Goal: Answer question/provide support: Share knowledge or assist other users

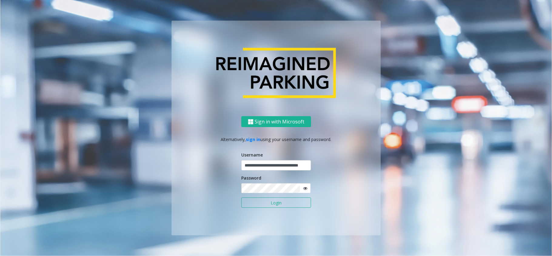
click at [278, 206] on button "Login" at bounding box center [276, 202] width 70 height 10
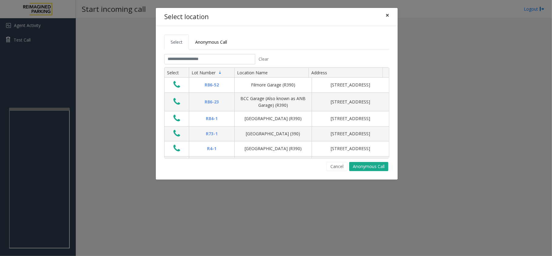
click at [390, 17] on button "×" at bounding box center [387, 15] width 12 height 15
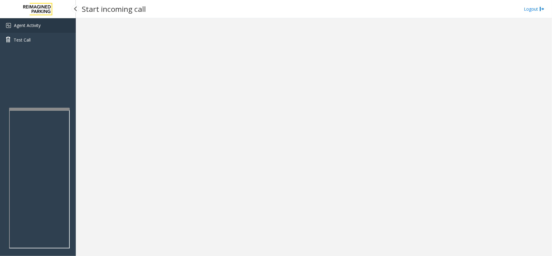
drag, startPoint x: 42, startPoint y: 30, endPoint x: 42, endPoint y: 25, distance: 5.8
click at [42, 30] on link "Agent Activity" at bounding box center [38, 25] width 76 height 15
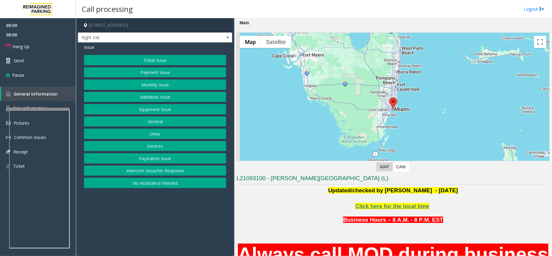
click at [160, 86] on button "Monthly Issue" at bounding box center [155, 84] width 142 height 10
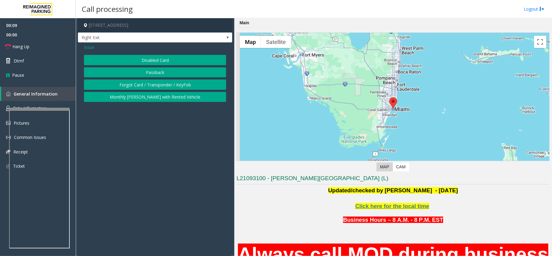
click at [155, 58] on button "Disabled Card" at bounding box center [155, 60] width 142 height 10
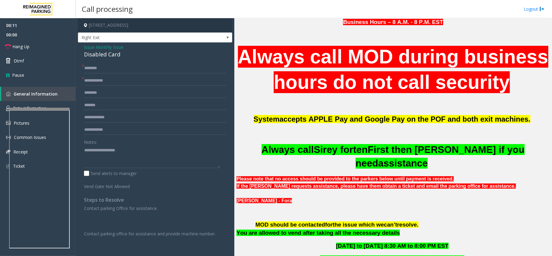
scroll to position [283, 0]
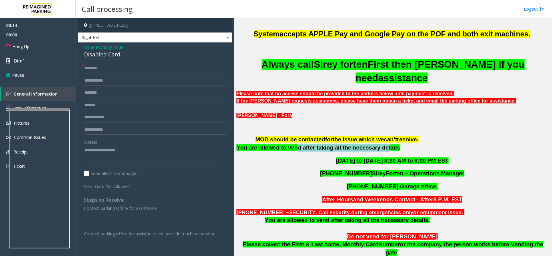
drag, startPoint x: 361, startPoint y: 174, endPoint x: 374, endPoint y: 173, distance: 12.5
click at [373, 151] on span "You are allowed to vend after taking all the necessary details" at bounding box center [317, 147] width 163 height 6
click at [105, 78] on input "text" at bounding box center [155, 80] width 142 height 10
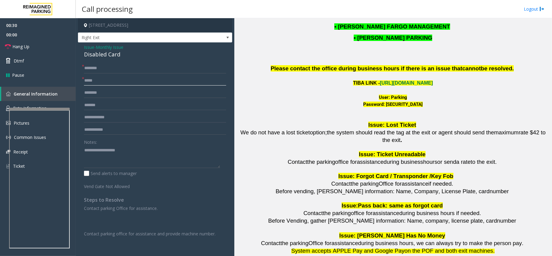
scroll to position [848, 0]
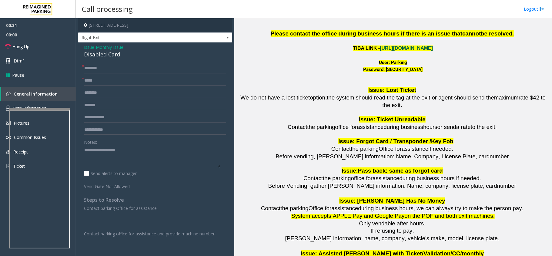
click at [417, 51] on link "[URL][DOMAIN_NAME]" at bounding box center [406, 47] width 53 height 5
drag, startPoint x: 380, startPoint y: 80, endPoint x: 425, endPoint y: 78, distance: 45.2
click at [425, 73] on div "Password: [SECURITY_DATA]" at bounding box center [392, 69] width 313 height 7
drag, startPoint x: 389, startPoint y: 73, endPoint x: 404, endPoint y: 73, distance: 14.8
click at [404, 65] on font "User: Parking" at bounding box center [393, 62] width 28 height 5
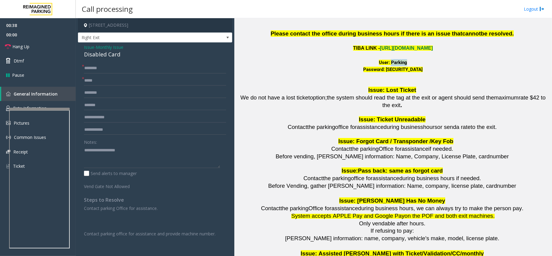
copy font "Parking"
drag, startPoint x: 379, startPoint y: 80, endPoint x: 423, endPoint y: 75, distance: 44.8
click at [423, 75] on div "User: Parking Password: [SECURITY_DATA]" at bounding box center [392, 69] width 313 height 21
click at [414, 73] on div "Password: [SECURITY_DATA]" at bounding box center [392, 69] width 313 height 7
drag, startPoint x: 379, startPoint y: 79, endPoint x: 422, endPoint y: 78, distance: 42.7
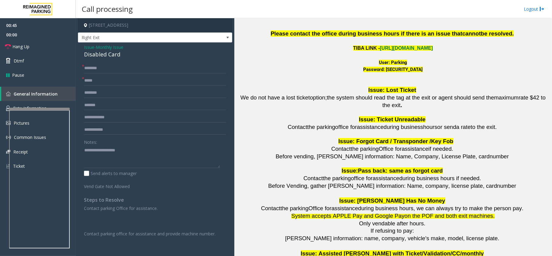
click at [422, 72] on font "Password: [SECURITY_DATA]" at bounding box center [392, 69] width 59 height 5
copy font "P@rking@21093100"
click at [117, 79] on input "****" at bounding box center [155, 80] width 142 height 10
click at [139, 84] on input "****" at bounding box center [155, 80] width 142 height 10
click at [106, 84] on input "****" at bounding box center [155, 80] width 142 height 10
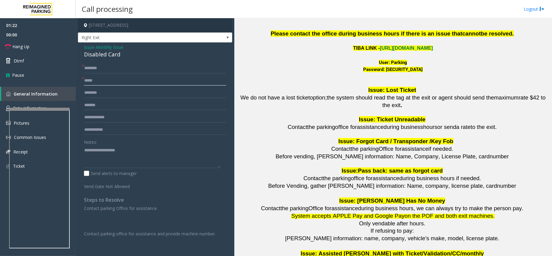
click at [105, 78] on input "****" at bounding box center [155, 80] width 142 height 10
click at [141, 85] on input "**********" at bounding box center [155, 80] width 142 height 10
type input "**********"
click at [168, 149] on textarea at bounding box center [152, 156] width 136 height 23
paste textarea "**********"
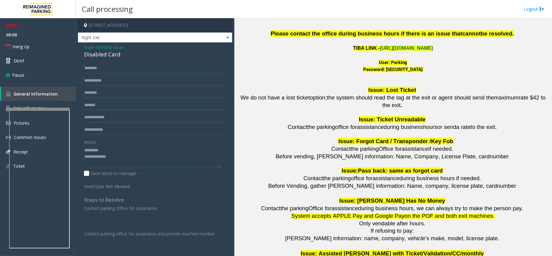
click at [102, 55] on div "Disabled Card" at bounding box center [155, 54] width 142 height 8
copy div "Disabled Card"
click at [106, 147] on textarea at bounding box center [152, 156] width 136 height 23
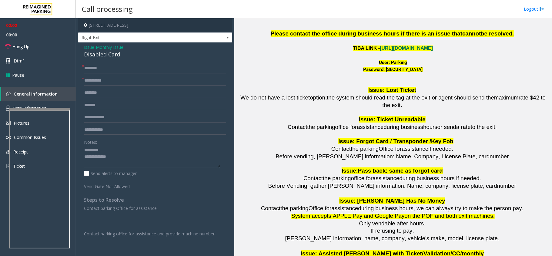
paste textarea "**********"
click at [49, 44] on link "Hang Up" at bounding box center [38, 46] width 76 height 14
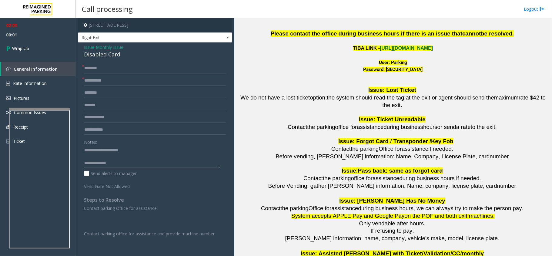
click at [149, 165] on textarea at bounding box center [152, 156] width 136 height 23
paste textarea "**********"
type textarea "**********"
click at [68, 85] on app-root "**********" at bounding box center [276, 128] width 552 height 256
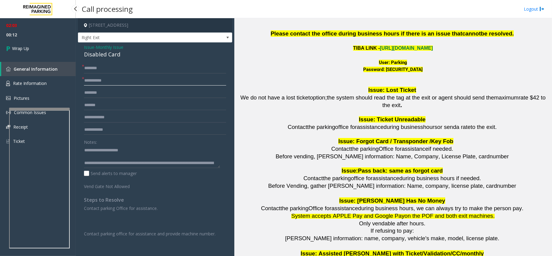
type input "*"
click at [118, 84] on input "*" at bounding box center [155, 80] width 142 height 10
type input "**"
click at [111, 72] on input "text" at bounding box center [155, 68] width 142 height 10
type input "**"
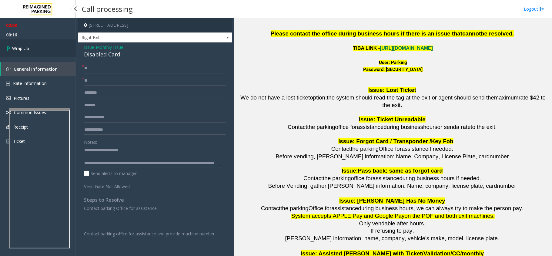
click at [36, 51] on link "Wrap Up" at bounding box center [38, 48] width 76 height 18
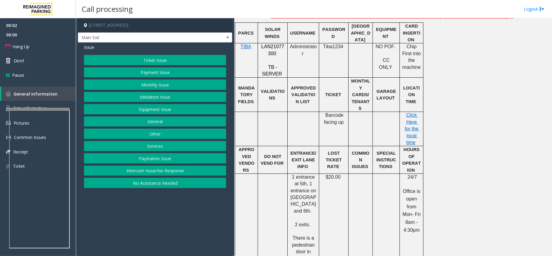
scroll to position [242, 0]
click at [269, 51] on span "LAN21077300" at bounding box center [272, 49] width 23 height 12
copy p "LAN21077300"
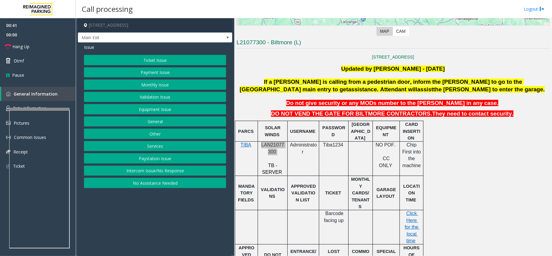
scroll to position [121, 0]
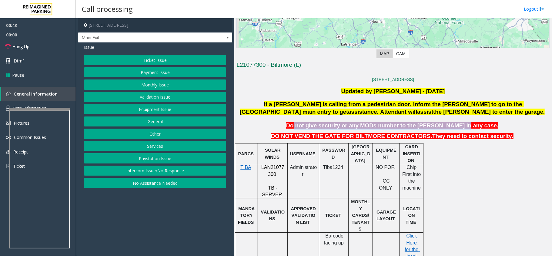
drag, startPoint x: 317, startPoint y: 125, endPoint x: 463, endPoint y: 130, distance: 146.4
click at [464, 127] on span "Do not give security or any MODs number to the [PERSON_NAME] in any case." at bounding box center [392, 125] width 212 height 6
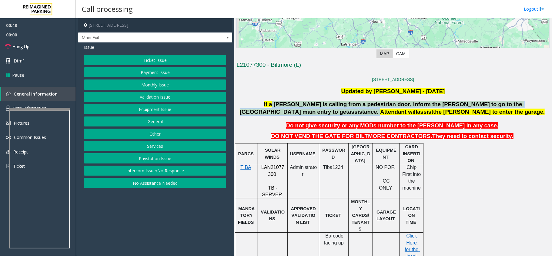
drag, startPoint x: 246, startPoint y: 104, endPoint x: 508, endPoint y: 102, distance: 261.8
click at [508, 102] on span "If a [PERSON_NAME] is calling from a pedestrian door, inform the [PERSON_NAME] …" at bounding box center [392, 108] width 305 height 14
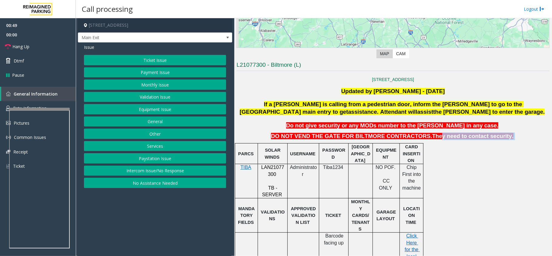
drag, startPoint x: 426, startPoint y: 138, endPoint x: 542, endPoint y: 136, distance: 116.4
click at [542, 136] on p "DO NOT VEND THE GATE FOR BILTMORE CONTRACTORS. They need to contact security." at bounding box center [392, 136] width 313 height 8
click at [172, 72] on button "Payment Issue" at bounding box center [155, 72] width 142 height 10
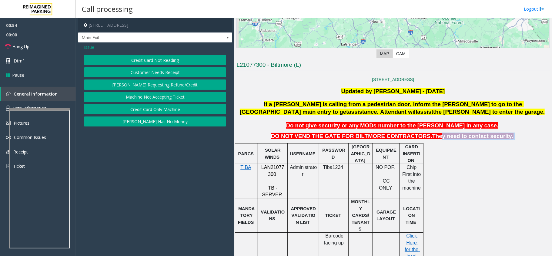
click at [187, 107] on button "Credit Card Only Machine" at bounding box center [155, 109] width 142 height 10
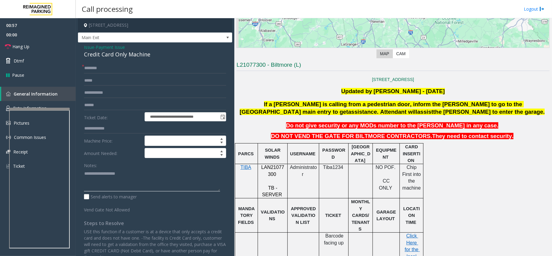
paste textarea "**********"
drag, startPoint x: 153, startPoint y: 183, endPoint x: 145, endPoint y: 180, distance: 8.1
click at [151, 183] on textarea at bounding box center [152, 179] width 136 height 23
click at [103, 52] on div "Credit Card Only Machine" at bounding box center [155, 54] width 142 height 8
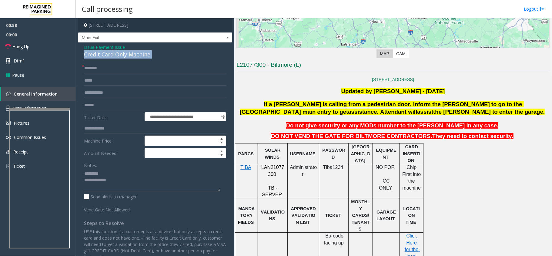
click at [103, 52] on div "Credit Card Only Machine" at bounding box center [155, 54] width 142 height 8
copy div "Credit Card Only Machine"
click at [107, 173] on textarea at bounding box center [152, 179] width 136 height 23
paste textarea "**********"
click at [116, 187] on textarea at bounding box center [152, 179] width 136 height 23
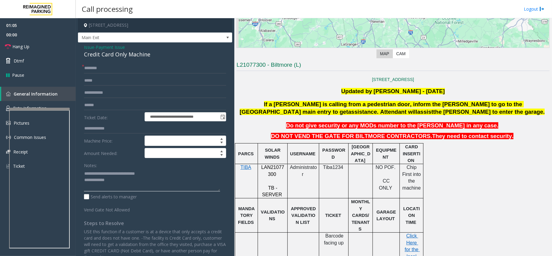
click at [86, 174] on textarea at bounding box center [152, 179] width 136 height 23
click at [276, 172] on span at bounding box center [276, 173] width 1 height 5
click at [331, 170] on span "Tiba1234" at bounding box center [333, 167] width 20 height 5
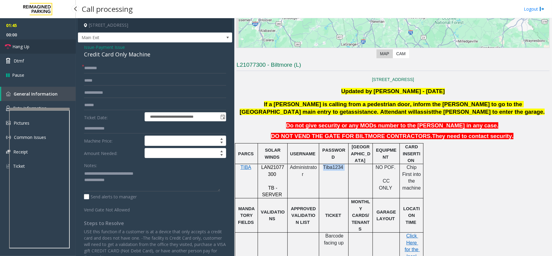
drag, startPoint x: 49, startPoint y: 48, endPoint x: 103, endPoint y: 116, distance: 86.4
click at [49, 48] on link "Hang Up" at bounding box center [38, 46] width 76 height 14
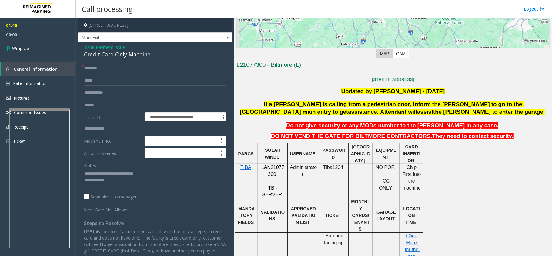
click at [158, 190] on textarea at bounding box center [152, 179] width 136 height 23
type textarea "**********"
drag, startPoint x: 92, startPoint y: 62, endPoint x: 95, endPoint y: 65, distance: 3.7
click at [95, 65] on div "**********" at bounding box center [155, 163] width 154 height 243
click at [95, 67] on input "text" at bounding box center [155, 68] width 142 height 10
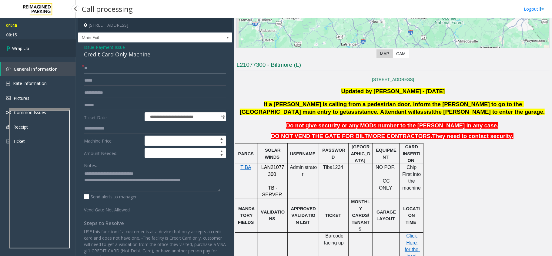
type input "**"
click at [10, 52] on icon at bounding box center [9, 48] width 6 height 10
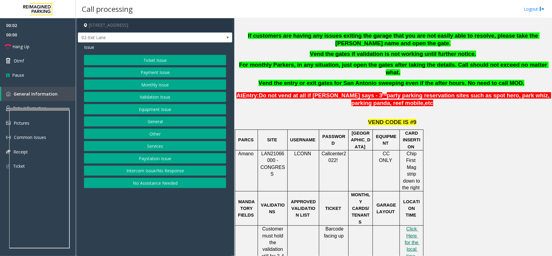
scroll to position [202, 0]
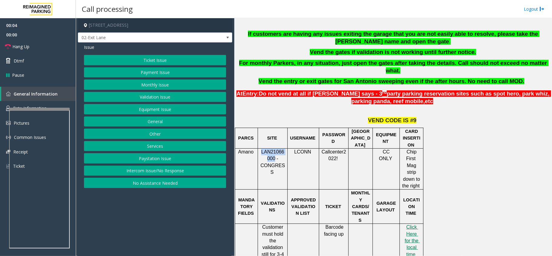
drag, startPoint x: 274, startPoint y: 153, endPoint x: 261, endPoint y: 145, distance: 15.3
click at [261, 149] on span "LAN21066000 - CONGRESS" at bounding box center [272, 161] width 25 height 25
copy span "LAN21066000"
click at [150, 71] on button "Payment Issue" at bounding box center [155, 72] width 142 height 10
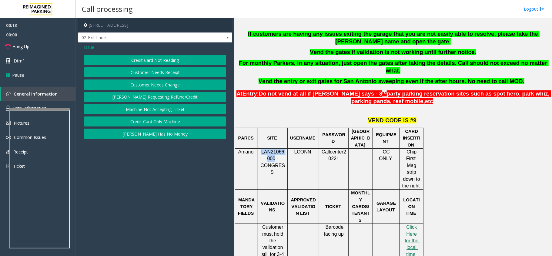
click at [155, 57] on button "Credit Card Not Reading" at bounding box center [155, 60] width 142 height 10
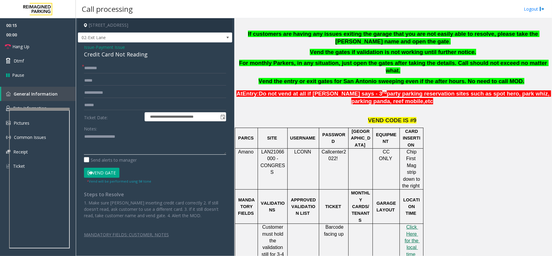
click at [139, 141] on textarea at bounding box center [155, 143] width 142 height 23
paste textarea "**********"
click at [114, 52] on div "Credit Card Not Reading" at bounding box center [155, 54] width 142 height 8
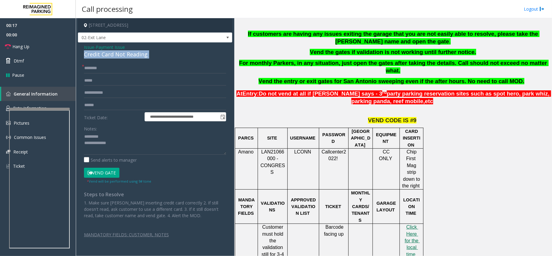
click at [114, 52] on div "Credit Card Not Reading" at bounding box center [155, 54] width 142 height 8
copy div "Credit Card Not Reading"
click at [107, 137] on textarea at bounding box center [155, 143] width 142 height 23
paste textarea "**********"
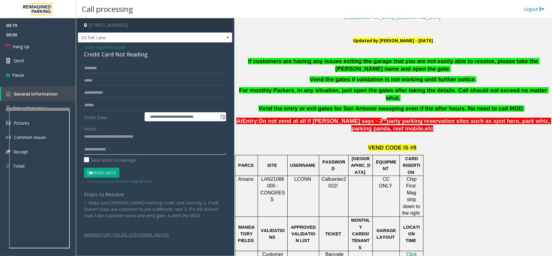
scroll to position [161, 0]
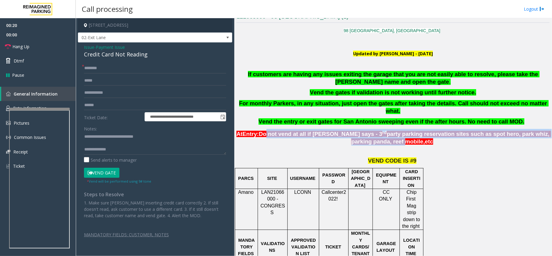
drag, startPoint x: 268, startPoint y: 126, endPoint x: 538, endPoint y: 125, distance: 269.9
click at [538, 129] on p "At Entry: Do not vend at all if [PERSON_NAME] says - 3 rd party parking reserva…" at bounding box center [393, 137] width 314 height 17
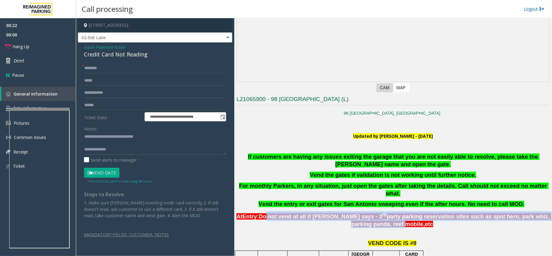
scroll to position [81, 0]
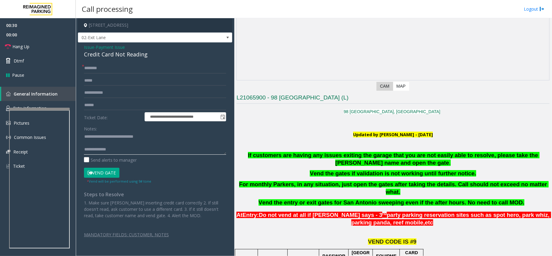
click at [138, 151] on textarea at bounding box center [155, 143] width 142 height 23
paste textarea "**********"
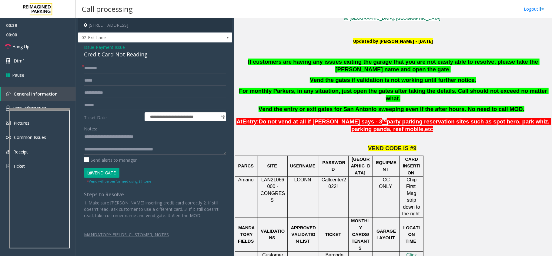
scroll to position [202, 0]
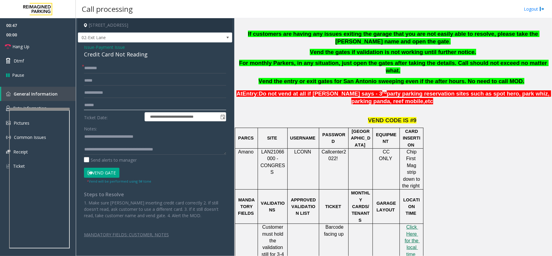
click at [133, 104] on input "text" at bounding box center [155, 105] width 142 height 10
click at [119, 107] on input "text" at bounding box center [155, 105] width 142 height 10
click at [122, 108] on input "text" at bounding box center [155, 105] width 142 height 10
drag, startPoint x: 115, startPoint y: 149, endPoint x: 187, endPoint y: 147, distance: 72.1
click at [187, 147] on textarea at bounding box center [155, 143] width 142 height 23
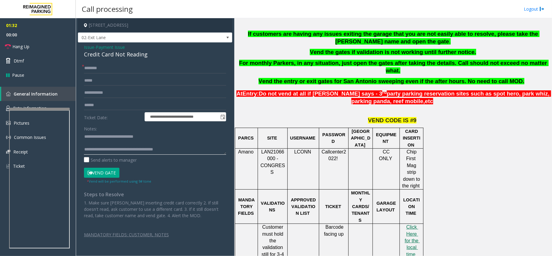
paste textarea "**********"
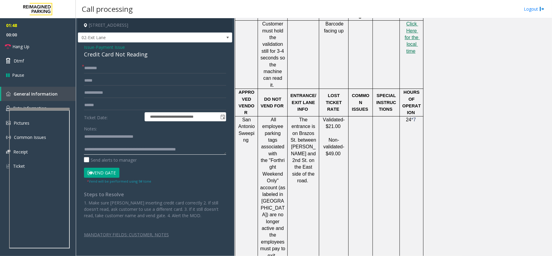
scroll to position [404, 0]
type textarea "**********"
click at [106, 100] on input "text" at bounding box center [155, 105] width 142 height 10
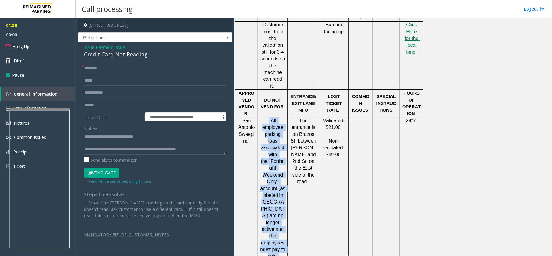
drag, startPoint x: 266, startPoint y: 81, endPoint x: 283, endPoint y: 247, distance: 166.3
click at [283, 247] on div "All employee parking tags associated with the "Forthright Weekend Only" account…" at bounding box center [272, 236] width 29 height 238
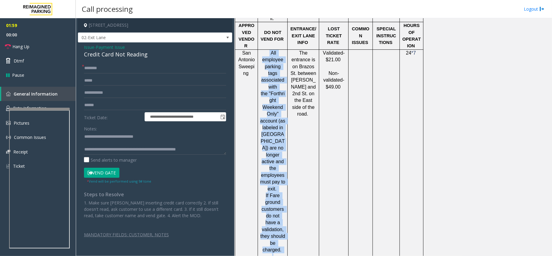
scroll to position [525, 0]
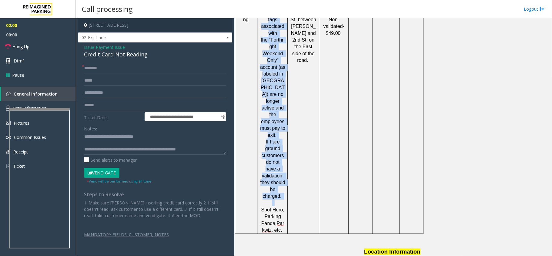
drag, startPoint x: 262, startPoint y: 135, endPoint x: 288, endPoint y: 160, distance: 36.6
click at [288, 160] on td "All employee parking tags associated with the "Forthright Weekend Only" account…" at bounding box center [273, 115] width 30 height 238
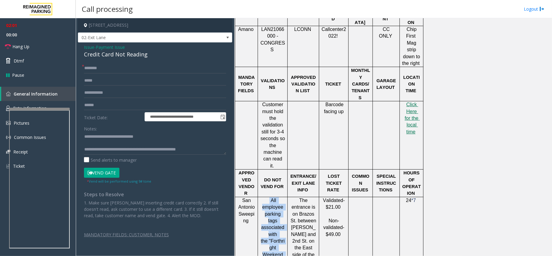
scroll to position [323, 0]
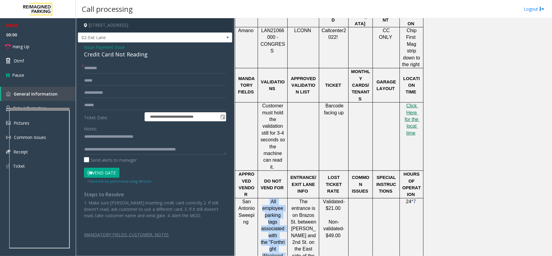
click at [113, 67] on input "text" at bounding box center [155, 68] width 142 height 10
click at [85, 47] on span "Issue" at bounding box center [89, 47] width 10 height 6
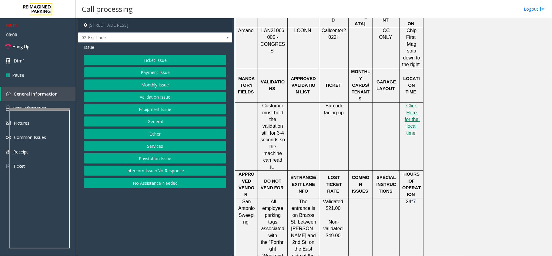
click at [161, 56] on button "Ticket Issue" at bounding box center [155, 60] width 142 height 10
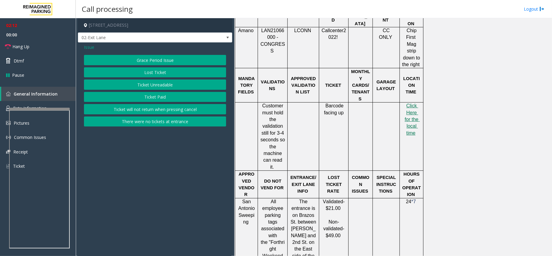
click at [91, 47] on span "Issue" at bounding box center [89, 47] width 10 height 6
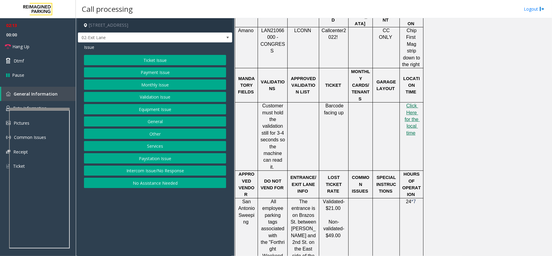
click at [151, 108] on button "Equipment Issue" at bounding box center [155, 109] width 142 height 10
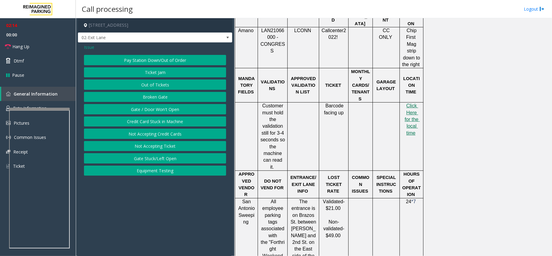
click at [161, 72] on button "Ticket Jam" at bounding box center [155, 72] width 142 height 10
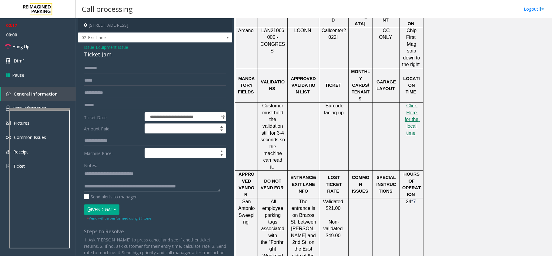
drag, startPoint x: 100, startPoint y: 173, endPoint x: 166, endPoint y: 167, distance: 66.4
click at [166, 167] on div "Notes:" at bounding box center [155, 175] width 142 height 31
click at [96, 56] on div "Ticket Jam" at bounding box center [155, 54] width 142 height 8
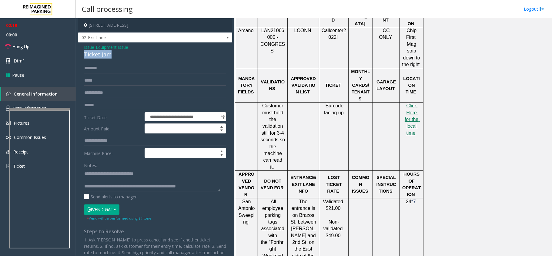
copy div "Ticket Jam"
drag, startPoint x: 101, startPoint y: 172, endPoint x: 149, endPoint y: 174, distance: 48.8
click at [147, 173] on textarea at bounding box center [152, 179] width 136 height 23
paste textarea
click at [126, 188] on textarea at bounding box center [152, 179] width 136 height 23
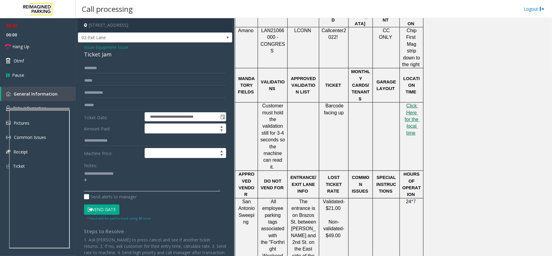
click at [118, 181] on textarea at bounding box center [152, 179] width 136 height 23
click at [109, 183] on textarea at bounding box center [152, 179] width 136 height 23
type textarea "**********"
click at [107, 67] on input "text" at bounding box center [155, 68] width 142 height 10
type input "**"
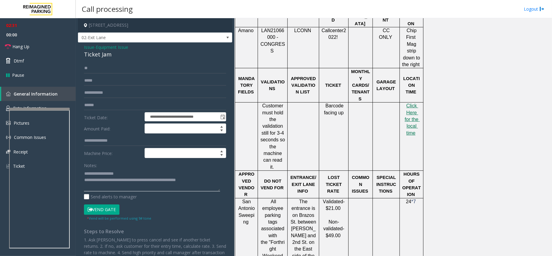
drag, startPoint x: 110, startPoint y: 181, endPoint x: 218, endPoint y: 178, distance: 108.8
click at [218, 178] on textarea at bounding box center [152, 179] width 136 height 23
paste textarea
type textarea "**********"
click at [97, 73] on input "**" at bounding box center [155, 68] width 142 height 10
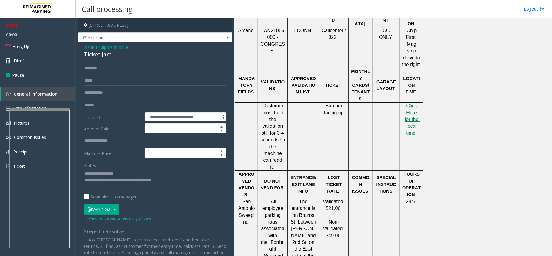
type input "********"
click at [111, 210] on button "Vend Gate" at bounding box center [101, 209] width 35 height 10
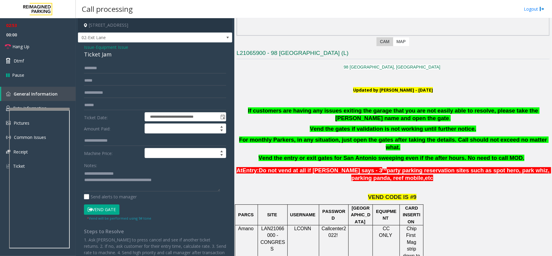
scroll to position [121, 0]
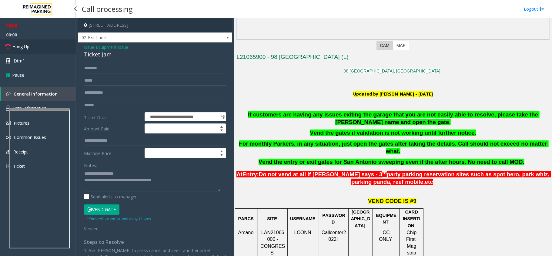
click at [46, 45] on link "Hang Up" at bounding box center [38, 46] width 76 height 14
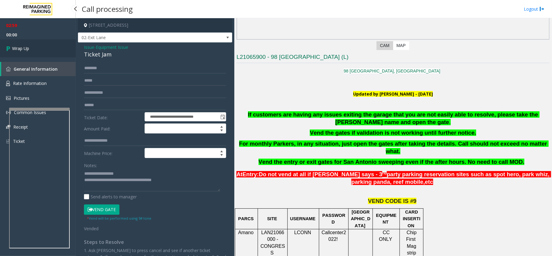
click at [56, 47] on link "Wrap Up" at bounding box center [38, 48] width 76 height 18
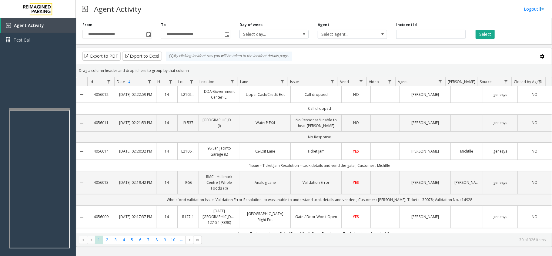
copy link "98 San Jacinto Garage (L)"
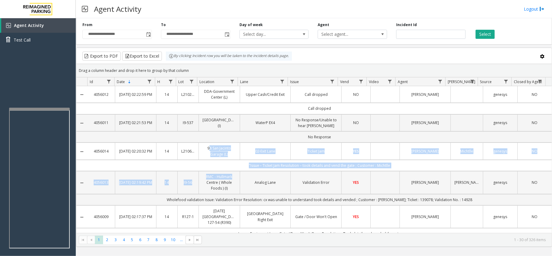
drag, startPoint x: 200, startPoint y: 147, endPoint x: 233, endPoint y: 178, distance: 45.4
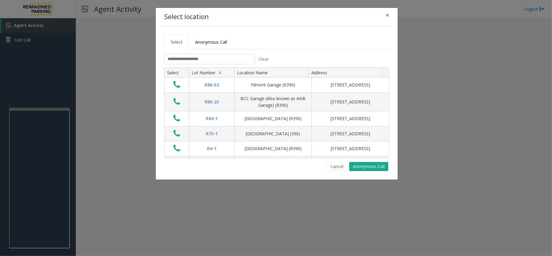
click at [204, 51] on tabset "Select Anonymous Call Clear Select Lot Number Location Name Address R86-52 Film…" at bounding box center [276, 103] width 225 height 136
click at [203, 57] on input "text" at bounding box center [209, 59] width 91 height 10
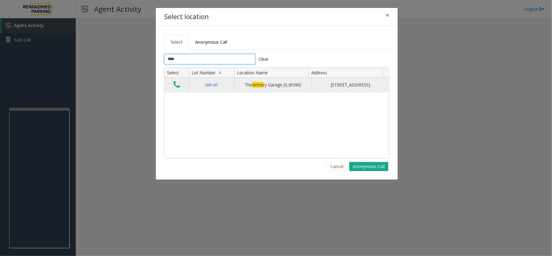
type input "****"
click at [175, 89] on icon "Data table" at bounding box center [176, 84] width 7 height 8
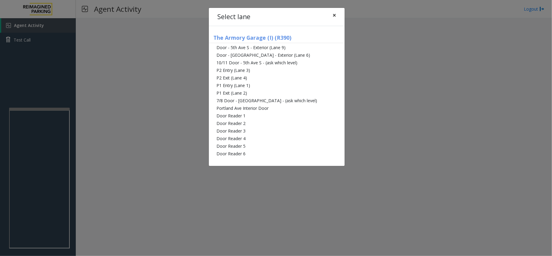
click at [334, 16] on span "×" at bounding box center [334, 15] width 4 height 8
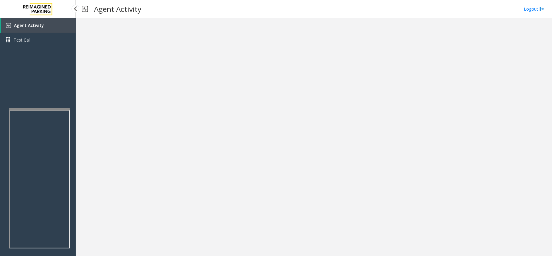
click at [27, 22] on span "Agent Activity" at bounding box center [29, 25] width 30 height 6
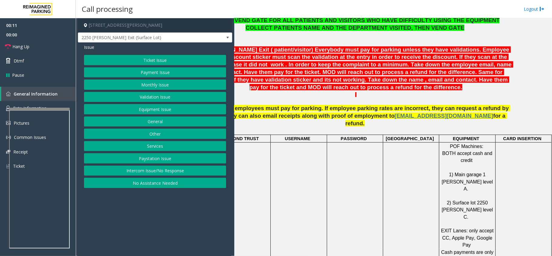
scroll to position [323, 40]
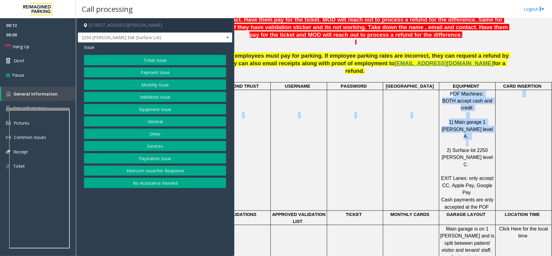
drag, startPoint x: 449, startPoint y: 79, endPoint x: 471, endPoint y: 151, distance: 76.1
click at [473, 134] on tbody "PARCS BEYOND TRUST USERNAME PASSWORD PARIS EQUIPMENT CARD INSERTION TIBA POF Ma…" at bounding box center [354, 239] width 393 height 314
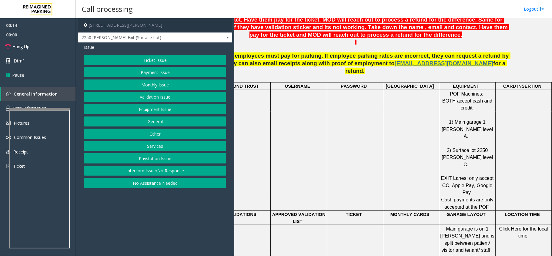
click at [471, 165] on td "1) Main garage 1 [PERSON_NAME] level A. 2) Surface lot 2250 [PERSON_NAME] level…" at bounding box center [467, 153] width 56 height 85
drag, startPoint x: 445, startPoint y: 78, endPoint x: 473, endPoint y: 94, distance: 32.5
click at [473, 94] on p "POF Machines: BOTH accept cash and credit" at bounding box center [466, 100] width 55 height 21
drag, startPoint x: 444, startPoint y: 107, endPoint x: 457, endPoint y: 113, distance: 15.0
click at [456, 119] on span "1) Main garage 1 [PERSON_NAME] level A." at bounding box center [467, 128] width 52 height 19
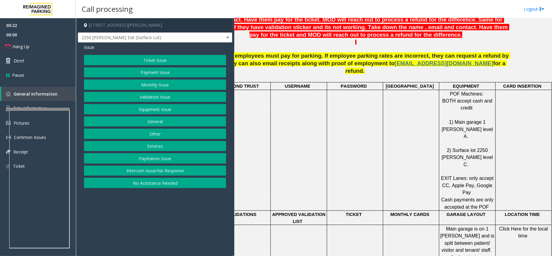
click at [465, 119] on p "1) Main garage 1 [PERSON_NAME] level A. 2) Surface lot 2250 [PERSON_NAME] level…" at bounding box center [466, 154] width 55 height 84
drag, startPoint x: 441, startPoint y: 156, endPoint x: 482, endPoint y: 156, distance: 41.2
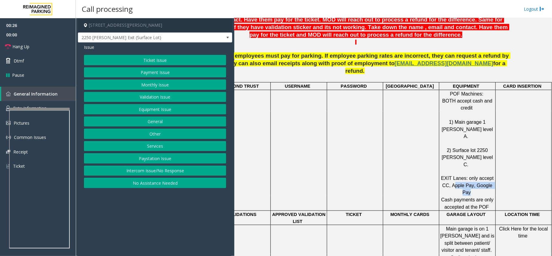
click at [482, 175] on span "EXIT Lanes: only accept CC, Apple Pay, Google Pay" at bounding box center [468, 184] width 54 height 19
click at [481, 175] on span "EXIT Lanes: only accept CC, Apple Pay, Google Pay" at bounding box center [468, 184] width 54 height 19
click at [459, 175] on span "EXIT Lanes: only accept CC, Apple Pay, Google Pay" at bounding box center [468, 184] width 54 height 19
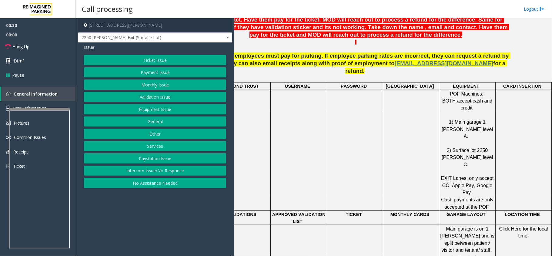
click at [468, 196] on div "Cash payments are only accepted at the POF" at bounding box center [467, 203] width 56 height 15
click at [139, 62] on button "Ticket Issue" at bounding box center [155, 60] width 142 height 10
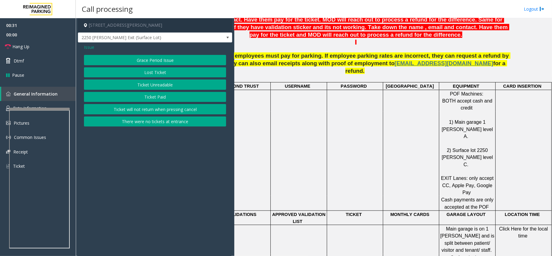
click at [151, 83] on button "Ticket Unreadable" at bounding box center [155, 84] width 142 height 10
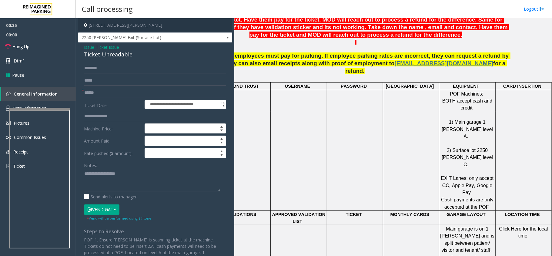
scroll to position [242, 40]
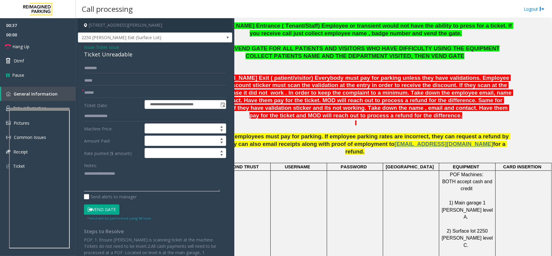
click at [97, 184] on textarea at bounding box center [152, 179] width 136 height 23
paste textarea "**********"
click at [107, 55] on div "Ticket Unreadable" at bounding box center [155, 54] width 142 height 8
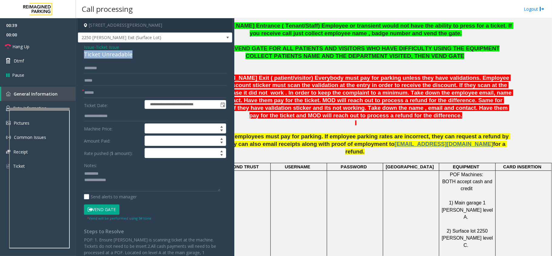
copy div "Ticket Unreadable"
click at [120, 172] on textarea at bounding box center [152, 179] width 136 height 23
paste textarea "**********"
click at [120, 184] on textarea at bounding box center [152, 179] width 136 height 23
click at [86, 174] on textarea at bounding box center [152, 179] width 136 height 23
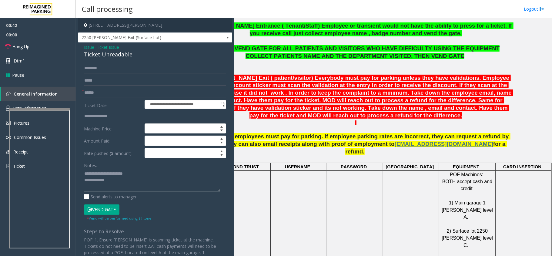
type textarea "**********"
click at [102, 95] on input "text" at bounding box center [155, 93] width 142 height 10
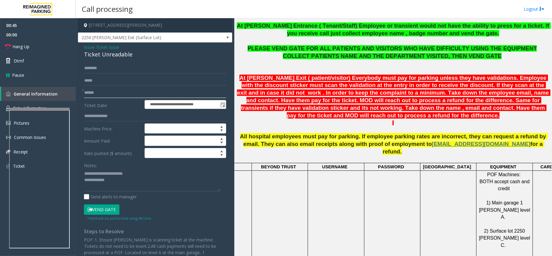
scroll to position [202, 0]
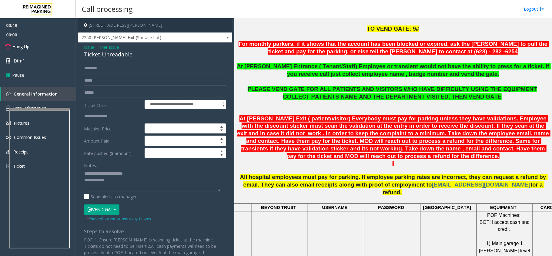
click at [112, 92] on input "text" at bounding box center [155, 93] width 142 height 10
drag, startPoint x: 91, startPoint y: 94, endPoint x: 144, endPoint y: 94, distance: 52.1
click at [121, 94] on input "******" at bounding box center [155, 93] width 142 height 10
click at [137, 97] on input "******" at bounding box center [155, 93] width 142 height 10
click at [138, 95] on input "******" at bounding box center [155, 93] width 142 height 10
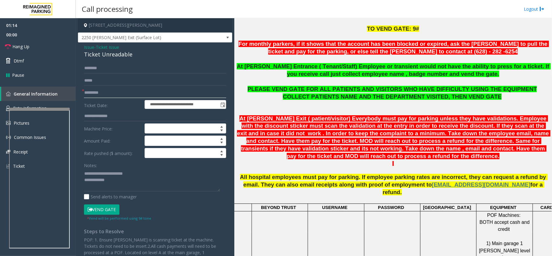
type input "*********"
click at [95, 65] on input "text" at bounding box center [155, 68] width 142 height 10
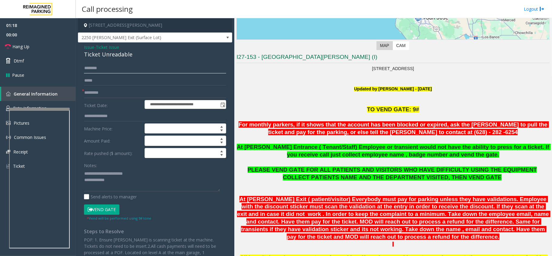
scroll to position [161, 0]
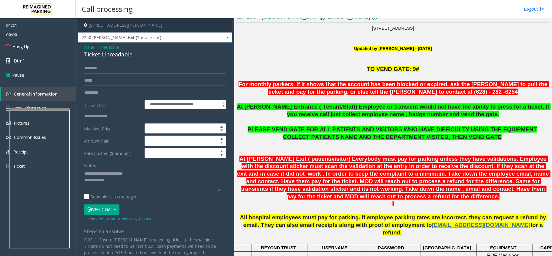
click at [109, 66] on input "text" at bounding box center [155, 68] width 142 height 10
type input "*"
type input "*****"
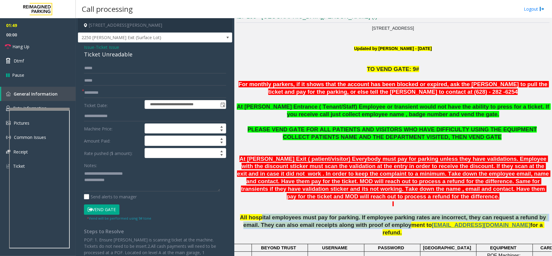
drag, startPoint x: 255, startPoint y: 210, endPoint x: 391, endPoint y: 215, distance: 136.4
click at [377, 214] on span "All hospital employees must pay for parking. If employee parking rates are inco…" at bounding box center [394, 221] width 308 height 14
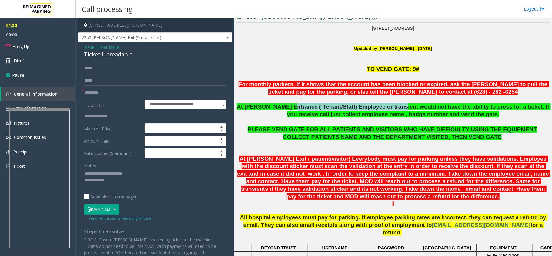
drag, startPoint x: 380, startPoint y: 110, endPoint x: 453, endPoint y: 102, distance: 73.1
click at [454, 98] on div "TO VEND GATE: 9# For monthly parkers, if it shows that the account has been blo…" at bounding box center [392, 95] width 313 height 60
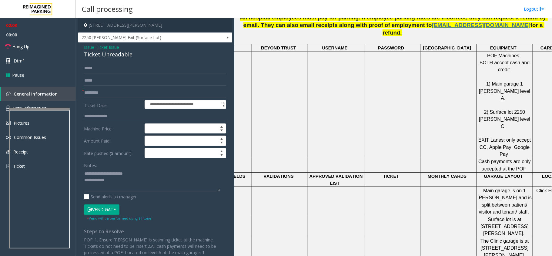
scroll to position [364, 0]
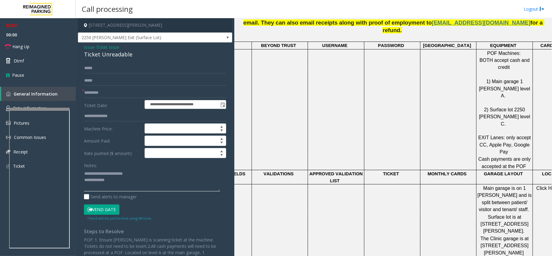
click at [127, 186] on textarea at bounding box center [152, 179] width 136 height 23
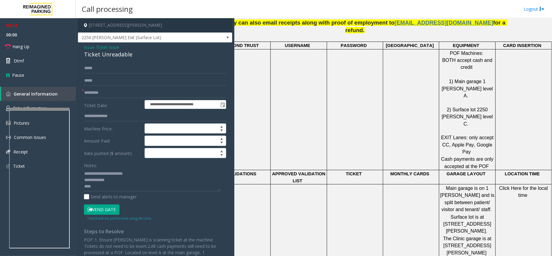
click at [513, 185] on span "Click Here for the local time" at bounding box center [524, 191] width 50 height 12
click at [159, 191] on textarea at bounding box center [152, 179] width 136 height 23
paste textarea "*********"
click at [162, 183] on textarea at bounding box center [152, 179] width 136 height 23
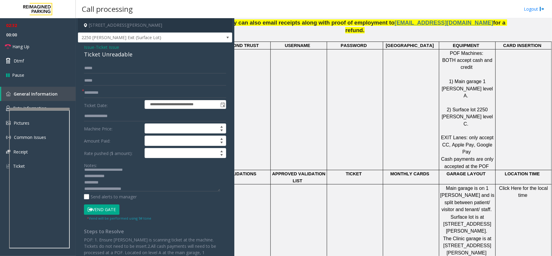
click at [107, 208] on button "Vend Gate" at bounding box center [101, 209] width 35 height 10
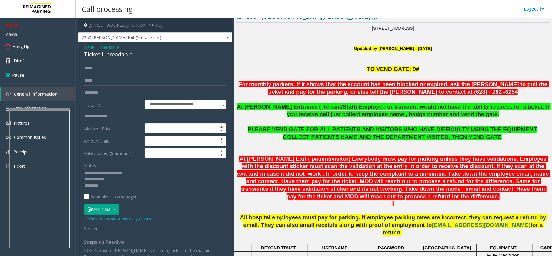
scroll to position [0, 0]
click at [115, 182] on textarea at bounding box center [152, 179] width 136 height 23
click at [147, 179] on textarea at bounding box center [152, 179] width 136 height 23
paste textarea "**********"
type textarea "**********"
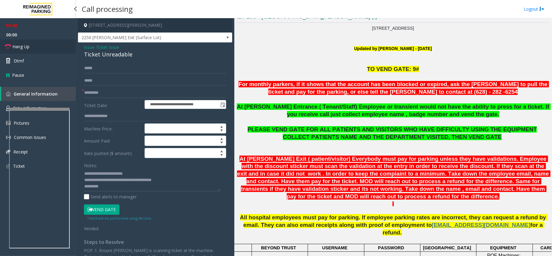
click at [40, 47] on link "Hang Up" at bounding box center [38, 46] width 76 height 14
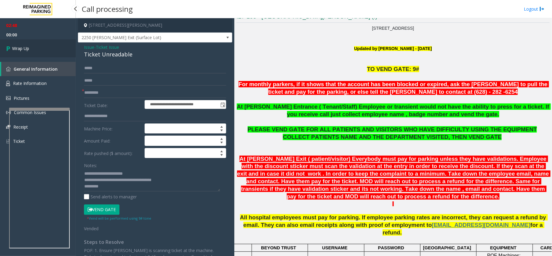
click at [39, 47] on link "Wrap Up" at bounding box center [38, 48] width 76 height 18
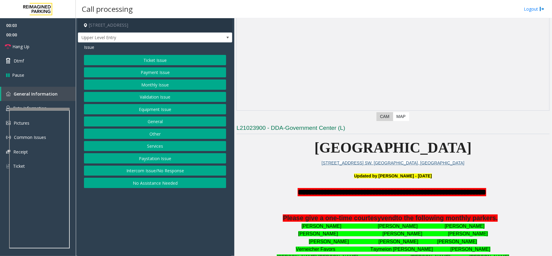
scroll to position [121, 0]
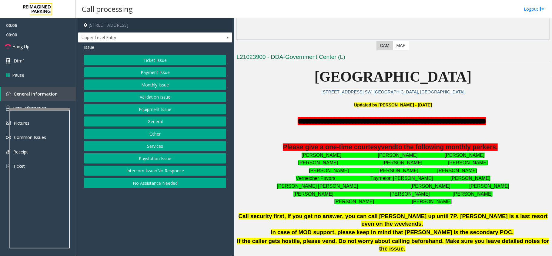
drag, startPoint x: 186, startPoint y: 171, endPoint x: 173, endPoint y: 154, distance: 21.2
click at [186, 171] on button "Intercom Issue/No Response" at bounding box center [155, 170] width 142 height 10
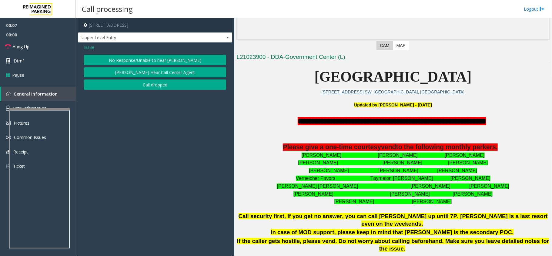
click at [161, 56] on button "No Response/Unable to hear [PERSON_NAME]" at bounding box center [155, 60] width 142 height 10
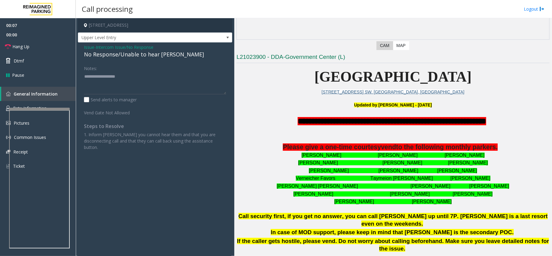
click at [150, 56] on div "No Response/Unable to hear [PERSON_NAME]" at bounding box center [155, 54] width 142 height 8
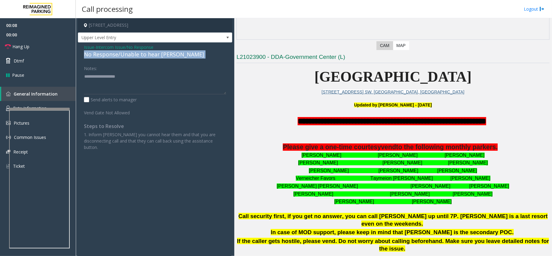
click at [150, 56] on div "No Response/Unable to hear [PERSON_NAME]" at bounding box center [155, 54] width 142 height 8
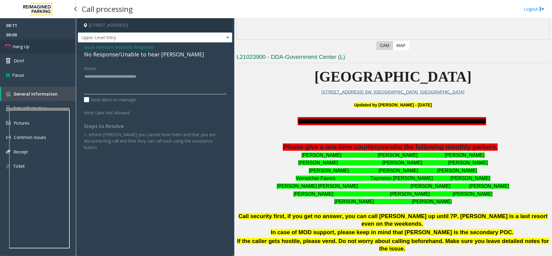
type textarea "**********"
click at [15, 46] on span "Hang Up" at bounding box center [20, 46] width 17 height 6
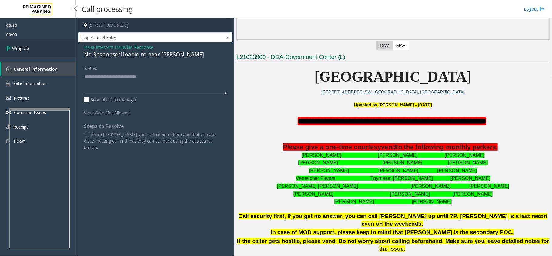
click at [15, 46] on span "Wrap Up" at bounding box center [20, 48] width 17 height 6
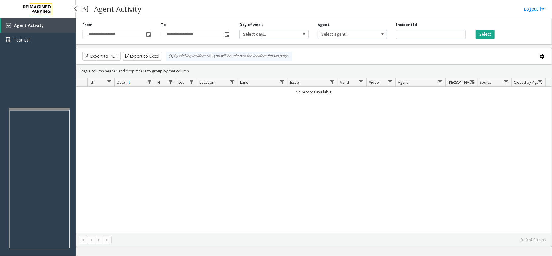
click at [45, 25] on link "Agent Activity" at bounding box center [38, 25] width 75 height 15
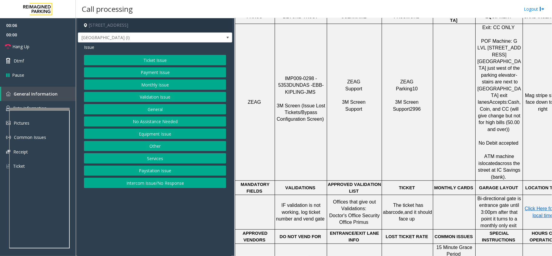
scroll to position [404, 0]
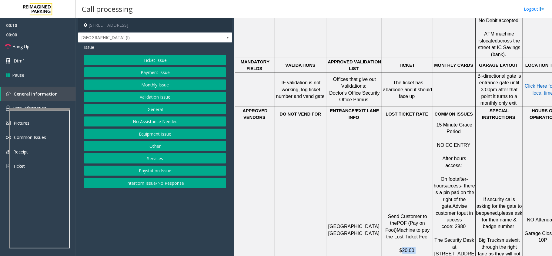
drag, startPoint x: 418, startPoint y: 199, endPoint x: 401, endPoint y: 198, distance: 17.0
click at [401, 213] on p "Send Customer to the POF (Pay on Foot) Machine to pay the Lost Ticket Fee $20.00" at bounding box center [407, 233] width 50 height 41
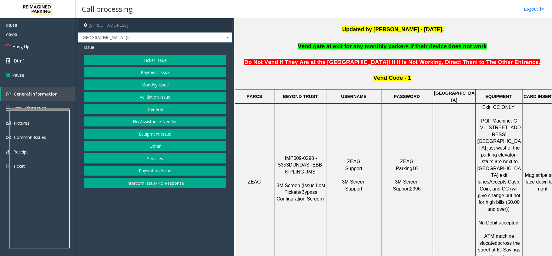
scroll to position [161, 0]
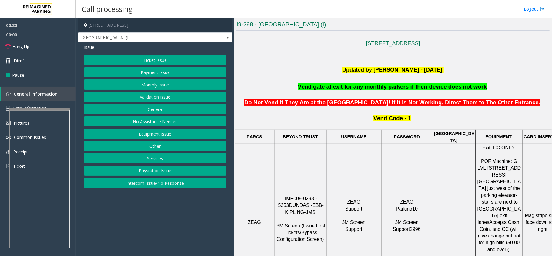
click at [153, 60] on button "Ticket Issue" at bounding box center [155, 60] width 142 height 10
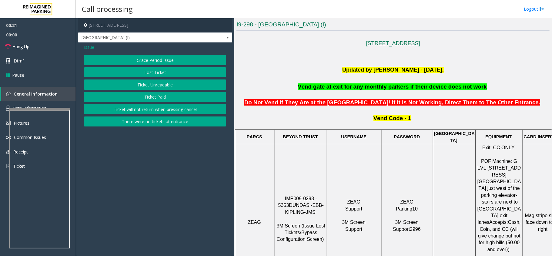
click at [161, 71] on button "Lost Ticket" at bounding box center [155, 72] width 142 height 10
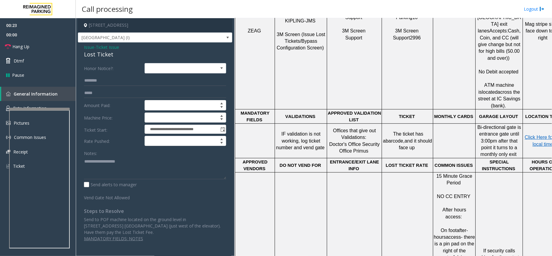
scroll to position [444, 0]
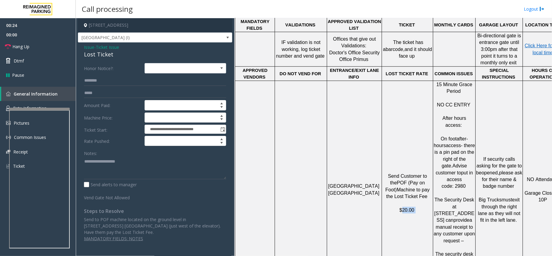
click at [405, 207] on span "$20.00" at bounding box center [406, 209] width 15 height 5
click at [140, 171] on textarea at bounding box center [155, 167] width 142 height 23
paste textarea "**********"
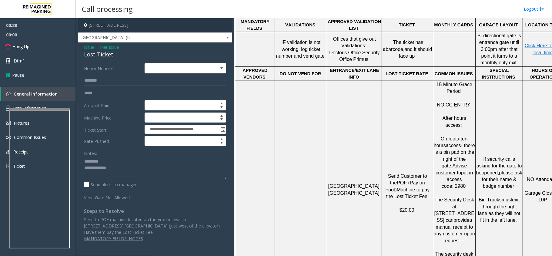
click at [102, 56] on div "Lost Ticket" at bounding box center [155, 54] width 142 height 8
click at [110, 158] on textarea at bounding box center [155, 167] width 142 height 23
paste textarea "**********"
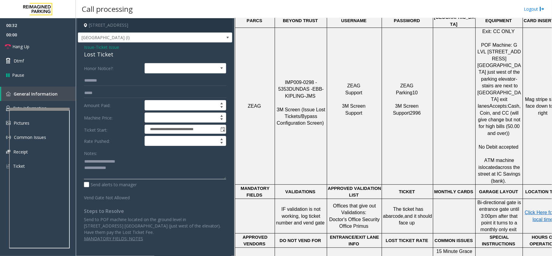
scroll to position [202, 0]
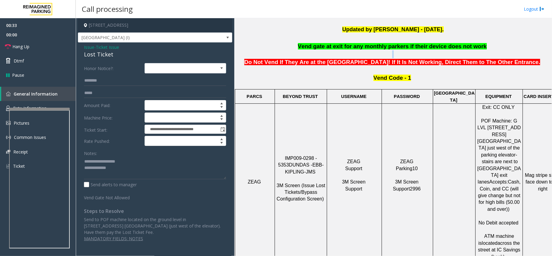
drag, startPoint x: 389, startPoint y: 51, endPoint x: 462, endPoint y: 52, distance: 72.4
click at [462, 52] on p "Do Not Vend If They Are at the [GEOGRAPHIC_DATA]! If It Is Not Working, Direct …" at bounding box center [392, 58] width 313 height 16
click at [140, 175] on textarea at bounding box center [155, 167] width 142 height 23
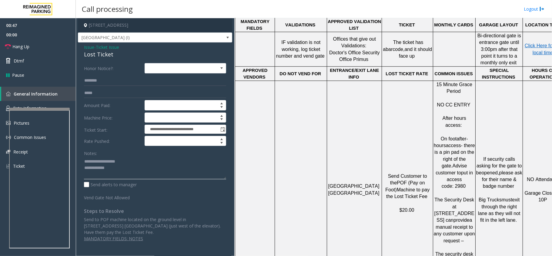
scroll to position [404, 0]
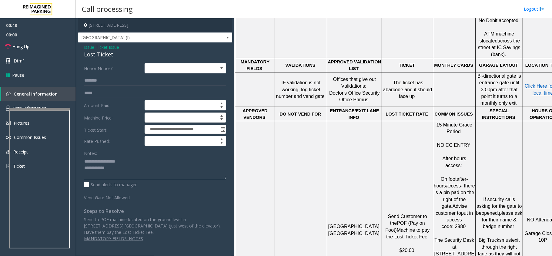
type textarea "**********"
drag, startPoint x: 331, startPoint y: 64, endPoint x: 372, endPoint y: 73, distance: 42.3
click at [372, 76] on p "Offices that give out Validations: Doctor's Office Security Office Primus" at bounding box center [354, 89] width 54 height 27
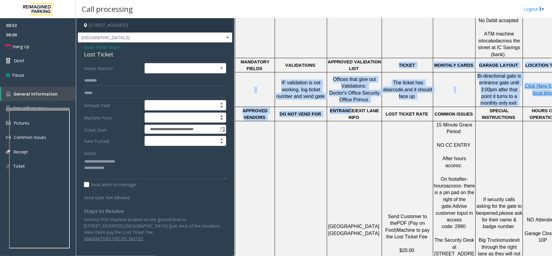
drag, startPoint x: 353, startPoint y: 39, endPoint x: 347, endPoint y: 85, distance: 46.4
click at [346, 85] on tbody "PARCS BEYOND TRUST USERNAME PASSWORD PARIS EQUIPMENT CARD INSERTION ZEAG IMP009…" at bounding box center [399, 116] width 329 height 458
click at [350, 90] on span "Doctor's Office Security Office Primus" at bounding box center [355, 96] width 52 height 12
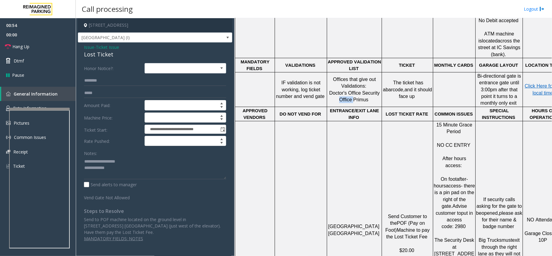
click at [350, 90] on span "Doctor's Office Security Office Primus" at bounding box center [355, 96] width 52 height 12
drag, startPoint x: 394, startPoint y: 168, endPoint x: 421, endPoint y: 187, distance: 32.5
click at [421, 213] on p "Send Customer to the POF (Pay on Foot) Machine to pay the Lost Ticket Fee $20.00" at bounding box center [407, 233] width 50 height 41
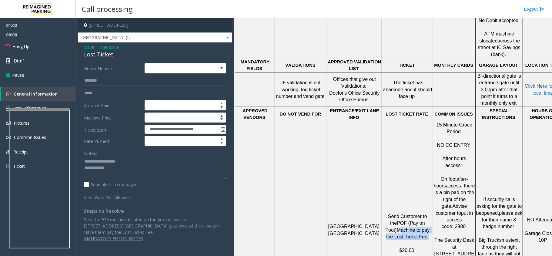
drag, startPoint x: 421, startPoint y: 188, endPoint x: 384, endPoint y: 181, distance: 37.0
click at [384, 213] on p "Send Customer to the POF (Pay on Foot) Machine to pay the Lost Ticket Fee $20.00" at bounding box center [407, 233] width 50 height 41
click at [89, 47] on span "Issue" at bounding box center [89, 47] width 10 height 6
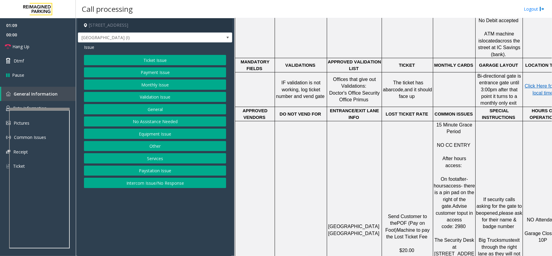
click at [167, 62] on button "Ticket Issue" at bounding box center [155, 60] width 142 height 10
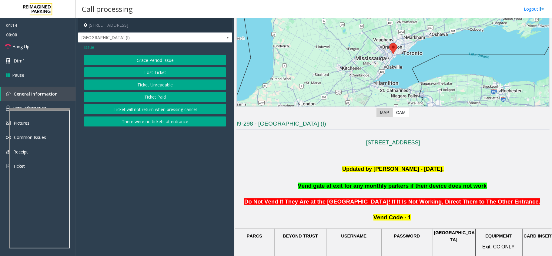
scroll to position [0, 0]
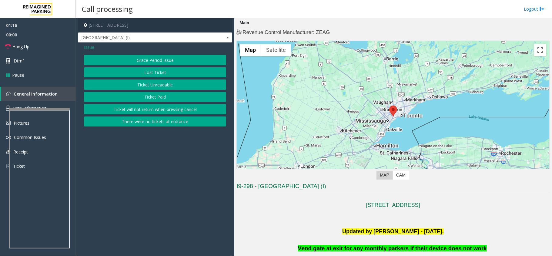
drag, startPoint x: 258, startPoint y: 185, endPoint x: 319, endPoint y: 189, distance: 61.9
click at [319, 189] on h3 "I9-298 - [GEOGRAPHIC_DATA] (I)" at bounding box center [392, 187] width 313 height 10
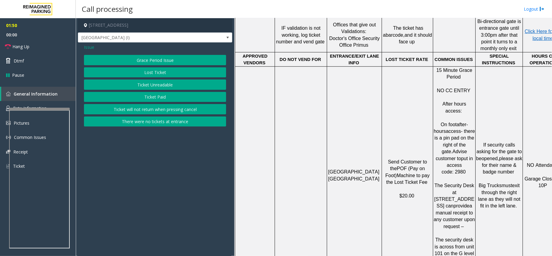
scroll to position [444, 0]
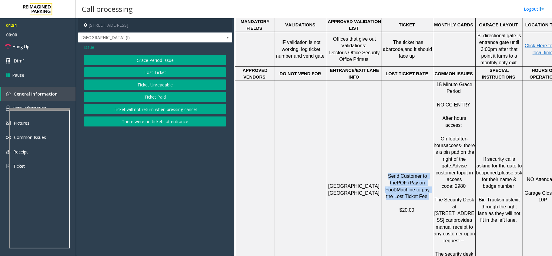
drag, startPoint x: 420, startPoint y: 146, endPoint x: 384, endPoint y: 121, distance: 43.1
click at [384, 121] on td "Send Customer to the POF (Pay on Foot) Machine to pay the Lost Ticket Fee $20.00" at bounding box center [407, 193] width 51 height 225
click at [135, 72] on button "Lost Ticket" at bounding box center [155, 72] width 142 height 10
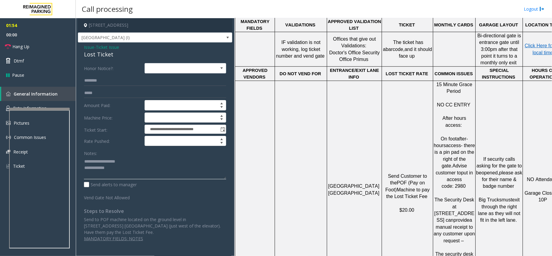
drag, startPoint x: 128, startPoint y: 168, endPoint x: 69, endPoint y: 167, distance: 59.1
click at [76, 167] on div "**********" at bounding box center [314, 128] width 476 height 256
click at [28, 46] on span "Hang Up" at bounding box center [20, 46] width 17 height 6
click at [135, 172] on textarea at bounding box center [155, 167] width 142 height 23
paste textarea "**********"
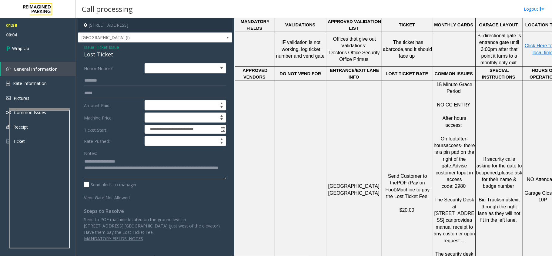
type textarea "**********"
click at [18, 53] on link "Wrap Up" at bounding box center [38, 48] width 76 height 18
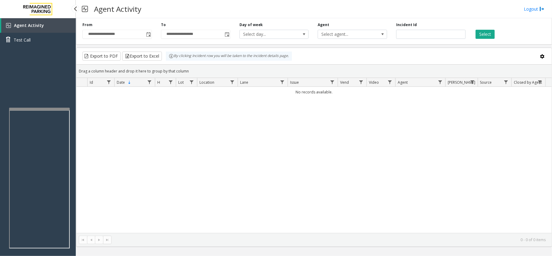
click at [33, 22] on span "Agent Activity" at bounding box center [29, 25] width 30 height 6
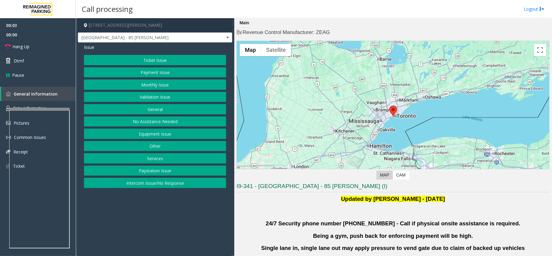
click at [155, 96] on button "Validation Issue" at bounding box center [155, 97] width 142 height 10
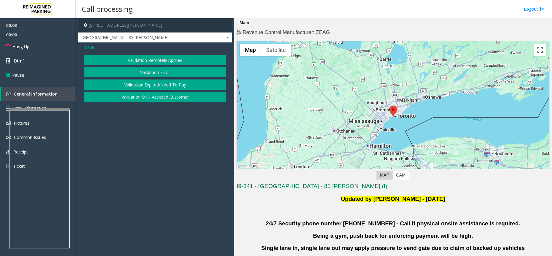
click at [160, 72] on button "Validation Error" at bounding box center [155, 72] width 142 height 10
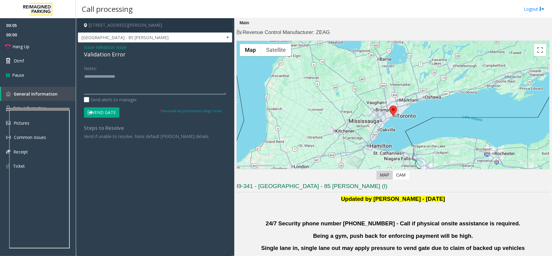
click at [119, 73] on textarea at bounding box center [155, 83] width 142 height 23
paste textarea "**********"
click at [114, 84] on textarea at bounding box center [155, 83] width 142 height 23
click at [117, 55] on div "Validation Error" at bounding box center [155, 54] width 142 height 8
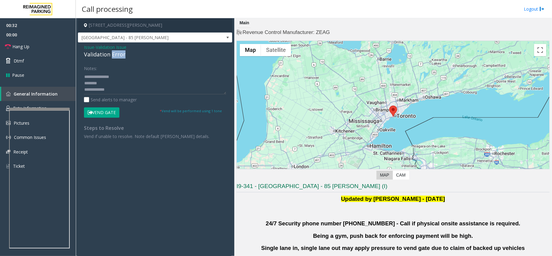
click at [117, 55] on div "Validation Error" at bounding box center [155, 54] width 142 height 8
paste textarea "**********"
click at [115, 85] on textarea at bounding box center [155, 83] width 142 height 23
click at [134, 90] on textarea at bounding box center [155, 83] width 142 height 23
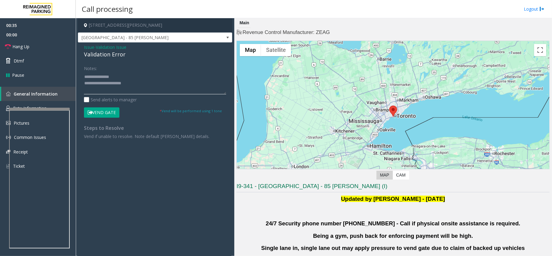
scroll to position [19, 0]
click at [134, 95] on div "Notes: Send alerts to manager" at bounding box center [155, 83] width 142 height 40
click at [133, 89] on textarea at bounding box center [155, 83] width 142 height 23
paste textarea "**********"
click at [107, 113] on button "Vend Gate" at bounding box center [101, 112] width 35 height 10
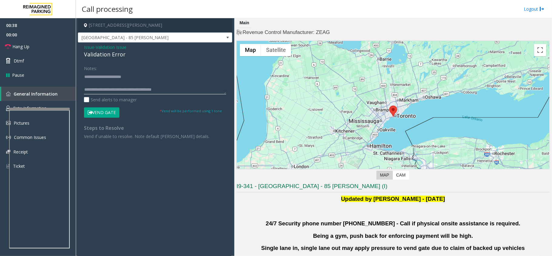
click at [101, 84] on textarea at bounding box center [155, 83] width 142 height 23
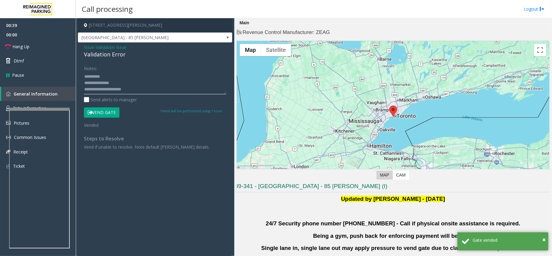
scroll to position [0, 0]
click at [111, 81] on textarea at bounding box center [155, 83] width 142 height 23
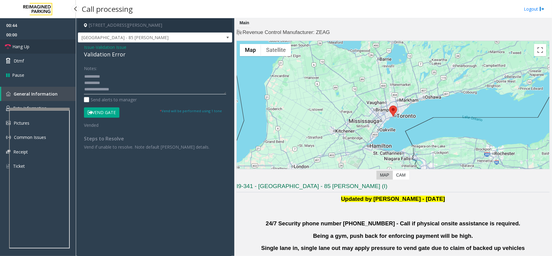
type textarea "**********"
click at [54, 47] on link "Hang Up" at bounding box center [38, 46] width 76 height 14
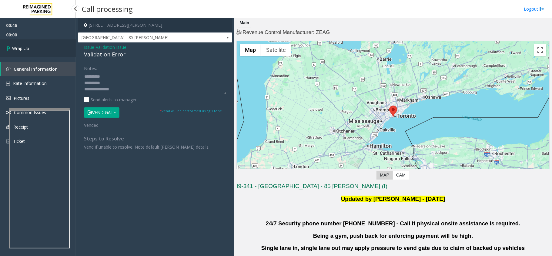
click at [49, 46] on link "Wrap Up" at bounding box center [38, 48] width 76 height 18
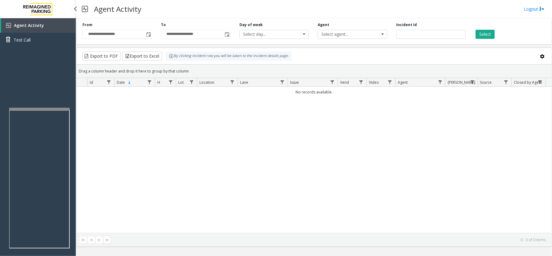
click at [26, 28] on link "Agent Activity" at bounding box center [38, 25] width 75 height 15
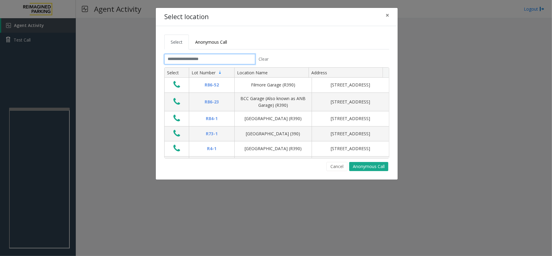
click at [193, 58] on input "text" at bounding box center [209, 59] width 91 height 10
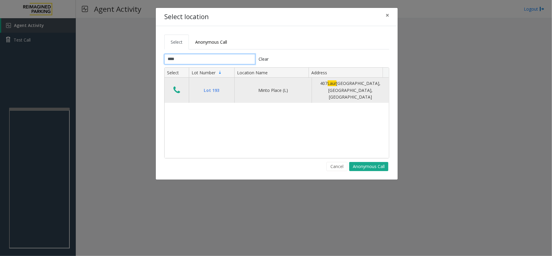
type input "****"
click at [179, 90] on icon "Data table" at bounding box center [176, 90] width 7 height 8
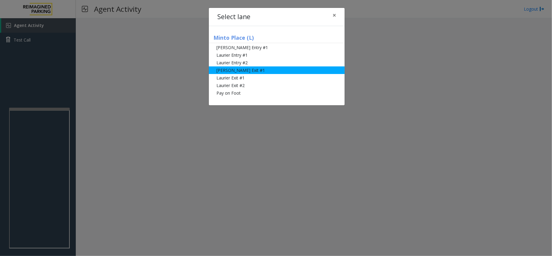
click at [269, 72] on li "[PERSON_NAME] Exit #1" at bounding box center [277, 70] width 136 height 8
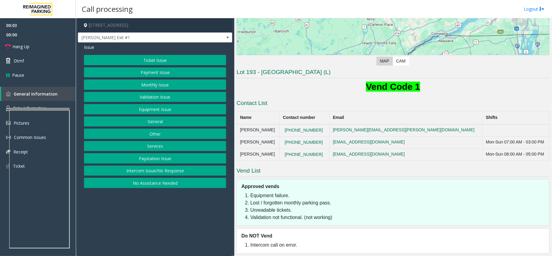
scroll to position [119, 0]
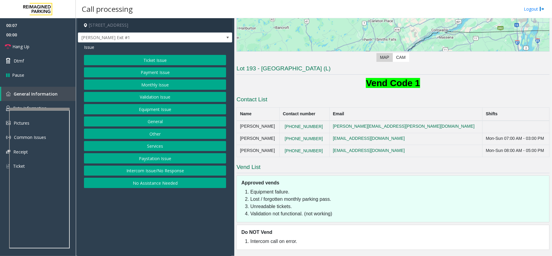
drag, startPoint x: 250, startPoint y: 203, endPoint x: 305, endPoint y: 203, distance: 55.1
click at [305, 203] on li "Unreadable tickets." at bounding box center [398, 206] width 296 height 7
click at [152, 62] on button "Ticket Issue" at bounding box center [155, 60] width 142 height 10
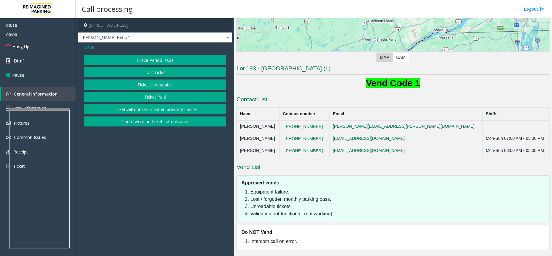
click at [154, 72] on button "Lost Ticket" at bounding box center [155, 72] width 142 height 10
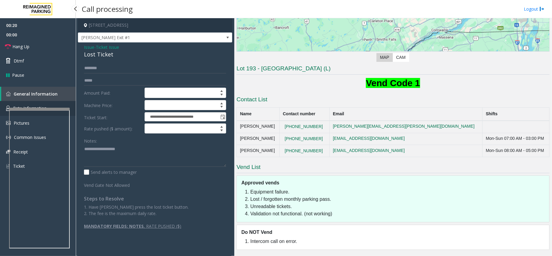
click at [29, 102] on link "Rate Information" at bounding box center [38, 108] width 76 height 15
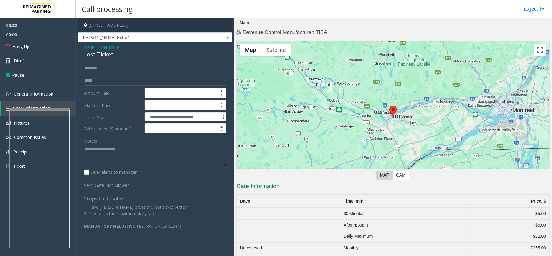
scroll to position [15, 0]
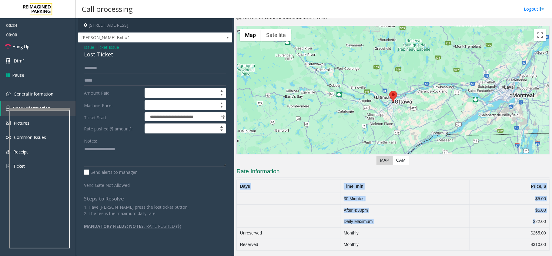
drag, startPoint x: 529, startPoint y: 219, endPoint x: 550, endPoint y: 221, distance: 21.3
click at [550, 221] on div "Main Revenue Control Manufacturer: TIBA ← Move left → Move right ↑ Move up ↓ Mo…" at bounding box center [392, 137] width 317 height 238
click at [435, 223] on td "Daily Maximum" at bounding box center [404, 222] width 129 height 12
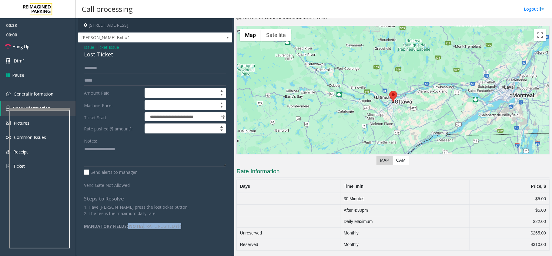
drag, startPoint x: 134, startPoint y: 229, endPoint x: 183, endPoint y: 226, distance: 49.8
click at [183, 226] on p "MANDATORY FIELDS: NOTES , RATE PUSHED ($)" at bounding box center [155, 226] width 142 height 6
click at [45, 89] on link "General Information" at bounding box center [38, 94] width 76 height 14
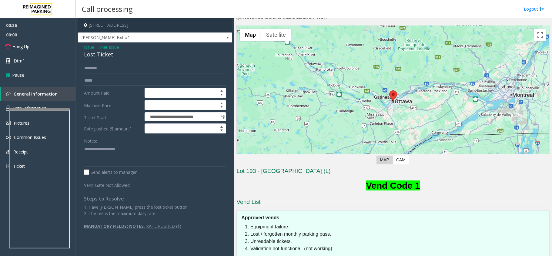
click at [106, 141] on div "Notes:" at bounding box center [155, 150] width 142 height 31
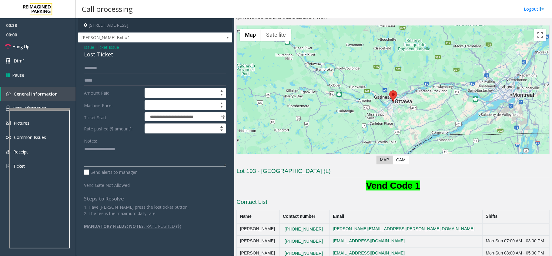
paste textarea "**********"
click at [142, 152] on textarea at bounding box center [155, 155] width 142 height 23
click at [98, 54] on div "Lost Ticket" at bounding box center [155, 54] width 142 height 8
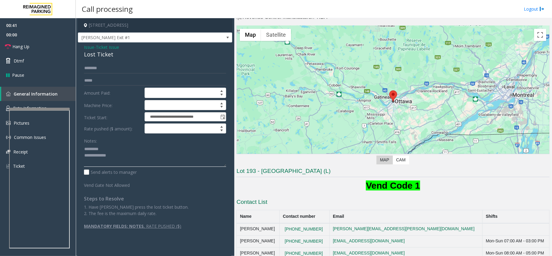
click at [110, 151] on textarea at bounding box center [155, 155] width 142 height 23
paste textarea "**********"
click at [145, 154] on textarea at bounding box center [155, 155] width 142 height 23
click at [87, 149] on textarea at bounding box center [155, 155] width 142 height 23
click at [108, 70] on input "text" at bounding box center [155, 68] width 142 height 10
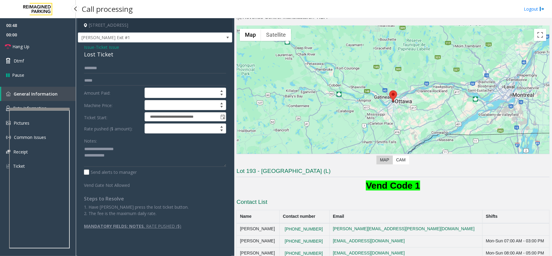
click at [52, 99] on link "General Information" at bounding box center [38, 94] width 75 height 14
click at [50, 102] on link "Rate Information" at bounding box center [38, 108] width 76 height 15
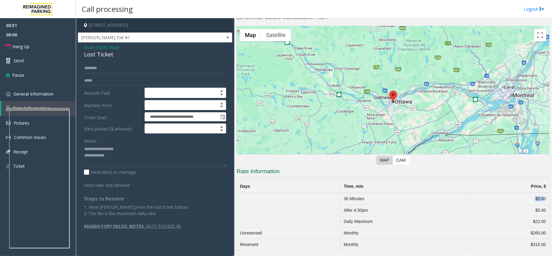
drag, startPoint x: 530, startPoint y: 195, endPoint x: 539, endPoint y: 194, distance: 9.1
click at [538, 194] on td "$5.00" at bounding box center [509, 199] width 80 height 12
click at [38, 88] on link "General Information" at bounding box center [38, 94] width 76 height 14
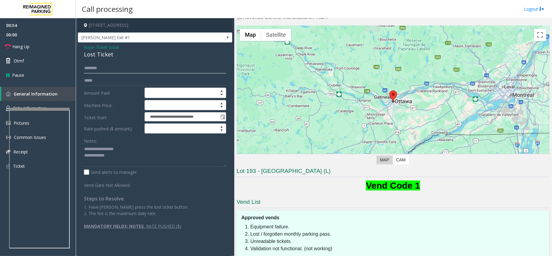
click at [118, 72] on input "text" at bounding box center [155, 68] width 142 height 10
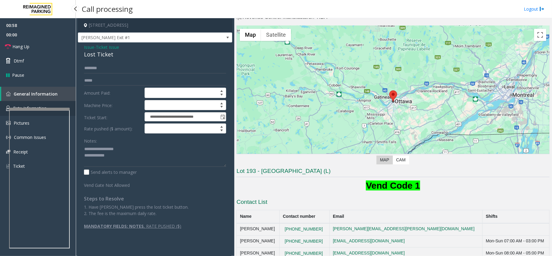
click at [33, 106] on span "Rate Information" at bounding box center [30, 108] width 34 height 6
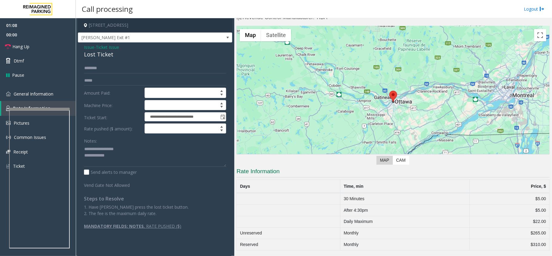
click at [344, 218] on td "Daily Maximum" at bounding box center [404, 222] width 129 height 12
click at [22, 84] on div "01:09 00:00 Hang Up Dtmf Pause General Information Rate Information Pictures Co…" at bounding box center [38, 98] width 76 height 160
click at [24, 87] on link "General Information" at bounding box center [38, 94] width 76 height 14
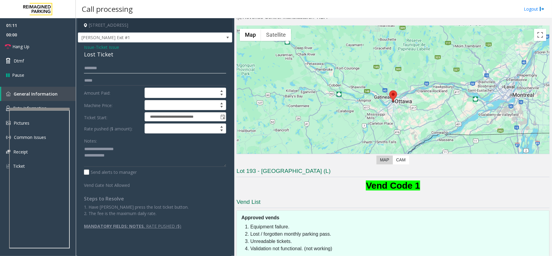
click at [116, 71] on input "text" at bounding box center [155, 68] width 142 height 10
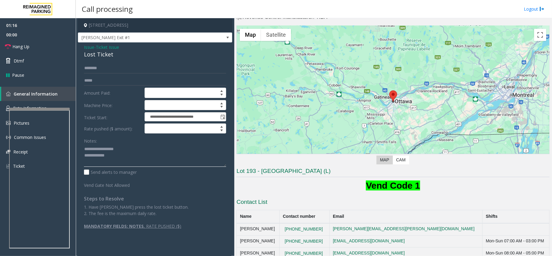
click at [135, 162] on textarea at bounding box center [155, 155] width 142 height 23
paste textarea "**********"
type textarea "**********"
click at [103, 69] on input "text" at bounding box center [155, 68] width 142 height 10
type input "*****"
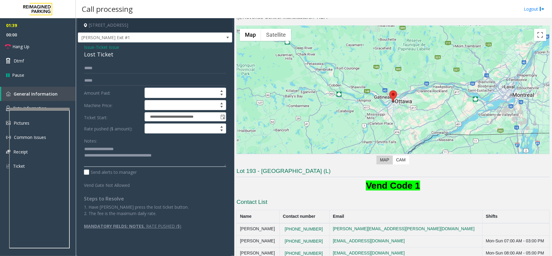
click at [176, 153] on textarea at bounding box center [155, 155] width 142 height 23
drag, startPoint x: 24, startPoint y: 46, endPoint x: 49, endPoint y: 62, distance: 29.4
click at [24, 46] on span "Hang Up" at bounding box center [20, 46] width 17 height 6
click at [222, 159] on textarea at bounding box center [155, 155] width 142 height 23
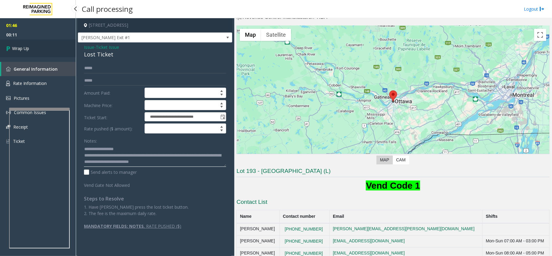
type textarea "**********"
click at [35, 54] on link "Wrap Up" at bounding box center [38, 48] width 76 height 18
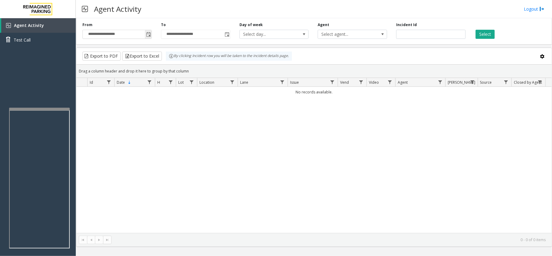
click at [149, 37] on span "Toggle popup" at bounding box center [148, 34] width 5 height 5
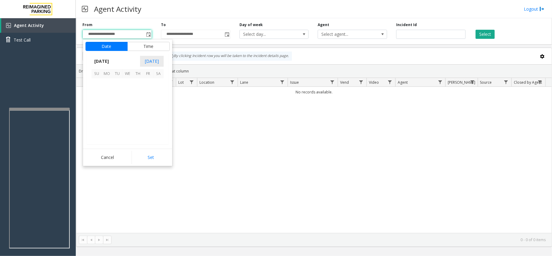
scroll to position [108665, 0]
click at [148, 105] on span "15" at bounding box center [148, 104] width 10 height 10
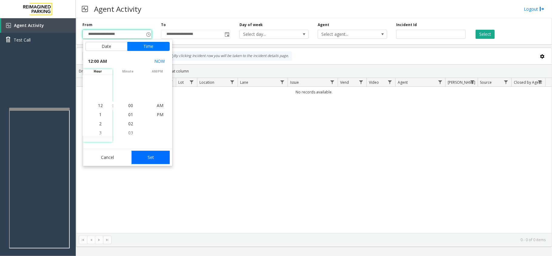
click at [153, 161] on button "Set" at bounding box center [150, 157] width 38 height 13
type input "**********"
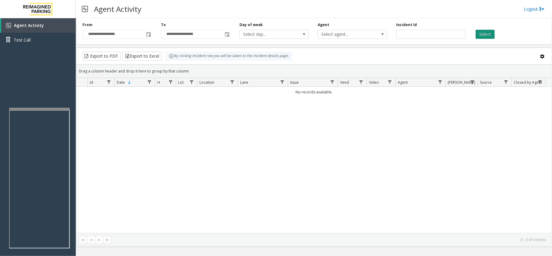
click at [487, 33] on button "Select" at bounding box center [484, 34] width 19 height 9
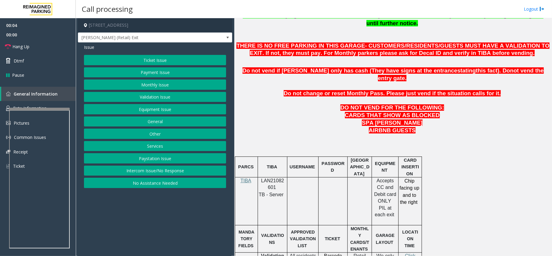
scroll to position [323, 0]
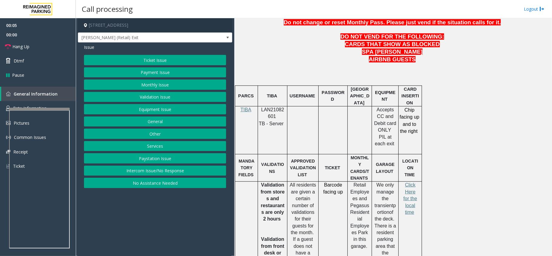
click at [272, 107] on span "LAN21082601" at bounding box center [272, 113] width 23 height 12
drag, startPoint x: 124, startPoint y: 175, endPoint x: 137, endPoint y: 153, distance: 25.3
click at [124, 175] on button "Intercom Issue/No Response" at bounding box center [155, 170] width 142 height 10
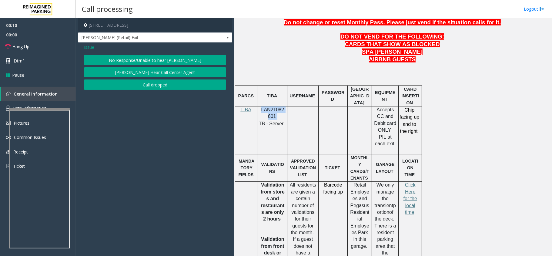
click at [148, 65] on button "No Response/Unable to hear [PERSON_NAME]" at bounding box center [155, 60] width 142 height 10
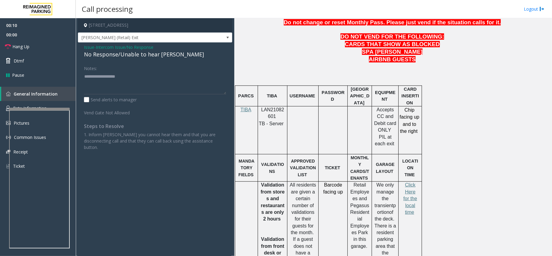
click at [138, 55] on div "No Response/Unable to hear [PERSON_NAME]" at bounding box center [155, 54] width 142 height 8
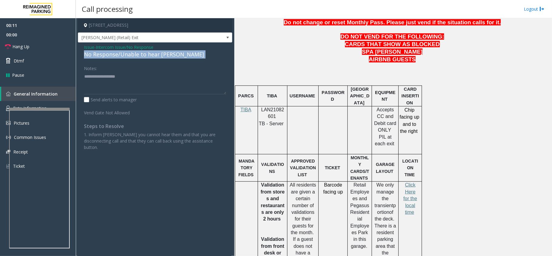
click at [138, 55] on div "No Response/Unable to hear [PERSON_NAME]" at bounding box center [155, 54] width 142 height 8
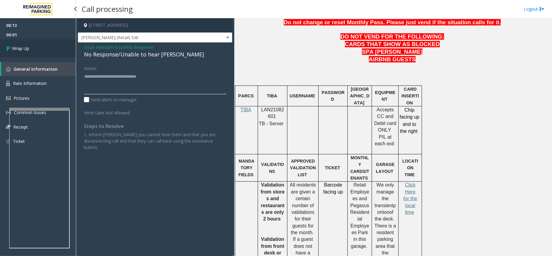
type textarea "**********"
click at [27, 49] on span "Wrap Up" at bounding box center [20, 48] width 17 height 6
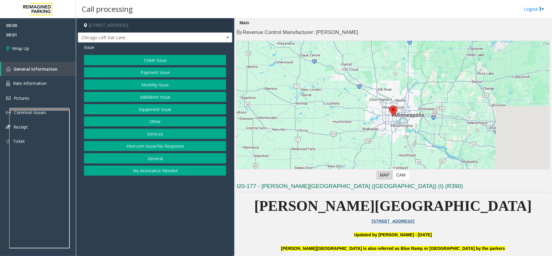
click at [153, 144] on button "Intercom Issue/No Response" at bounding box center [155, 146] width 142 height 10
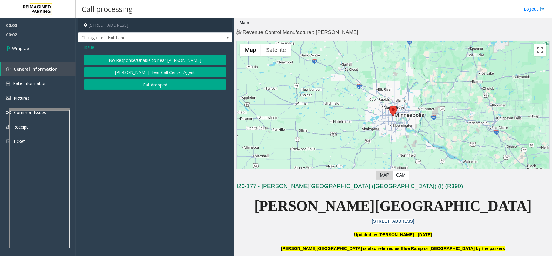
click at [147, 84] on button "Call dropped" at bounding box center [155, 84] width 142 height 10
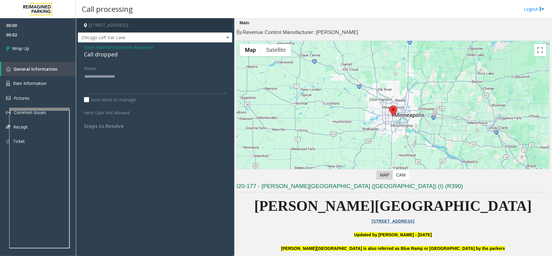
click at [90, 53] on div "Call dropped" at bounding box center [155, 54] width 142 height 8
click at [113, 105] on form "Notes: Send alerts to manager Vend Gate Not Allowed" at bounding box center [155, 89] width 142 height 53
click at [110, 57] on div "Call dropped" at bounding box center [155, 54] width 142 height 8
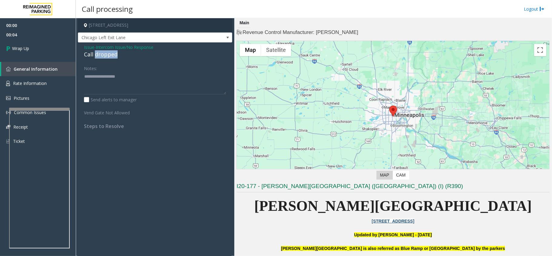
click at [109, 57] on div "Call dropped" at bounding box center [155, 54] width 142 height 8
paste textarea "**********"
click at [108, 85] on textarea at bounding box center [155, 83] width 142 height 23
type textarea "**********"
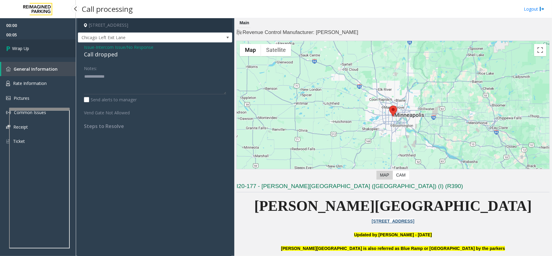
click at [0, 41] on link "Wrap Up" at bounding box center [38, 48] width 76 height 18
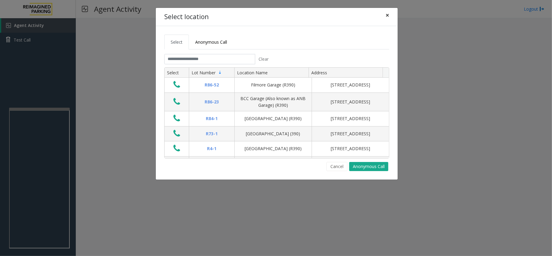
drag, startPoint x: 382, startPoint y: 15, endPoint x: 393, endPoint y: 15, distance: 11.2
click at [383, 15] on button "×" at bounding box center [387, 15] width 12 height 15
click at [223, 58] on input "text" at bounding box center [209, 59] width 91 height 10
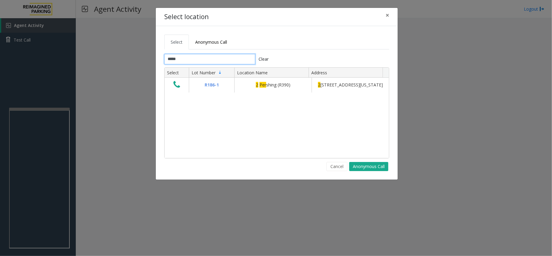
type input "*****"
click at [385, 16] on span "×" at bounding box center [387, 15] width 4 height 8
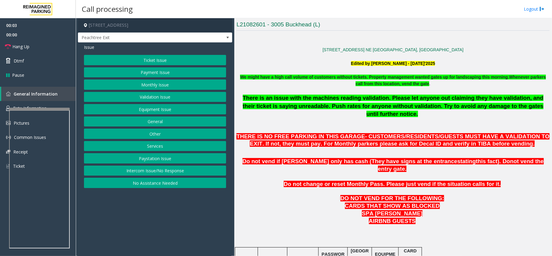
scroll to position [202, 0]
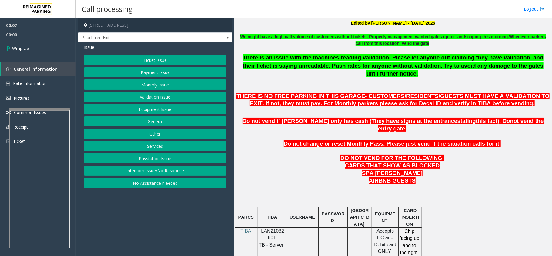
click at [278, 228] on p "LAN21082601" at bounding box center [272, 235] width 25 height 14
click at [136, 167] on div "Ticket Issue Payment Issue Monthly Issue Validation Issue Equipment Issue Gener…" at bounding box center [155, 121] width 142 height 133
click at [137, 168] on button "Intercom Issue/No Response" at bounding box center [155, 170] width 142 height 10
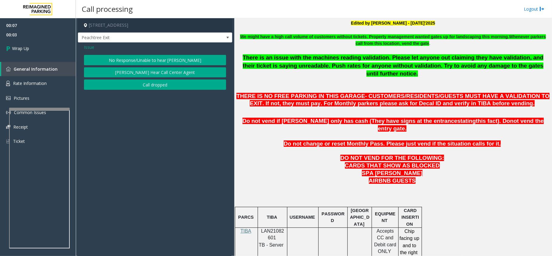
click at [140, 88] on button "Call dropped" at bounding box center [155, 84] width 142 height 10
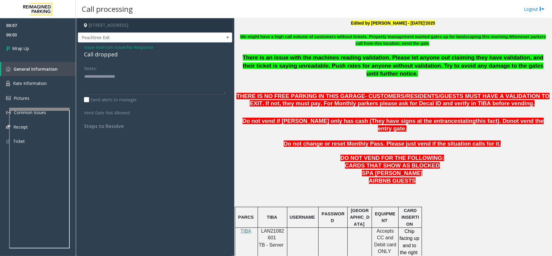
click at [104, 55] on div "Call dropped" at bounding box center [155, 54] width 142 height 8
click at [96, 55] on div "Call dropped" at bounding box center [155, 54] width 142 height 8
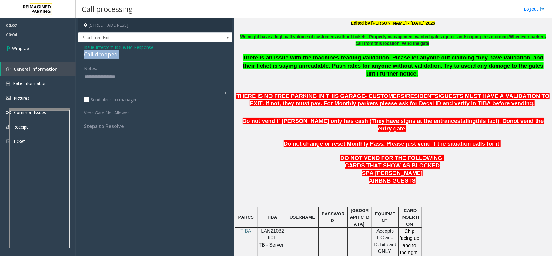
click at [96, 55] on div "Call dropped" at bounding box center [155, 54] width 142 height 8
click at [107, 85] on textarea at bounding box center [155, 83] width 142 height 23
paste textarea "**********"
type textarea "**********"
click at [38, 48] on link "Wrap Up" at bounding box center [38, 48] width 76 height 18
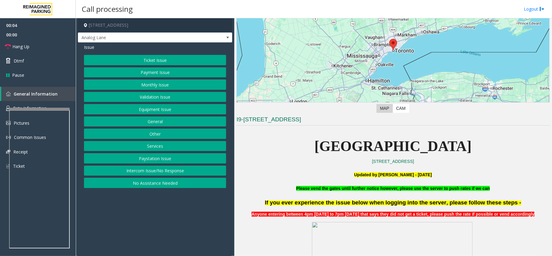
scroll to position [81, 0]
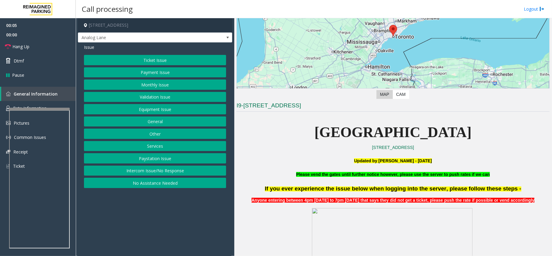
drag, startPoint x: 149, startPoint y: 173, endPoint x: 145, endPoint y: 171, distance: 4.9
click at [149, 173] on button "Intercom Issue/No Response" at bounding box center [155, 170] width 142 height 10
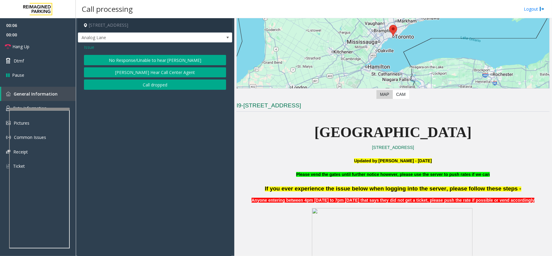
click at [139, 58] on button "No Response/Unable to hear [PERSON_NAME]" at bounding box center [155, 60] width 142 height 10
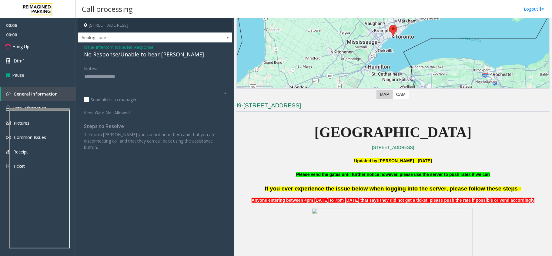
click at [132, 52] on div "No Response/Unable to hear [PERSON_NAME]" at bounding box center [155, 54] width 142 height 8
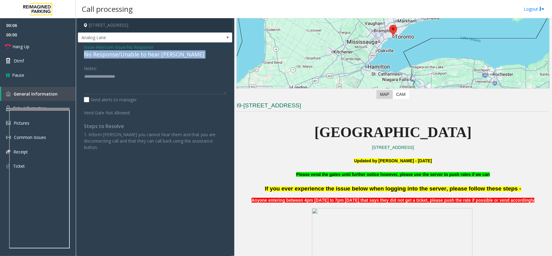
click at [132, 52] on div "No Response/Unable to hear [PERSON_NAME]" at bounding box center [155, 54] width 142 height 8
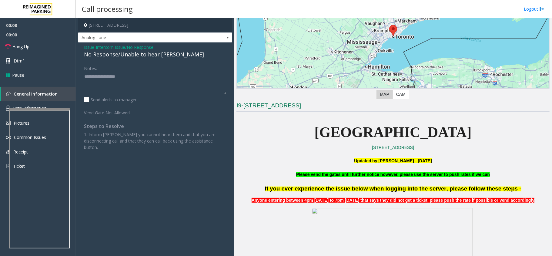
paste textarea "**********"
click at [108, 79] on textarea at bounding box center [155, 83] width 142 height 23
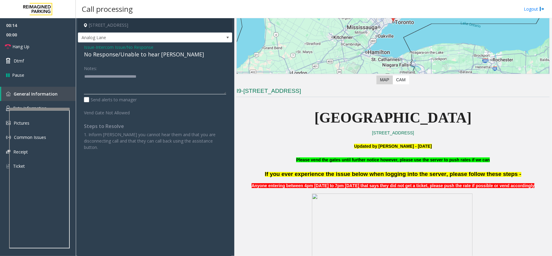
scroll to position [121, 0]
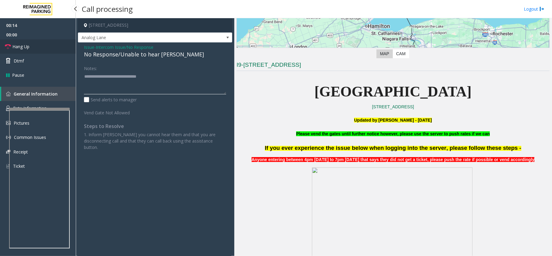
type textarea "**********"
click at [58, 40] on link "Hang Up" at bounding box center [38, 46] width 76 height 14
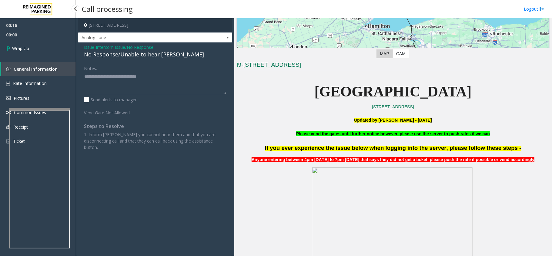
click at [55, 42] on link "Wrap Up" at bounding box center [38, 48] width 76 height 18
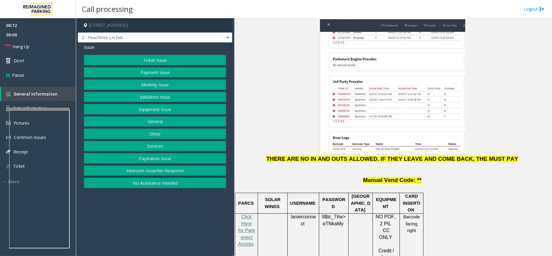
scroll to position [727, 0]
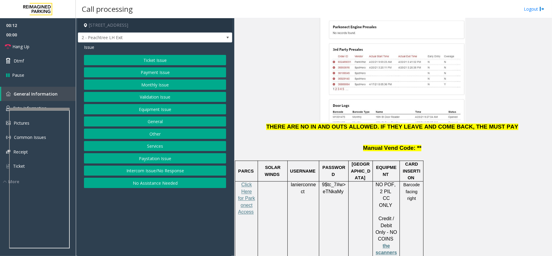
click at [248, 181] on p "Click Here for Parkonect Access" at bounding box center [246, 201] width 18 height 41
click at [248, 182] on span "Click Here for Parkonect Access" at bounding box center [246, 198] width 17 height 32
click at [155, 96] on button "Validation Issue" at bounding box center [155, 97] width 142 height 10
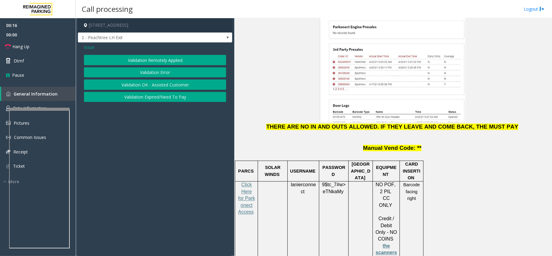
click at [158, 69] on button "Validation Error" at bounding box center [155, 72] width 142 height 10
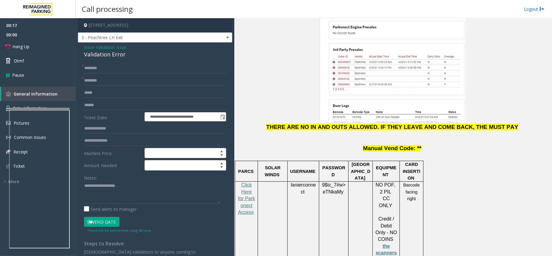
click at [112, 113] on label "Ticket Date:" at bounding box center [112, 116] width 61 height 9
click at [103, 106] on input "text" at bounding box center [155, 105] width 142 height 10
click at [299, 182] on span "lanierconnect" at bounding box center [303, 188] width 25 height 12
click at [107, 106] on input "text" at bounding box center [155, 105] width 142 height 10
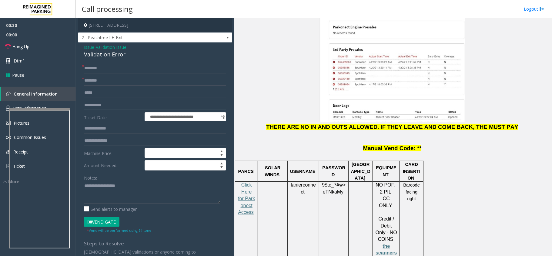
type input "**********"
click at [334, 189] on span "eTNkaMy" at bounding box center [333, 191] width 21 height 5
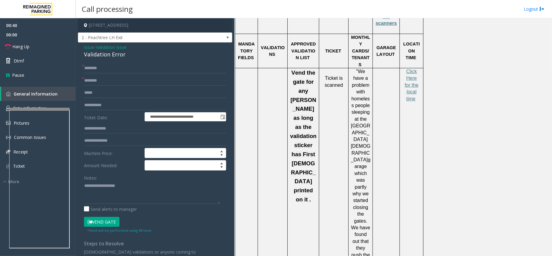
scroll to position [1010, 0]
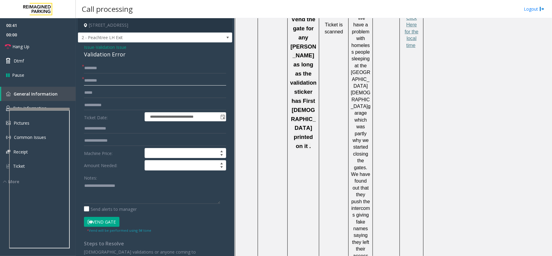
click at [103, 77] on input "text" at bounding box center [155, 80] width 142 height 10
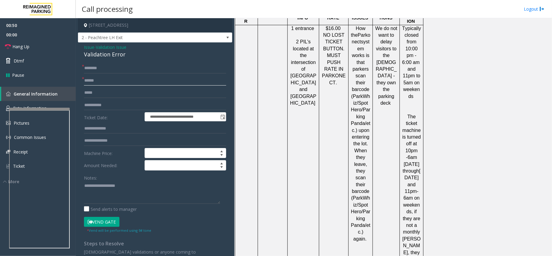
scroll to position [1333, 0]
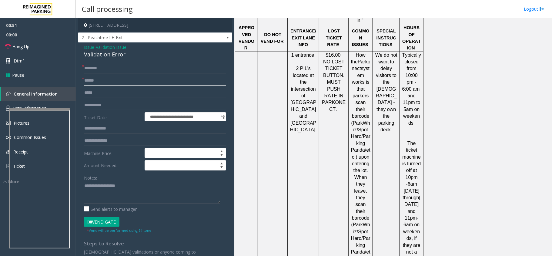
type input "*****"
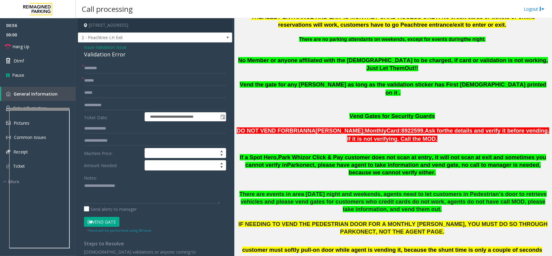
scroll to position [323, 0]
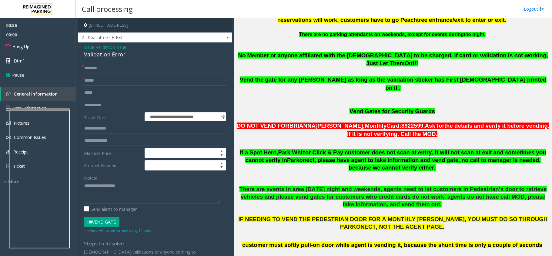
click at [348, 186] on span "There are events in area [DATE] night and weekends, agents need to let customer…" at bounding box center [392, 197] width 307 height 22
click at [98, 103] on input "**********" at bounding box center [155, 105] width 142 height 10
click at [107, 80] on input "*****" at bounding box center [155, 80] width 142 height 10
click at [113, 70] on input "text" at bounding box center [155, 68] width 142 height 10
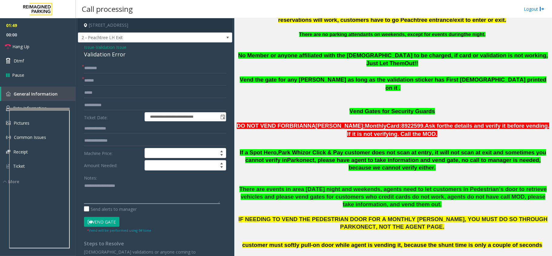
drag, startPoint x: 127, startPoint y: 193, endPoint x: 111, endPoint y: 170, distance: 28.9
click at [127, 193] on textarea at bounding box center [152, 192] width 136 height 23
paste textarea "**********"
click at [105, 57] on div "Validation Error" at bounding box center [155, 54] width 142 height 8
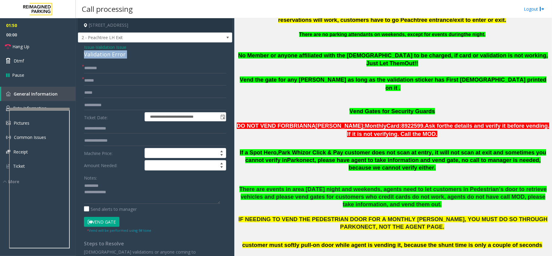
click at [105, 57] on div "Validation Error" at bounding box center [155, 54] width 142 height 8
paste textarea "**********"
click at [107, 183] on textarea at bounding box center [152, 192] width 136 height 23
type textarea "**********"
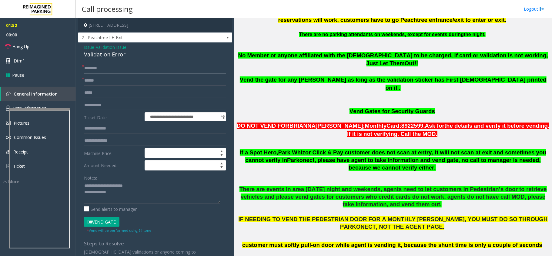
click at [106, 67] on input "text" at bounding box center [155, 68] width 142 height 10
type input "*"
type input "****"
click at [121, 195] on textarea at bounding box center [152, 192] width 136 height 23
paste textarea "**********"
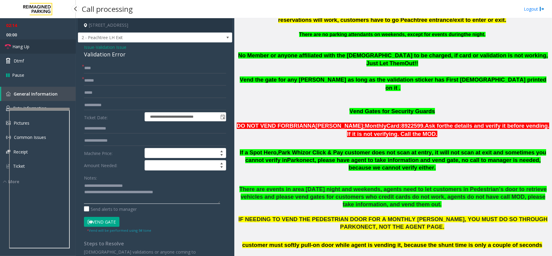
type textarea "**********"
click at [41, 48] on link "Hang Up" at bounding box center [38, 46] width 76 height 14
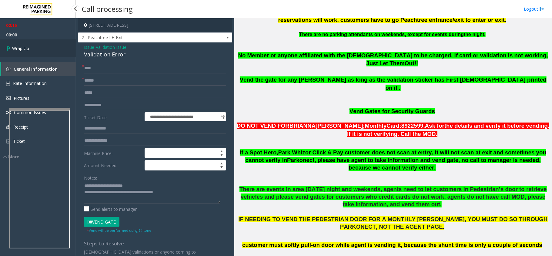
click at [41, 48] on link "Wrap Up" at bounding box center [38, 48] width 76 height 18
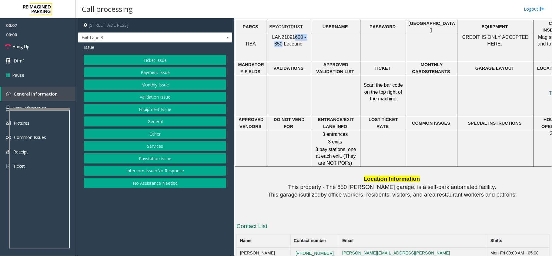
scroll to position [562, 0]
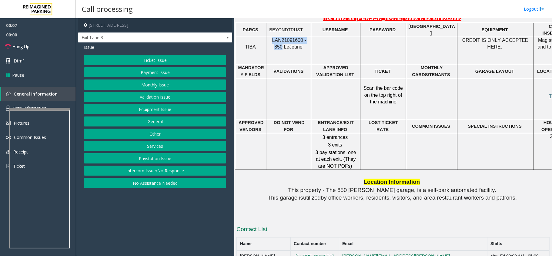
drag, startPoint x: 308, startPoint y: 25, endPoint x: 268, endPoint y: 29, distance: 40.2
click at [268, 37] on div "LAN21091600 - 850 Le Jeune" at bounding box center [289, 44] width 44 height 14
click at [143, 85] on button "Monthly Issue" at bounding box center [155, 84] width 142 height 10
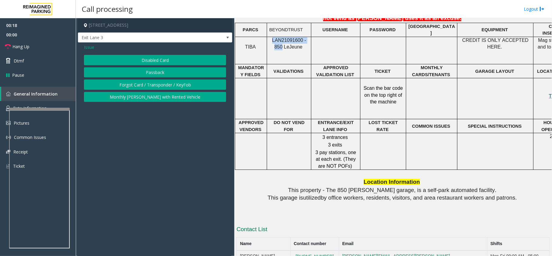
click at [155, 64] on button "Disabled Card" at bounding box center [155, 60] width 142 height 10
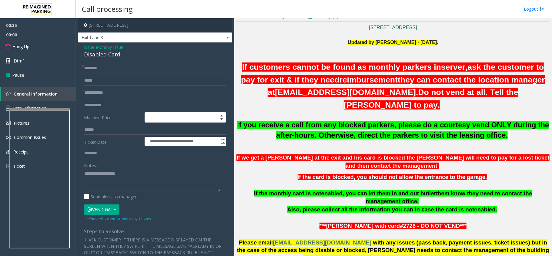
scroll to position [158, 0]
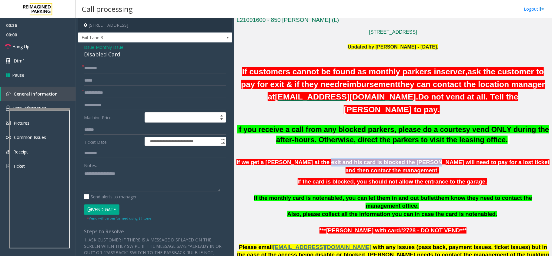
drag, startPoint x: 345, startPoint y: 159, endPoint x: 425, endPoint y: 158, distance: 80.6
click at [422, 158] on p "If we get a [PERSON_NAME] at the exit and his card is blocked the [PERSON_NAME]…" at bounding box center [392, 166] width 313 height 16
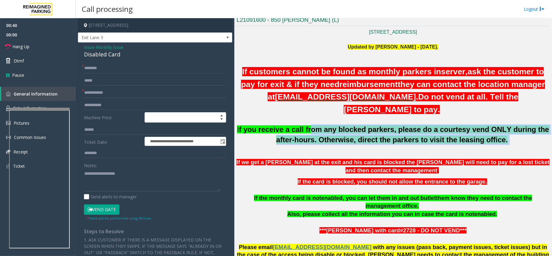
drag, startPoint x: 312, startPoint y: 132, endPoint x: 507, endPoint y: 140, distance: 194.9
click at [507, 139] on p "I f you receive a call from any blocked parkers, please do a courtesy vend ONLY…" at bounding box center [392, 134] width 313 height 20
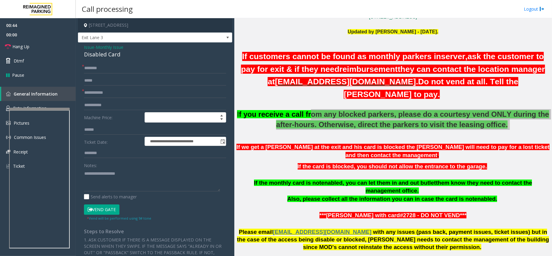
scroll to position [199, 0]
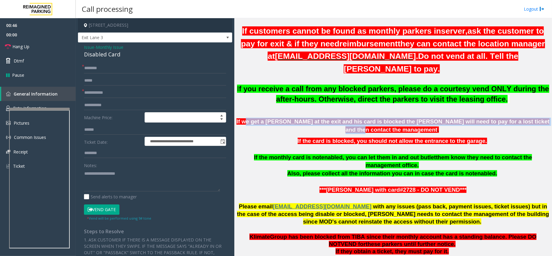
drag, startPoint x: 283, startPoint y: 125, endPoint x: 371, endPoint y: 126, distance: 88.5
click at [371, 126] on p "If we get a [PERSON_NAME] at the exit and his card is blocked the [PERSON_NAME]…" at bounding box center [392, 126] width 313 height 16
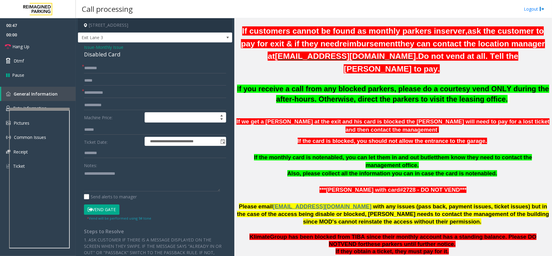
click at [382, 130] on span "If we get a [PERSON_NAME] at the exit and his card is blocked the [PERSON_NAME]…" at bounding box center [392, 125] width 313 height 15
drag, startPoint x: 382, startPoint y: 130, endPoint x: 419, endPoint y: 133, distance: 37.4
click at [419, 133] on p "If we get a [PERSON_NAME] at the exit and his card is blocked the [PERSON_NAME]…" at bounding box center [392, 126] width 313 height 16
drag, startPoint x: 444, startPoint y: 121, endPoint x: 511, endPoint y: 124, distance: 66.7
click at [511, 124] on span "If we get a [PERSON_NAME] at the exit and his card is blocked the [PERSON_NAME]…" at bounding box center [392, 125] width 313 height 15
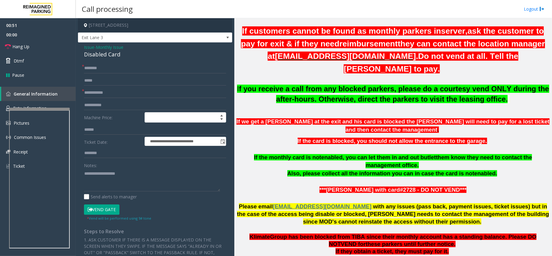
click at [493, 136] on div "Updated by [PERSON_NAME] - [DATE]. If customers cannot be found as monthly park…" at bounding box center [392, 103] width 313 height 200
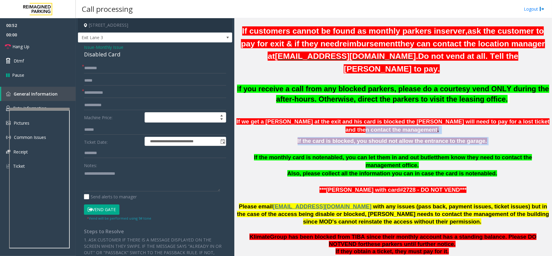
drag, startPoint x: 481, startPoint y: 145, endPoint x: 301, endPoint y: 134, distance: 180.3
click at [304, 134] on div "Updated by [PERSON_NAME] - [DATE]. If customers cannot be found as monthly park…" at bounding box center [392, 103] width 313 height 200
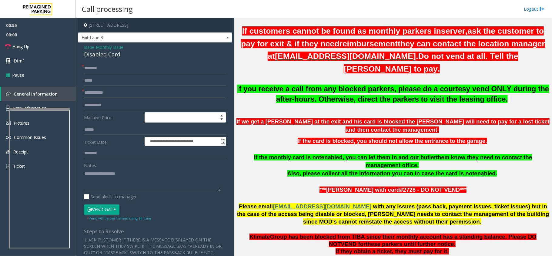
click at [107, 96] on input "text" at bounding box center [155, 93] width 142 height 10
type input "****"
click at [143, 186] on textarea at bounding box center [152, 179] width 136 height 23
paste textarea "**********"
click at [127, 175] on textarea at bounding box center [152, 179] width 136 height 23
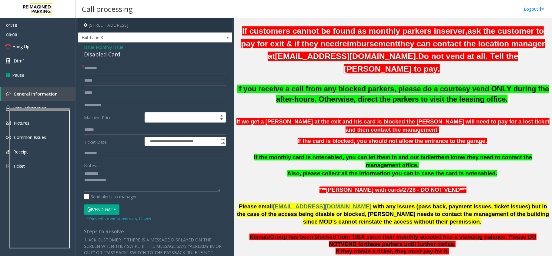
paste textarea "**********"
click at [138, 181] on textarea at bounding box center [152, 179] width 136 height 23
paste textarea "**********"
type textarea "**********"
click at [28, 45] on span "Hang Up" at bounding box center [20, 46] width 17 height 6
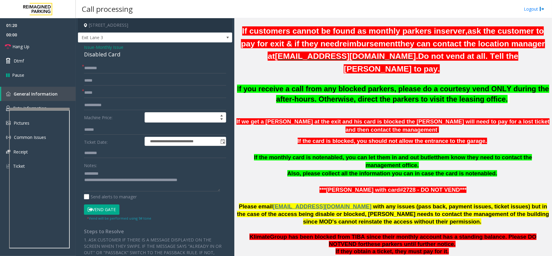
click at [101, 74] on form "**********" at bounding box center [155, 142] width 142 height 158
click at [103, 68] on input "text" at bounding box center [155, 68] width 142 height 10
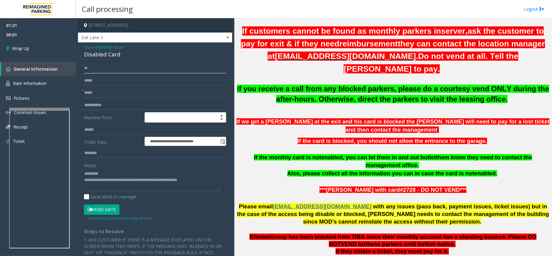
type input "**"
drag, startPoint x: 131, startPoint y: 95, endPoint x: 0, endPoint y: 95, distance: 131.5
click at [0, 95] on app-root "**********" at bounding box center [276, 128] width 552 height 256
type input "**"
click at [43, 54] on link "Wrap Up" at bounding box center [38, 48] width 76 height 18
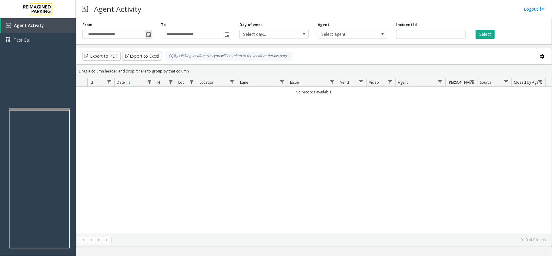
click at [151, 32] on span "Toggle popup" at bounding box center [148, 34] width 7 height 10
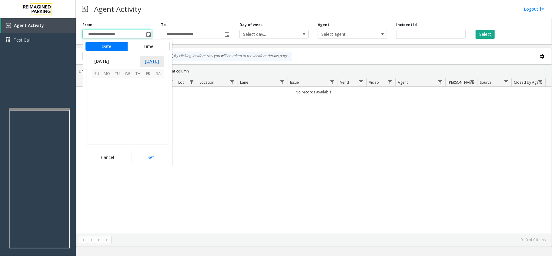
scroll to position [108665, 0]
click at [146, 105] on span "15" at bounding box center [148, 104] width 10 height 10
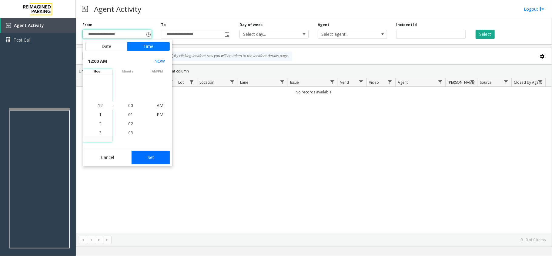
click at [157, 159] on button "Set" at bounding box center [150, 157] width 38 height 13
type input "**********"
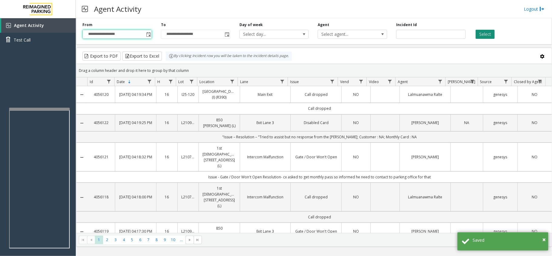
click at [479, 38] on button "Select" at bounding box center [484, 34] width 19 height 9
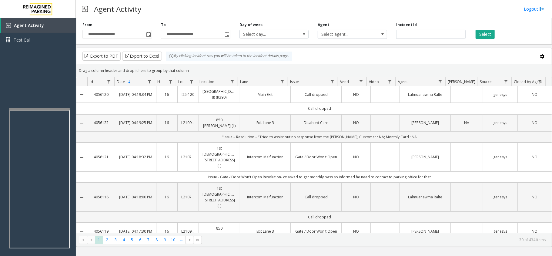
click at [218, 124] on link "850 [PERSON_NAME] (L)" at bounding box center [219, 123] width 34 height 12
click at [291, 129] on td "Disabled Card" at bounding box center [315, 122] width 51 height 17
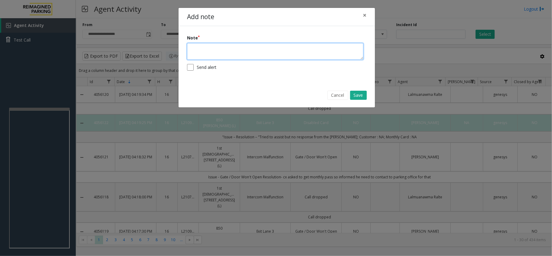
click at [214, 56] on textarea at bounding box center [275, 51] width 176 height 17
click at [245, 50] on textarea at bounding box center [275, 51] width 176 height 17
click at [249, 52] on textarea "******" at bounding box center [275, 51] width 176 height 17
paste textarea "**********"
type textarea "**********"
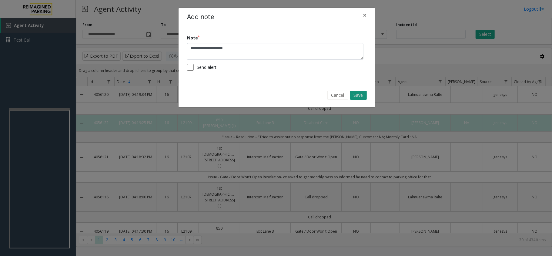
click at [361, 96] on button "Save" at bounding box center [358, 95] width 17 height 9
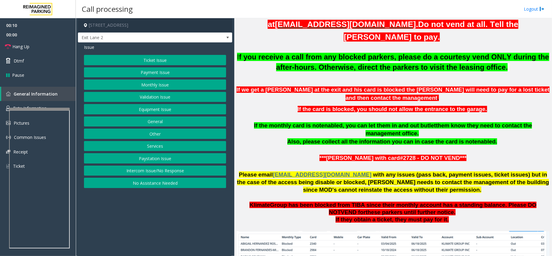
scroll to position [242, 0]
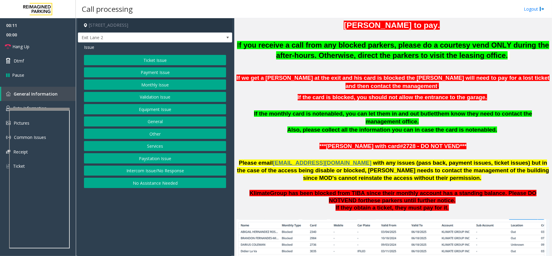
click at [329, 204] on p "If they obtain a ticket, they must pay for it." at bounding box center [392, 207] width 313 height 7
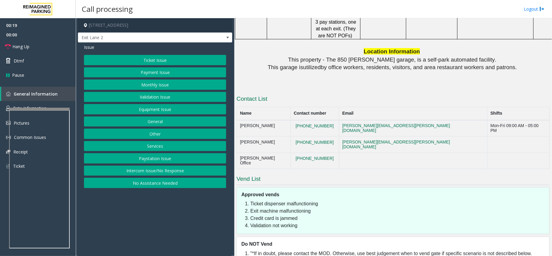
scroll to position [695, 0]
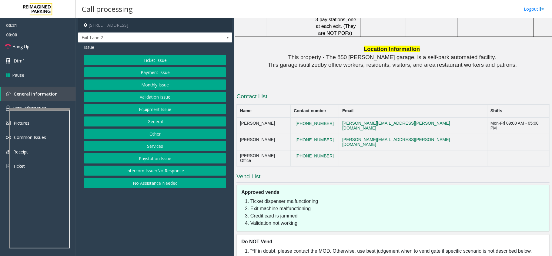
drag, startPoint x: 333, startPoint y: 108, endPoint x: 288, endPoint y: 113, distance: 45.7
click at [288, 118] on tr "[PERSON_NAME] [PHONE_NUMBER] [PERSON_NAME][EMAIL_ADDRESS][PERSON_NAME][DOMAIN_N…" at bounding box center [393, 126] width 313 height 16
click at [158, 107] on button "Equipment Issue" at bounding box center [155, 109] width 142 height 10
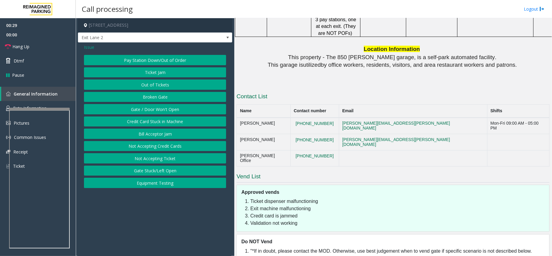
click at [160, 105] on button "Gate / Door Won't Open" at bounding box center [155, 109] width 142 height 10
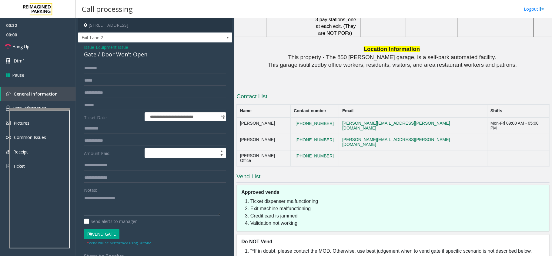
click at [131, 208] on textarea at bounding box center [152, 204] width 136 height 23
paste textarea "**********"
click at [99, 54] on div "Gate / Door Won't Open" at bounding box center [155, 54] width 142 height 8
click at [113, 201] on textarea at bounding box center [152, 204] width 136 height 23
paste textarea "**********"
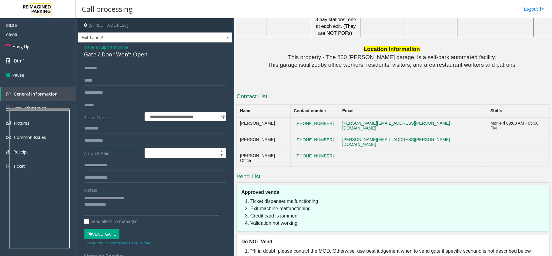
click at [121, 209] on textarea at bounding box center [152, 204] width 136 height 23
click at [117, 206] on textarea at bounding box center [152, 204] width 136 height 23
drag, startPoint x: 333, startPoint y: 123, endPoint x: 295, endPoint y: 125, distance: 37.9
click at [295, 134] on td "[PHONE_NUMBER]" at bounding box center [314, 142] width 48 height 16
click at [174, 210] on textarea at bounding box center [152, 204] width 136 height 23
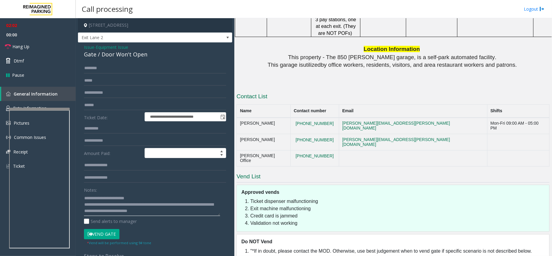
drag, startPoint x: 184, startPoint y: 211, endPoint x: 81, endPoint y: 215, distance: 102.8
click at [81, 215] on div "**********" at bounding box center [154, 200] width 151 height 274
click at [102, 211] on textarea at bounding box center [152, 204] width 136 height 23
paste textarea "**********"
click at [216, 203] on textarea at bounding box center [152, 204] width 136 height 23
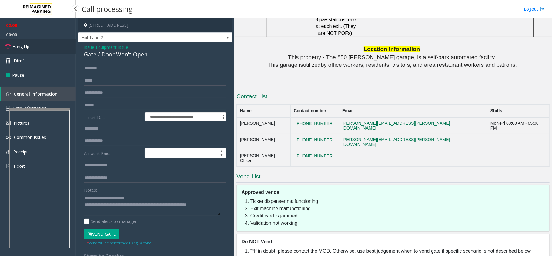
click at [22, 49] on span "Hang Up" at bounding box center [20, 46] width 17 height 6
click at [216, 205] on textarea at bounding box center [152, 204] width 136 height 23
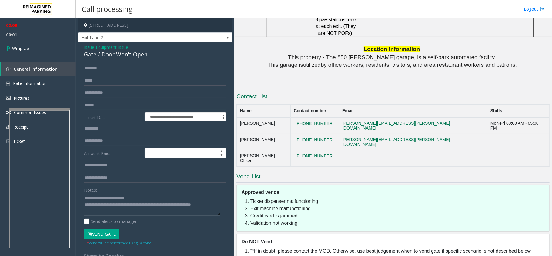
scroll to position [4, 0]
paste textarea "**********"
type textarea "**********"
click at [25, 52] on link "Wrap Up" at bounding box center [38, 48] width 76 height 18
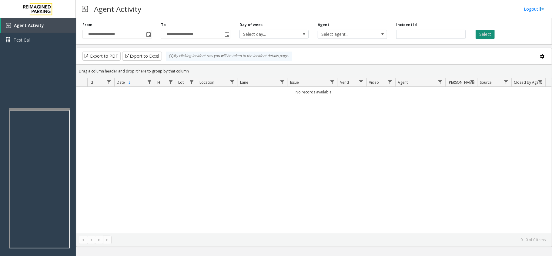
click at [488, 36] on button "Select" at bounding box center [484, 34] width 19 height 9
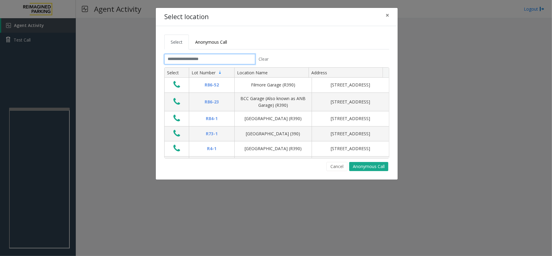
click at [191, 61] on input "text" at bounding box center [209, 59] width 91 height 10
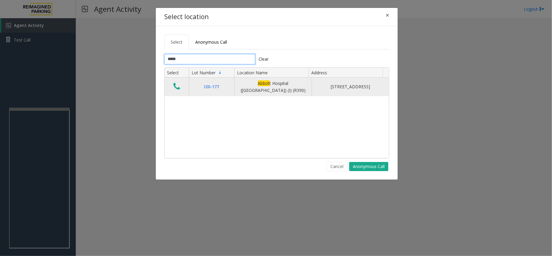
type input "*****"
click at [174, 89] on icon "Data table" at bounding box center [176, 86] width 7 height 8
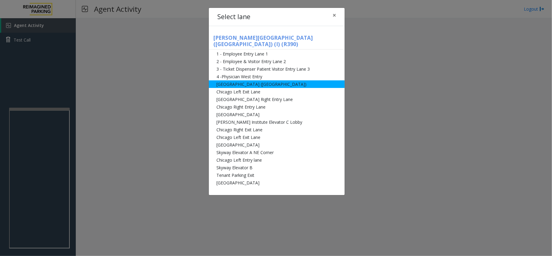
click at [243, 80] on li "[GEOGRAPHIC_DATA] ([GEOGRAPHIC_DATA])" at bounding box center [277, 84] width 136 height 8
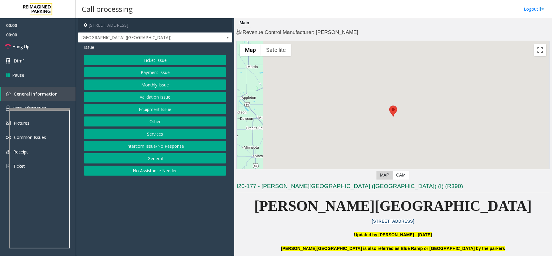
click at [173, 110] on button "Equipment Issue" at bounding box center [155, 109] width 142 height 10
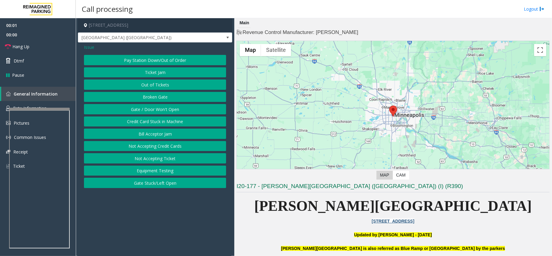
click at [164, 113] on button "Gate / Door Won't Open" at bounding box center [155, 109] width 142 height 10
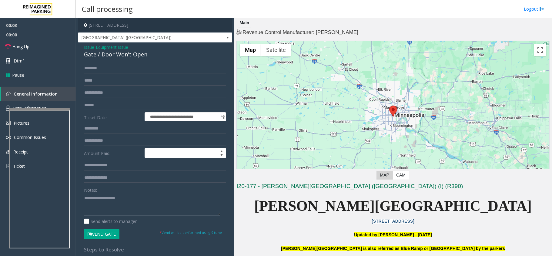
click at [169, 210] on textarea at bounding box center [152, 204] width 136 height 23
paste textarea "**********"
click at [101, 56] on div "Gate / Door Won't Open" at bounding box center [155, 54] width 142 height 8
click at [101, 55] on div "Gate / Door Won't Open" at bounding box center [155, 54] width 142 height 8
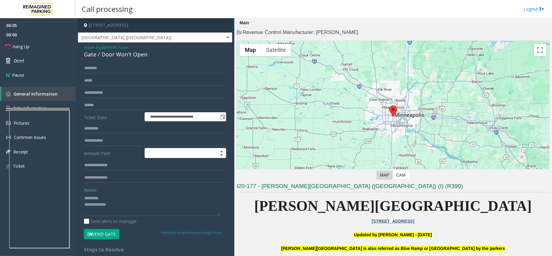
click at [116, 190] on div "Notes:" at bounding box center [155, 200] width 142 height 31
paste textarea "**********"
click at [112, 194] on textarea at bounding box center [152, 204] width 136 height 23
click at [103, 233] on button "Vend Gate" at bounding box center [101, 234] width 35 height 10
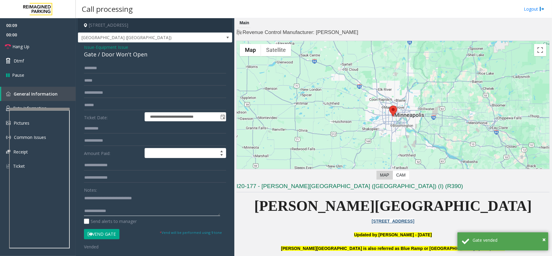
click at [125, 210] on textarea at bounding box center [152, 204] width 136 height 23
paste textarea "**********"
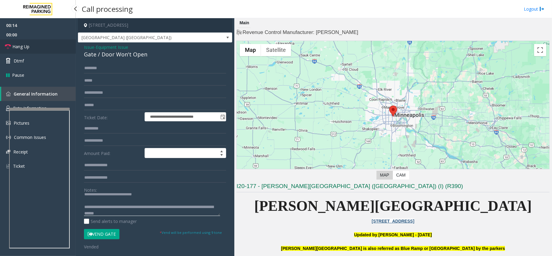
type textarea "**********"
click at [33, 42] on link "Hang Up" at bounding box center [38, 46] width 76 height 14
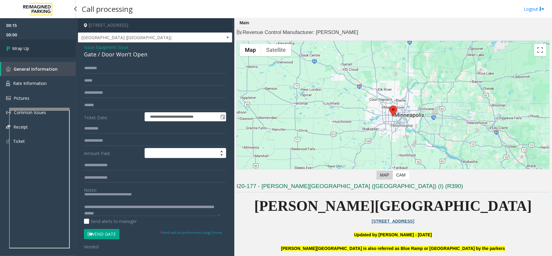
click at [56, 47] on link "Wrap Up" at bounding box center [38, 48] width 76 height 18
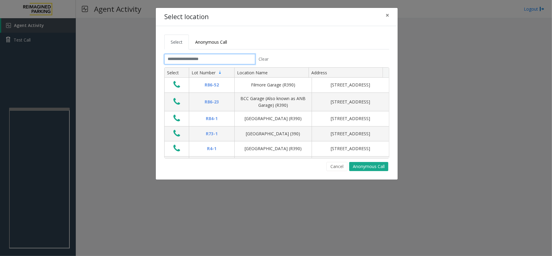
click at [196, 55] on input "text" at bounding box center [209, 59] width 91 height 10
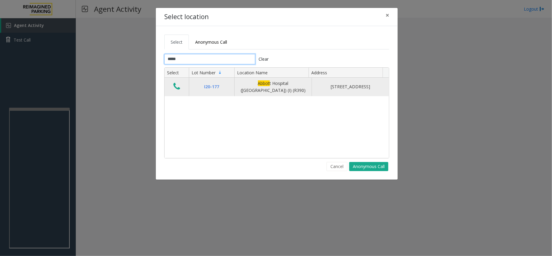
type input "*****"
click at [182, 88] on button "Data table" at bounding box center [176, 87] width 10 height 10
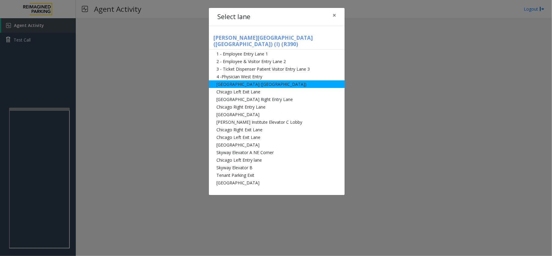
click at [261, 80] on li "[GEOGRAPHIC_DATA] ([GEOGRAPHIC_DATA])" at bounding box center [277, 84] width 136 height 8
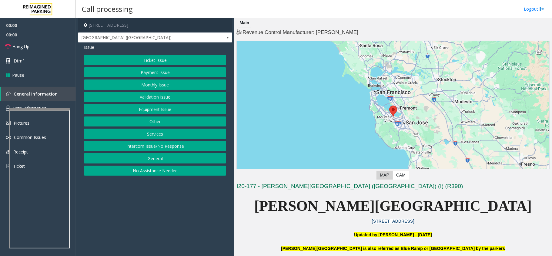
click at [188, 56] on button "Ticket Issue" at bounding box center [155, 60] width 142 height 10
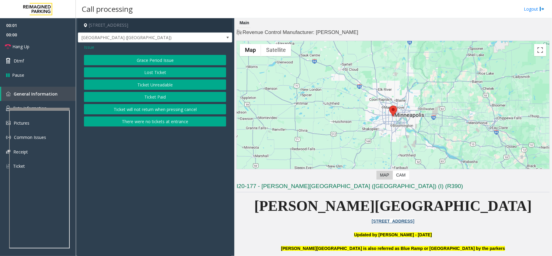
click at [168, 81] on button "Ticket Unreadable" at bounding box center [155, 84] width 142 height 10
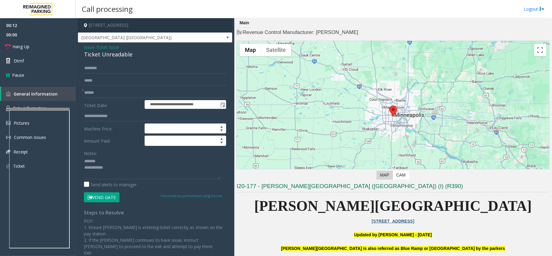
click at [107, 194] on button "Vend Gate" at bounding box center [101, 197] width 35 height 10
click at [47, 42] on link "Hang Up" at bounding box center [38, 46] width 76 height 14
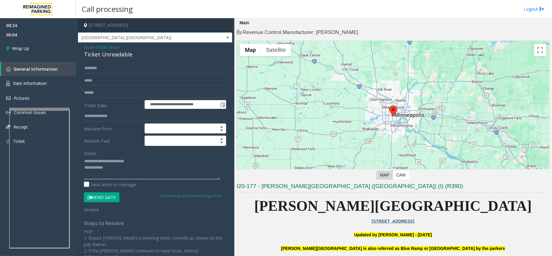
click at [120, 168] on textarea at bounding box center [152, 167] width 136 height 23
paste textarea "**********"
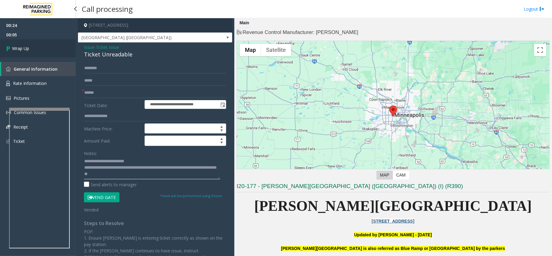
type textarea "**********"
click at [27, 45] on span "Wrap Up" at bounding box center [20, 48] width 17 height 6
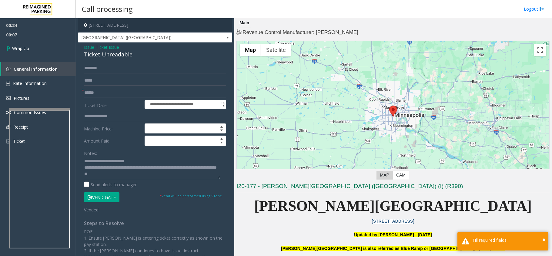
click at [94, 91] on input "text" at bounding box center [155, 93] width 142 height 10
type input "**"
click at [44, 53] on link "Wrap Up" at bounding box center [38, 48] width 76 height 18
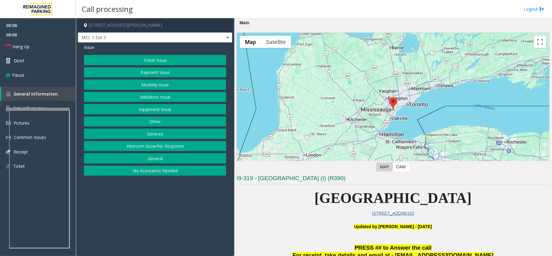
click at [161, 145] on button "Intercom Issue/No Response" at bounding box center [155, 146] width 142 height 10
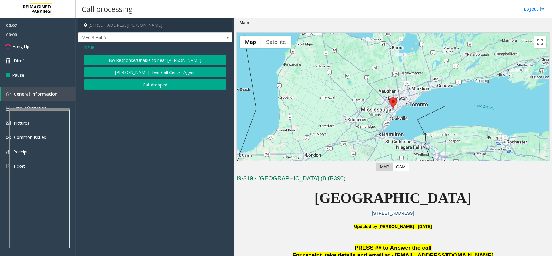
click at [148, 59] on button "No Response/Unable to hear [PERSON_NAME]" at bounding box center [155, 60] width 142 height 10
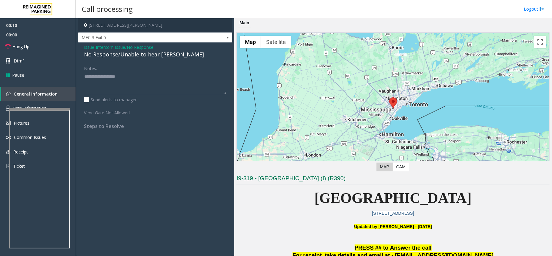
click at [91, 48] on span "Issue" at bounding box center [89, 47] width 10 height 6
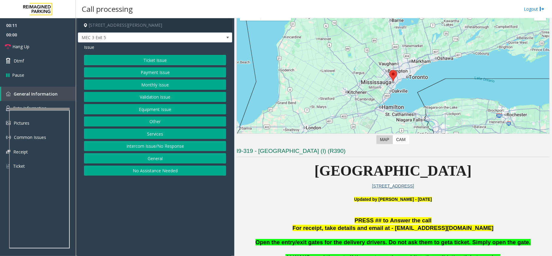
scroll to position [40, 0]
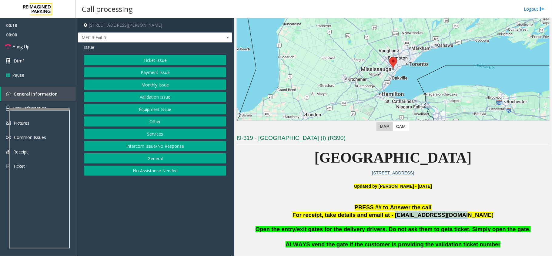
drag, startPoint x: 406, startPoint y: 214, endPoint x: 473, endPoint y: 216, distance: 66.7
click at [473, 216] on p "For receipt, take details and email at - [EMAIL_ADDRESS][DOMAIN_NAME]" at bounding box center [392, 215] width 313 height 8
click at [154, 96] on button "Validation Issue" at bounding box center [155, 97] width 142 height 10
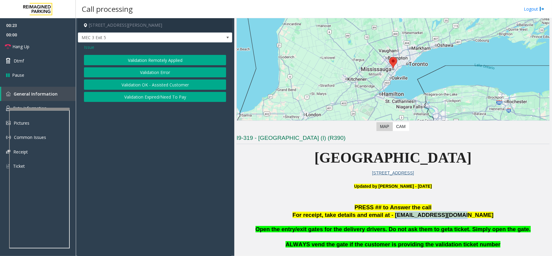
click at [153, 76] on button "Validation Error" at bounding box center [155, 72] width 142 height 10
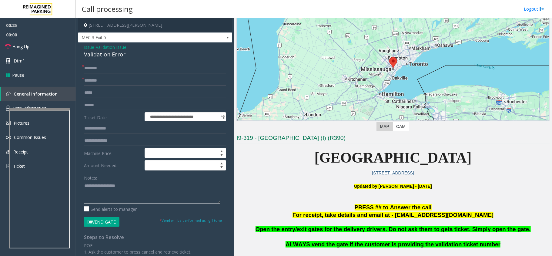
click at [105, 184] on textarea at bounding box center [152, 192] width 136 height 23
paste textarea "**********"
click at [106, 52] on div "Validation Error" at bounding box center [155, 54] width 142 height 8
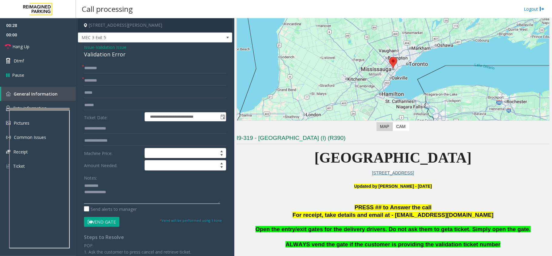
click at [111, 185] on textarea at bounding box center [152, 192] width 136 height 23
paste textarea "**********"
click at [101, 59] on div "**********" at bounding box center [155, 211] width 154 height 339
click at [101, 58] on div "Validation Error" at bounding box center [155, 54] width 142 height 8
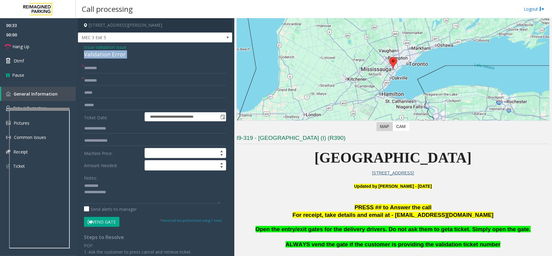
click at [101, 58] on div "Validation Error" at bounding box center [155, 54] width 142 height 8
click at [126, 185] on textarea at bounding box center [152, 192] width 136 height 23
paste textarea "**********"
type textarea "**********"
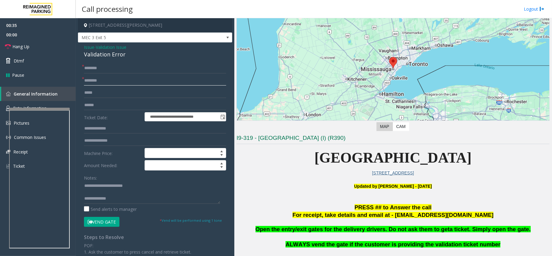
click at [101, 77] on input "text" at bounding box center [155, 80] width 142 height 10
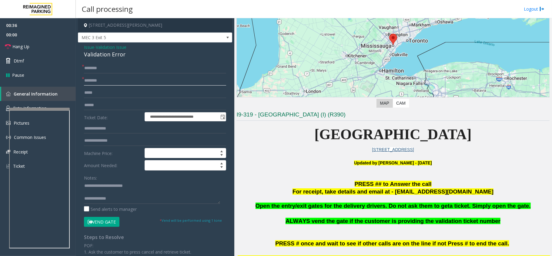
scroll to position [81, 0]
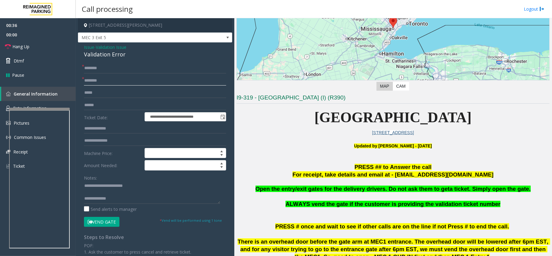
click at [101, 81] on input "text" at bounding box center [155, 80] width 142 height 10
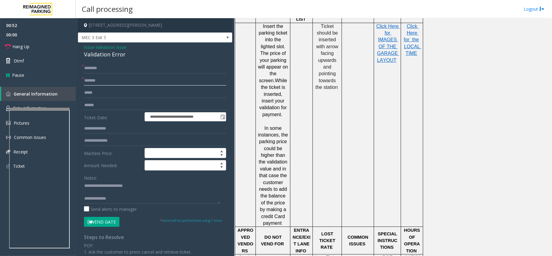
scroll to position [606, 0]
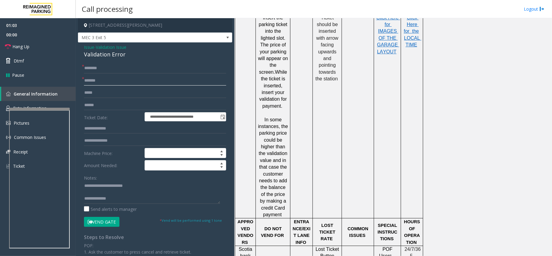
type input "*******"
click at [125, 106] on input "text" at bounding box center [155, 105] width 142 height 10
click at [132, 203] on textarea at bounding box center [152, 192] width 136 height 23
paste textarea "**********"
type textarea "**********"
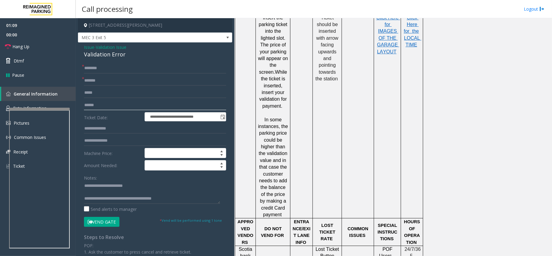
click at [105, 108] on input "text" at bounding box center [155, 105] width 142 height 10
type input "*******"
click at [129, 63] on input "text" at bounding box center [155, 68] width 142 height 10
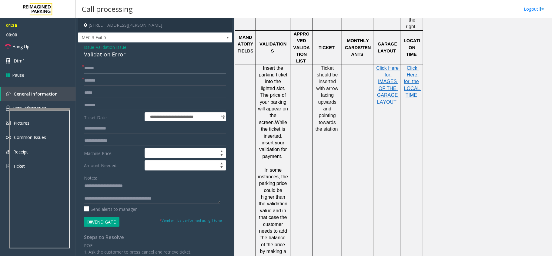
scroll to position [525, 0]
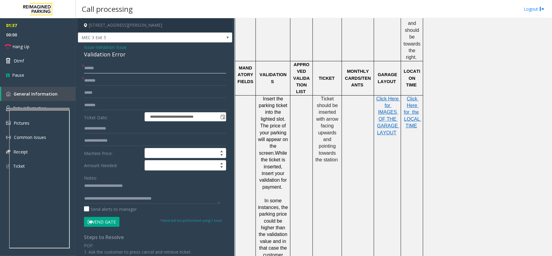
type input "******"
drag, startPoint x: 323, startPoint y: 78, endPoint x: 337, endPoint y: 142, distance: 65.5
click at [337, 142] on p "Ticket should be inserted with arrow facing upwards and pointing towards the st…" at bounding box center [327, 129] width 25 height 68
click at [334, 153] on td "Ticket should be inserted with arrow facing upwards and pointing towards the st…" at bounding box center [327, 197] width 29 height 204
drag, startPoint x: 287, startPoint y: 128, endPoint x: 290, endPoint y: 146, distance: 18.3
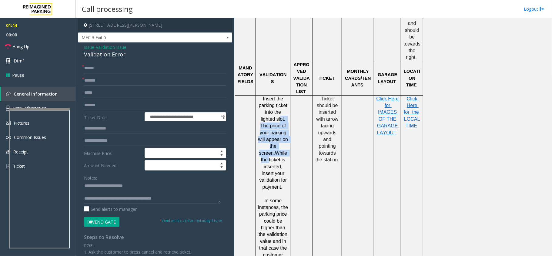
click at [289, 135] on div "Insert the parking ticket into the lighted slot. The price of your parking will…" at bounding box center [273, 197] width 34 height 204
click at [293, 159] on td at bounding box center [301, 197] width 22 height 204
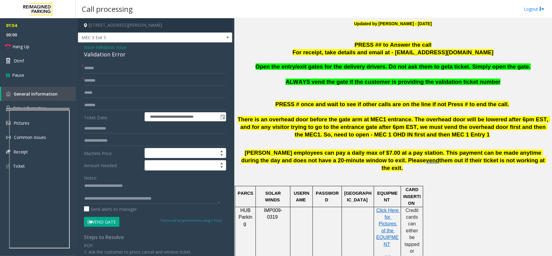
scroll to position [202, 0]
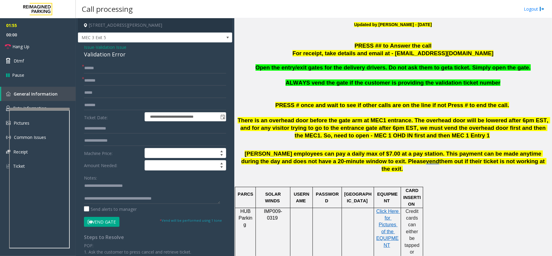
drag, startPoint x: 102, startPoint y: 227, endPoint x: 112, endPoint y: 225, distance: 10.2
click at [102, 227] on button "Vend Gate" at bounding box center [101, 222] width 35 height 10
click at [35, 40] on link "Hang Up" at bounding box center [38, 46] width 76 height 14
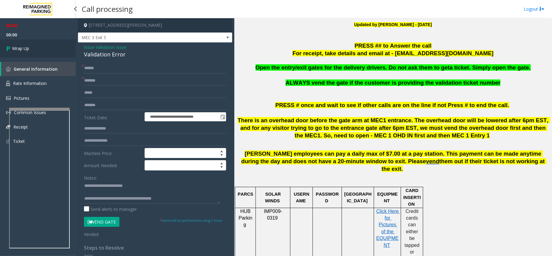
click at [35, 40] on link "Wrap Up" at bounding box center [38, 48] width 76 height 18
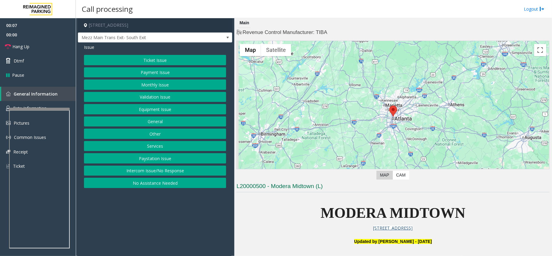
click at [133, 176] on button "Intercom Issue/No Response" at bounding box center [155, 170] width 142 height 10
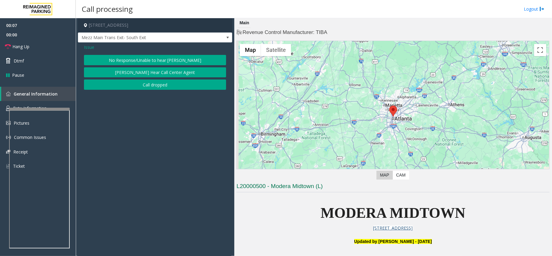
click at [160, 60] on button "No Response/Unable to hear [PERSON_NAME]" at bounding box center [155, 60] width 142 height 10
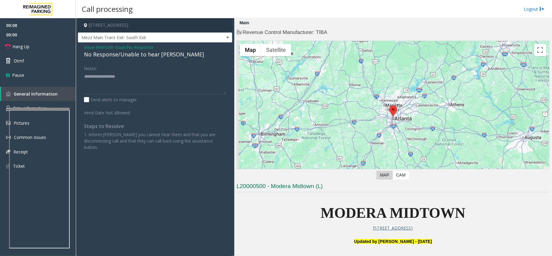
click at [145, 55] on div "No Response/Unable to hear [PERSON_NAME]" at bounding box center [155, 54] width 142 height 8
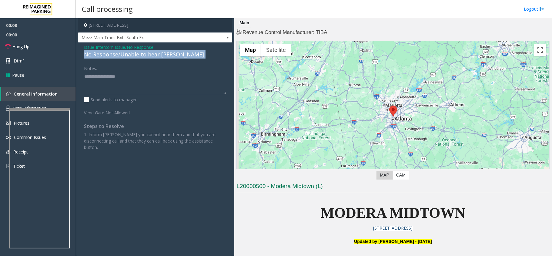
click at [145, 55] on div "No Response/Unable to hear [PERSON_NAME]" at bounding box center [155, 54] width 142 height 8
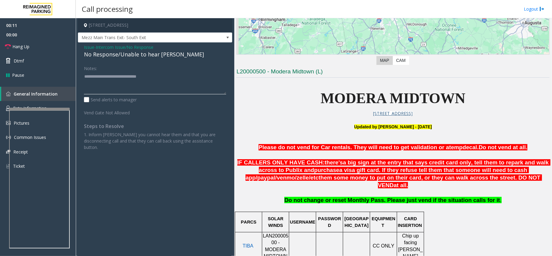
scroll to position [121, 0]
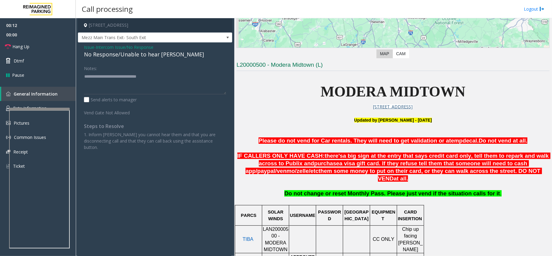
click at [273, 226] on span "LAN20000500 - MODERA MIDTOWN" at bounding box center [276, 238] width 26 height 25
drag, startPoint x: 167, startPoint y: 77, endPoint x: 88, endPoint y: 87, distance: 80.3
click at [90, 83] on textarea at bounding box center [155, 83] width 142 height 23
type textarea "*"
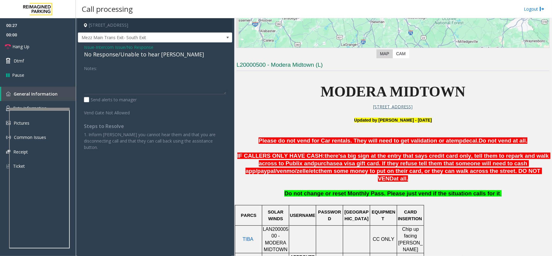
click at [85, 50] on span "Issue" at bounding box center [89, 47] width 10 height 6
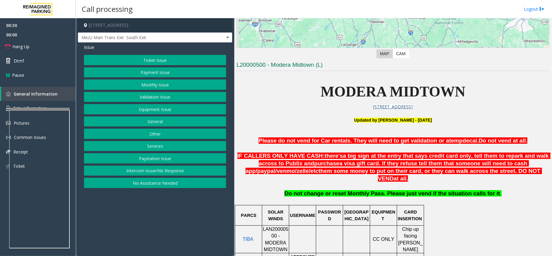
click at [153, 62] on button "Ticket Issue" at bounding box center [155, 60] width 142 height 10
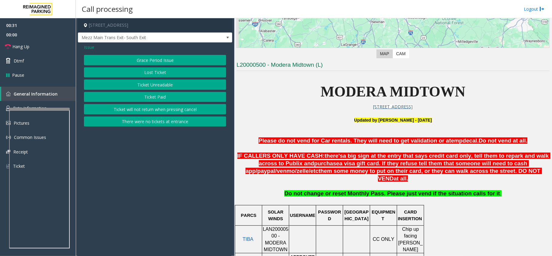
click at [155, 95] on button "Ticket Paid" at bounding box center [155, 97] width 142 height 10
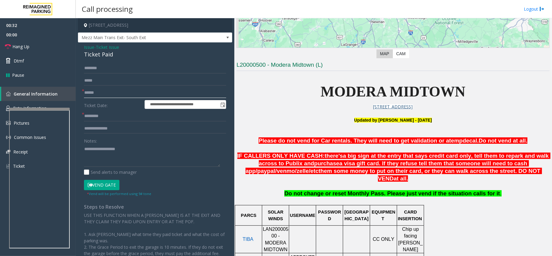
click at [110, 91] on input "text" at bounding box center [155, 93] width 142 height 10
click at [115, 153] on textarea at bounding box center [152, 155] width 136 height 23
paste textarea "**********"
click at [106, 52] on div "Ticket Paid" at bounding box center [155, 54] width 142 height 8
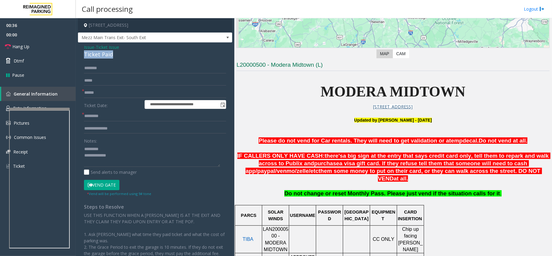
click at [106, 52] on div "Ticket Paid" at bounding box center [155, 54] width 142 height 8
click at [119, 149] on textarea at bounding box center [152, 155] width 136 height 23
paste textarea "**********"
click at [130, 154] on textarea at bounding box center [152, 155] width 136 height 23
click at [86, 148] on textarea at bounding box center [152, 155] width 136 height 23
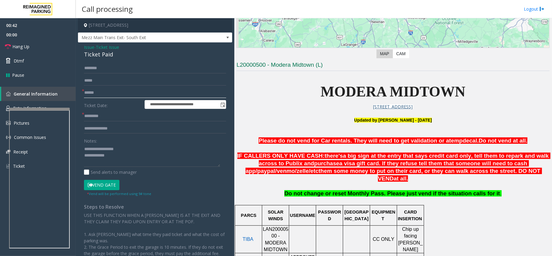
click at [118, 88] on input "text" at bounding box center [155, 93] width 142 height 10
click at [131, 95] on input "text" at bounding box center [155, 93] width 142 height 10
click at [98, 96] on input "text" at bounding box center [155, 93] width 142 height 10
click at [108, 96] on input "text" at bounding box center [155, 93] width 142 height 10
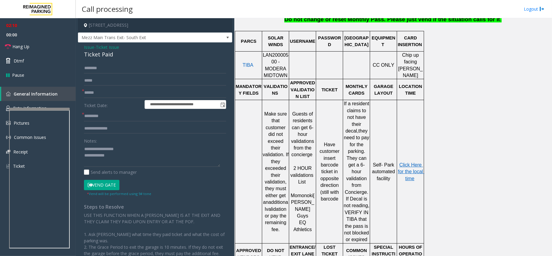
scroll to position [404, 0]
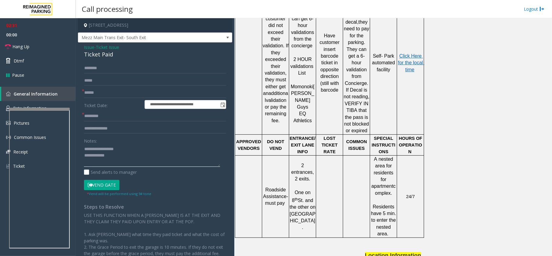
click at [142, 161] on textarea at bounding box center [152, 155] width 136 height 23
type textarea "**********"
click at [105, 94] on input "text" at bounding box center [155, 93] width 142 height 10
type input "**"
click at [120, 115] on input "*" at bounding box center [155, 116] width 142 height 10
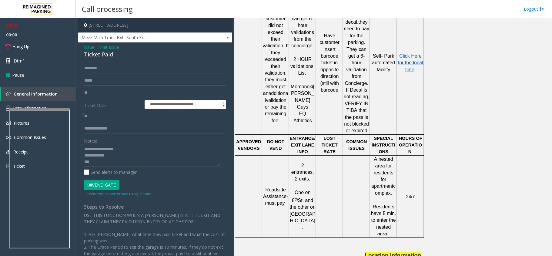
type input "**"
click at [144, 158] on textarea at bounding box center [152, 155] width 136 height 23
click at [138, 163] on textarea at bounding box center [152, 155] width 136 height 23
click at [136, 159] on textarea at bounding box center [152, 155] width 136 height 23
click at [137, 154] on textarea at bounding box center [152, 155] width 136 height 23
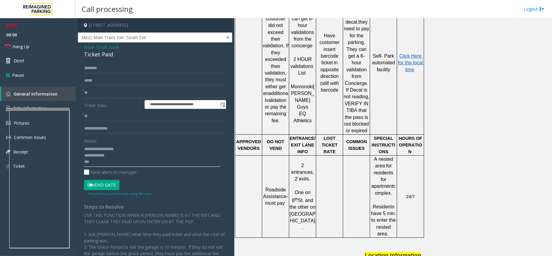
click at [159, 151] on textarea at bounding box center [152, 155] width 136 height 23
click at [149, 159] on textarea at bounding box center [152, 155] width 136 height 23
paste textarea "**********"
click at [146, 154] on textarea at bounding box center [152, 155] width 136 height 23
paste textarea "**********"
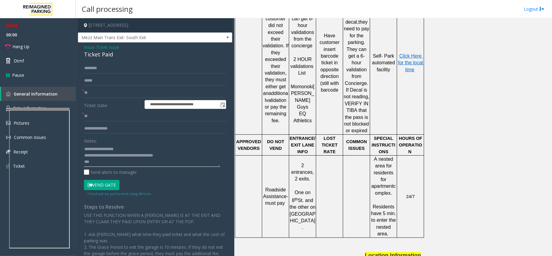
drag, startPoint x: 113, startPoint y: 164, endPoint x: 67, endPoint y: 164, distance: 46.1
click at [45, 54] on app-root "**********" at bounding box center [276, 128] width 552 height 256
type textarea "**********"
click at [44, 49] on link "Hang Up" at bounding box center [38, 46] width 76 height 14
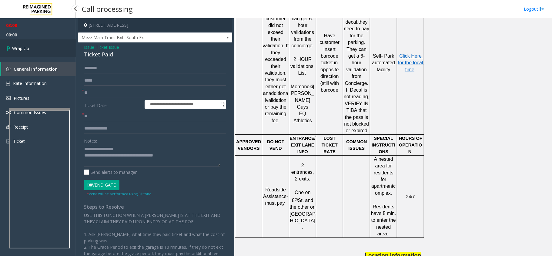
click at [23, 48] on span "Wrap Up" at bounding box center [20, 48] width 17 height 6
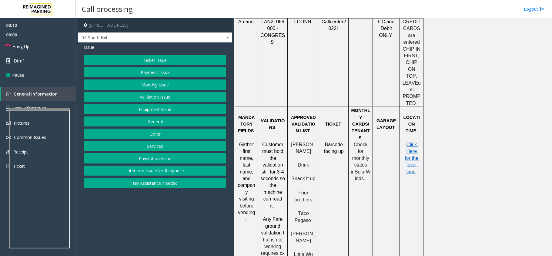
scroll to position [485, 0]
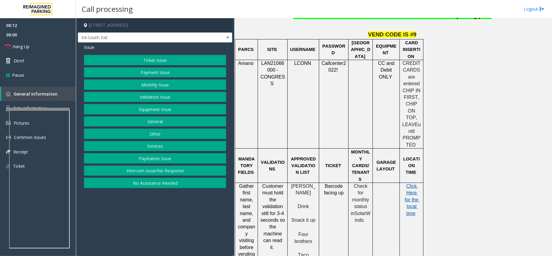
click at [411, 183] on span "Click Here for the local time" at bounding box center [411, 199] width 15 height 32
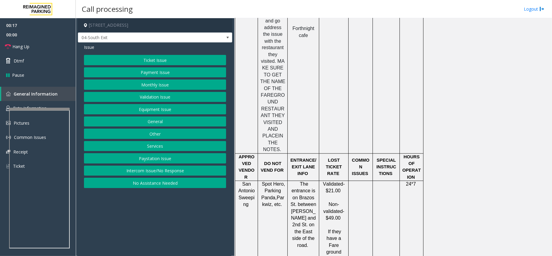
scroll to position [849, 0]
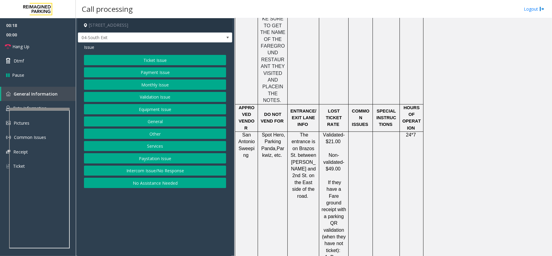
click at [164, 55] on button "Ticket Issue" at bounding box center [155, 60] width 142 height 10
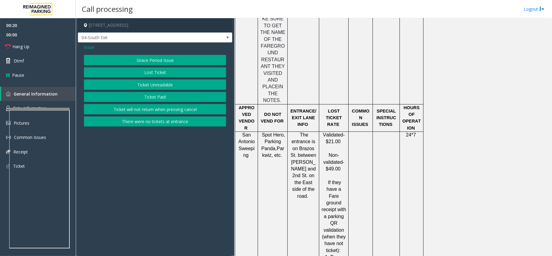
click at [168, 71] on button "Lost Ticket" at bounding box center [155, 72] width 142 height 10
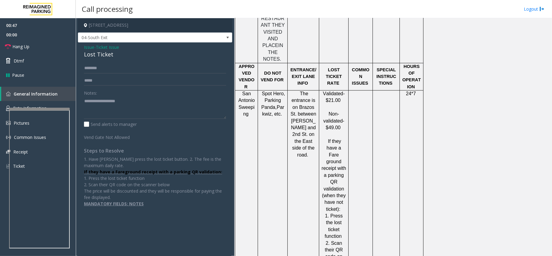
scroll to position [889, 0]
click at [101, 104] on textarea at bounding box center [155, 107] width 142 height 23
paste textarea "**********"
click at [101, 54] on div "Lost Ticket" at bounding box center [155, 54] width 142 height 8
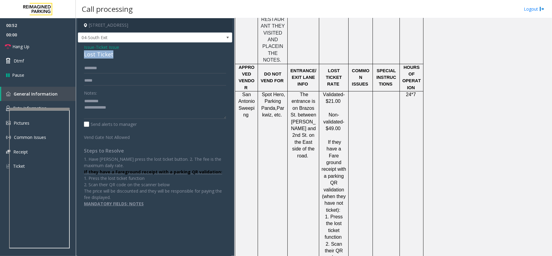
click at [101, 54] on div "Lost Ticket" at bounding box center [155, 54] width 142 height 8
click at [109, 102] on textarea at bounding box center [155, 107] width 142 height 23
paste textarea "**********"
click at [135, 112] on textarea at bounding box center [155, 107] width 142 height 23
click at [87, 98] on textarea at bounding box center [155, 107] width 142 height 23
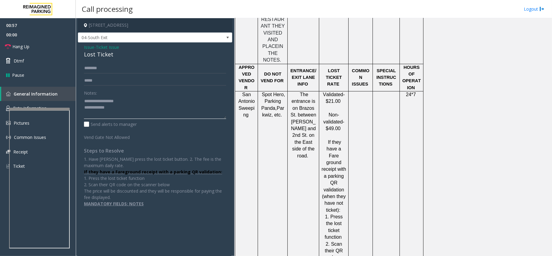
click at [137, 108] on textarea at bounding box center [155, 107] width 142 height 23
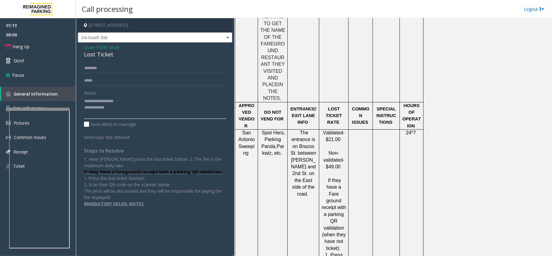
scroll to position [937, 0]
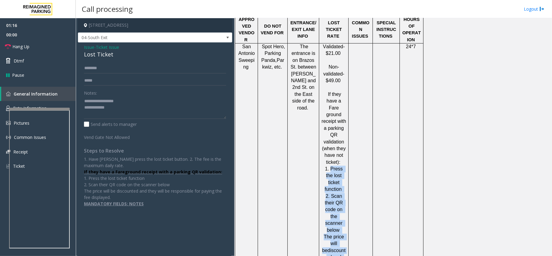
drag, startPoint x: 327, startPoint y: 111, endPoint x: 344, endPoint y: 204, distance: 94.7
click at [344, 204] on p "If they have a Fare ground receipt with a parking QR validation (when they have…" at bounding box center [333, 193] width 25 height 204
click at [338, 248] on span "discounted," at bounding box center [335, 254] width 19 height 12
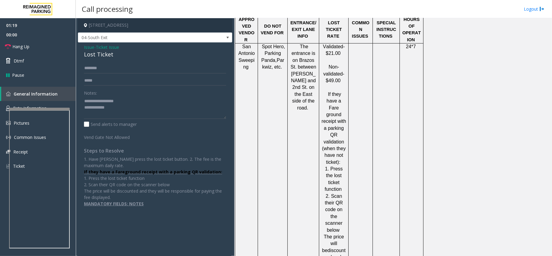
click at [337, 166] on span "1. Press the lost ticket function" at bounding box center [333, 178] width 19 height 25
click at [335, 131] on p "If they have a Fare ground receipt with a parking QR validation (when they have…" at bounding box center [333, 193] width 25 height 204
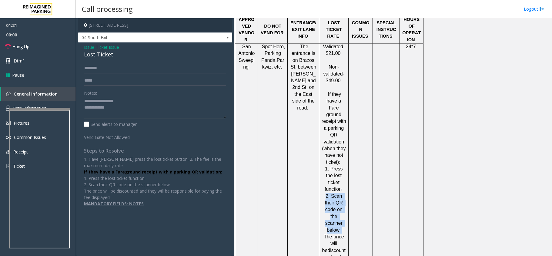
click at [335, 131] on p "If they have a Fare ground receipt with a parking QR validation (when they have…" at bounding box center [333, 193] width 25 height 204
click at [175, 108] on textarea at bounding box center [155, 107] width 142 height 23
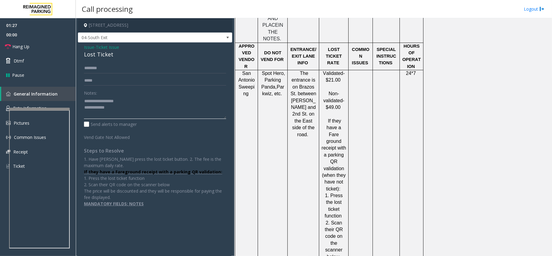
scroll to position [896, 0]
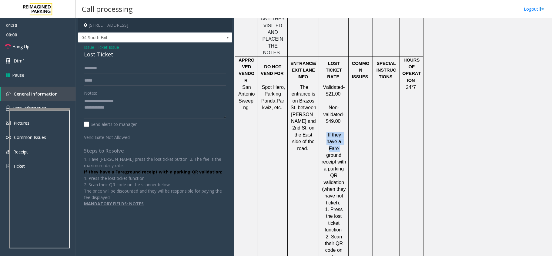
drag, startPoint x: 321, startPoint y: 79, endPoint x: 318, endPoint y: 108, distance: 29.3
click at [321, 105] on div "Validated- $21.00 Non-validated- $49.00 If they have a Fare ground receipt with…" at bounding box center [333, 209] width 29 height 251
click at [128, 112] on textarea at bounding box center [155, 107] width 142 height 23
click at [27, 49] on span "Hang Up" at bounding box center [20, 46] width 17 height 6
click at [134, 108] on textarea at bounding box center [155, 107] width 142 height 23
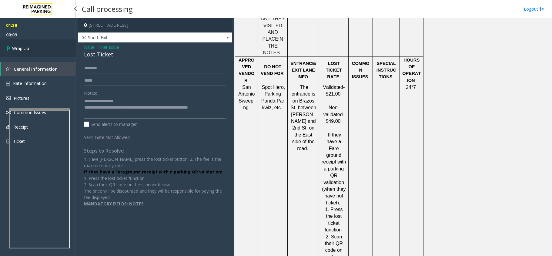
type textarea "**********"
click at [52, 49] on link "Wrap Up" at bounding box center [38, 48] width 76 height 18
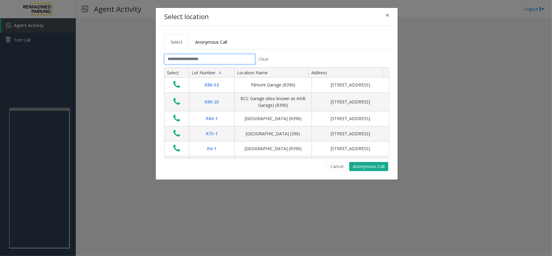
click at [204, 56] on input "text" at bounding box center [209, 59] width 91 height 10
click at [385, 13] on span "×" at bounding box center [387, 15] width 4 height 8
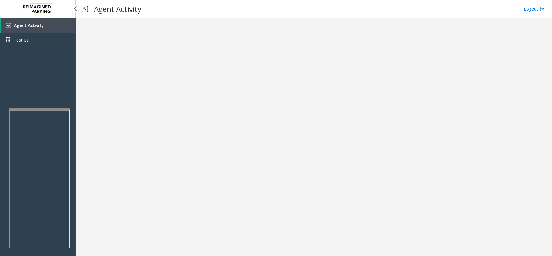
click at [39, 19] on link "Agent Activity" at bounding box center [38, 25] width 75 height 15
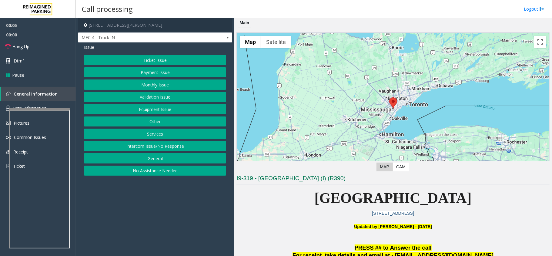
click at [184, 146] on button "Intercom Issue/No Response" at bounding box center [155, 146] width 142 height 10
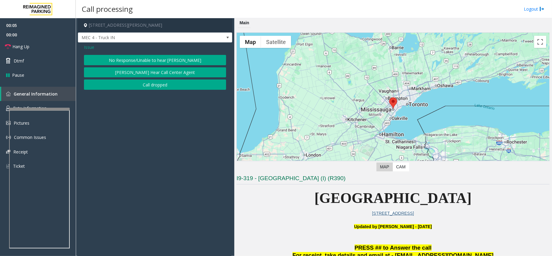
click at [161, 55] on div "Issue No Response/Unable to hear [PERSON_NAME] Cannot Hear Call Center Agent Ca…" at bounding box center [155, 67] width 154 height 50
click at [141, 59] on button "No Response/Unable to hear [PERSON_NAME]" at bounding box center [155, 60] width 142 height 10
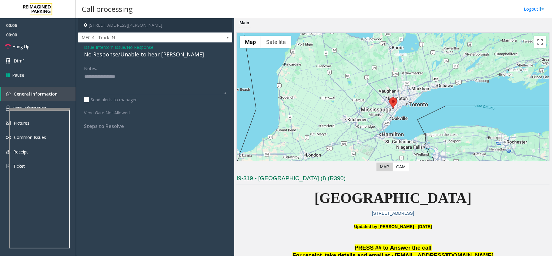
click at [140, 55] on div "No Response/Unable to hear [PERSON_NAME]" at bounding box center [155, 54] width 142 height 8
click at [140, 56] on div "No Response/Unable to hear [PERSON_NAME]" at bounding box center [155, 54] width 142 height 8
click at [139, 56] on div "No Response/Unable to hear [PERSON_NAME]" at bounding box center [155, 54] width 142 height 8
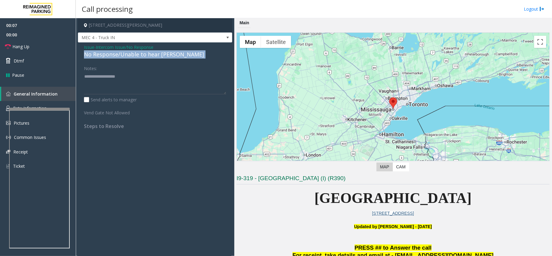
click at [139, 56] on div "No Response/Unable to hear [PERSON_NAME]" at bounding box center [155, 54] width 142 height 8
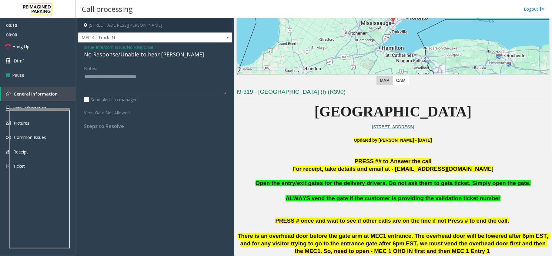
scroll to position [121, 0]
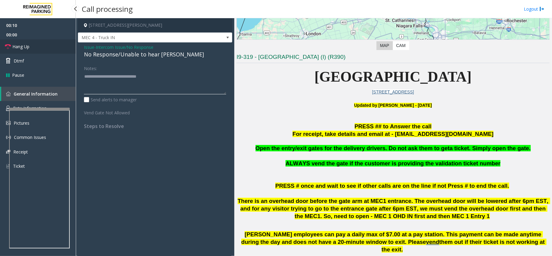
type textarea "**********"
click at [37, 48] on link "Hang Up" at bounding box center [38, 46] width 76 height 14
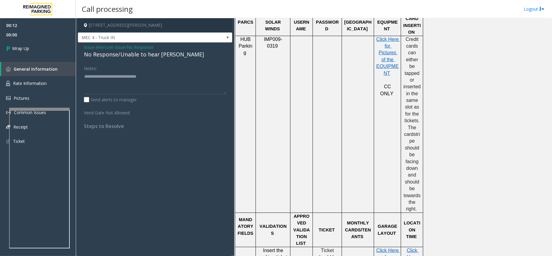
scroll to position [404, 0]
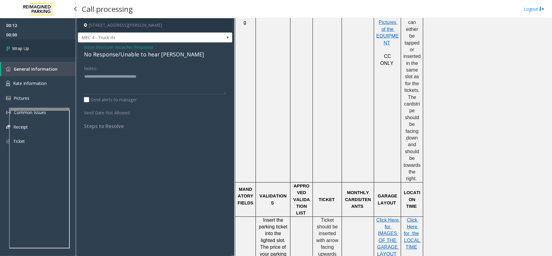
click at [38, 50] on link "Wrap Up" at bounding box center [38, 48] width 76 height 18
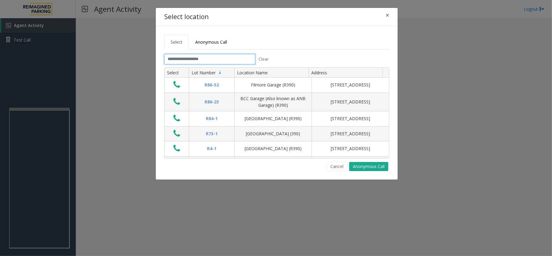
click at [227, 64] on input "text" at bounding box center [209, 59] width 91 height 10
click at [230, 58] on input "text" at bounding box center [209, 59] width 91 height 10
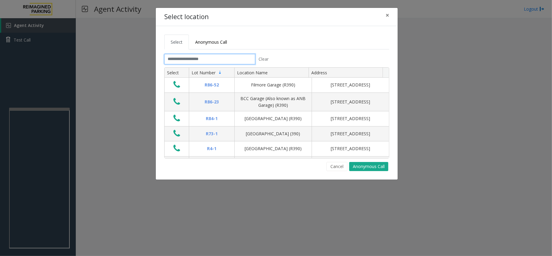
click at [230, 58] on input "text" at bounding box center [209, 59] width 91 height 10
drag, startPoint x: 174, startPoint y: 13, endPoint x: 231, endPoint y: 14, distance: 57.9
click at [231, 14] on div "Select location ×" at bounding box center [277, 17] width 242 height 18
click at [221, 16] on div "Select location ×" at bounding box center [277, 17] width 242 height 18
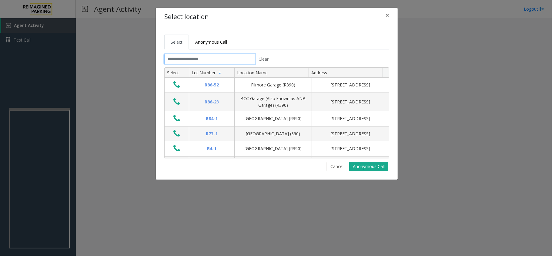
click at [220, 58] on input "text" at bounding box center [209, 59] width 91 height 10
click at [221, 60] on input "text" at bounding box center [209, 59] width 91 height 10
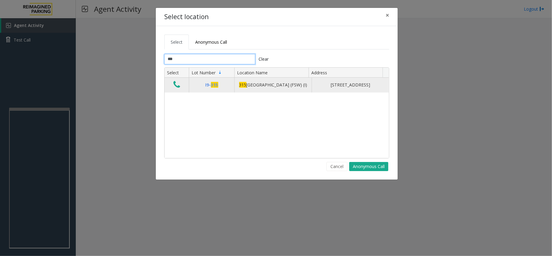
type input "***"
click at [176, 86] on icon "Data table" at bounding box center [176, 84] width 7 height 8
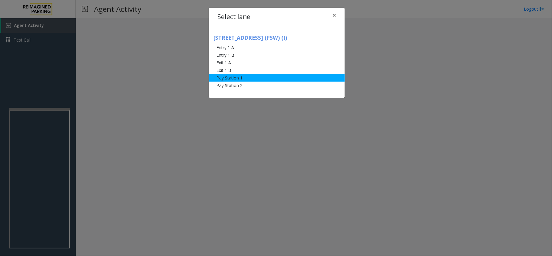
click at [241, 75] on li "Pay Station 1" at bounding box center [277, 78] width 136 height 8
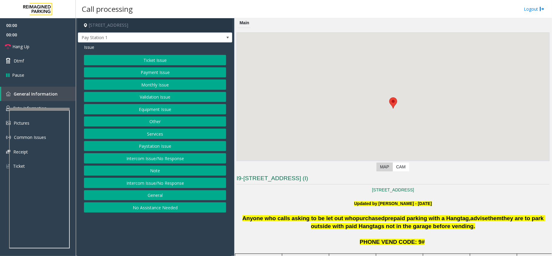
click at [47, 110] on div at bounding box center [39, 109] width 61 height 2
click at [37, 108] on span "Rate Information" at bounding box center [30, 108] width 34 height 6
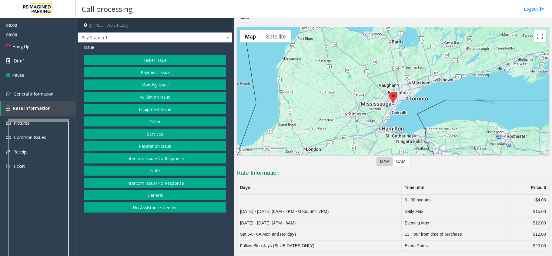
scroll to position [7, 0]
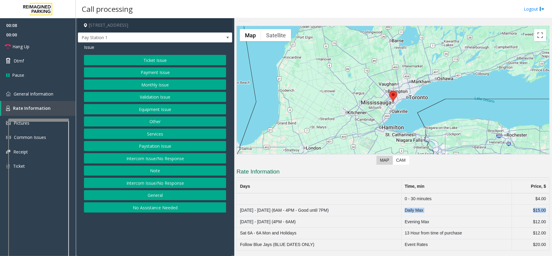
drag, startPoint x: 401, startPoint y: 209, endPoint x: 542, endPoint y: 207, distance: 140.9
click at [542, 207] on tr "[DATE] - [DATE] (6AM - 4PM - Good until 7PM) Daily Max $15.00" at bounding box center [393, 211] width 313 height 12
click at [532, 210] on td "$15.00" at bounding box center [530, 211] width 38 height 12
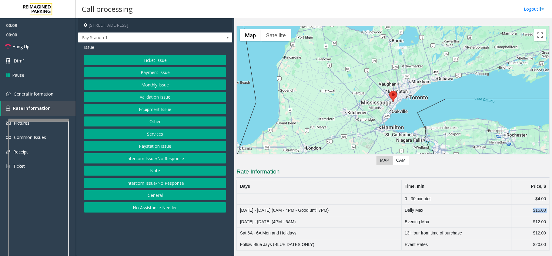
click at [532, 210] on td "$15.00" at bounding box center [530, 211] width 38 height 12
drag, startPoint x: 432, startPoint y: 235, endPoint x: 491, endPoint y: 233, distance: 58.8
click at [491, 233] on td "13 Hour from time of purchase" at bounding box center [456, 233] width 110 height 12
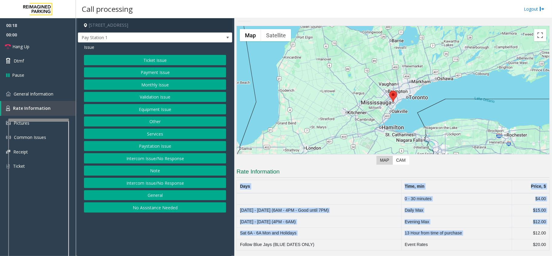
drag, startPoint x: 526, startPoint y: 232, endPoint x: 548, endPoint y: 234, distance: 21.9
click at [548, 234] on div "Main ← Move left → Move right ↑ Move up ↓ Move down + Zoom in - Zoom out Home J…" at bounding box center [392, 137] width 317 height 238
click at [489, 242] on td "Event Rates" at bounding box center [456, 245] width 110 height 12
drag, startPoint x: 527, startPoint y: 219, endPoint x: 548, endPoint y: 218, distance: 20.4
click at [548, 218] on div "Main ← Move left → Move right ↑ Move up ↓ Move down + Zoom in - Zoom out Home J…" at bounding box center [392, 137] width 317 height 238
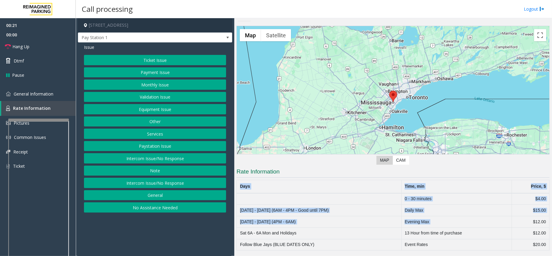
click at [519, 219] on td "$12.00" at bounding box center [530, 222] width 38 height 12
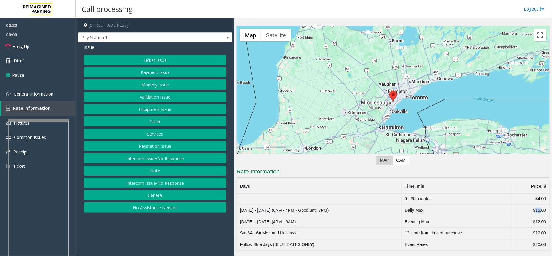
drag, startPoint x: 529, startPoint y: 210, endPoint x: 535, endPoint y: 210, distance: 6.4
click at [535, 210] on td "$15.00" at bounding box center [530, 211] width 38 height 12
click at [502, 225] on td "Evening Max" at bounding box center [456, 222] width 110 height 12
drag, startPoint x: 535, startPoint y: 211, endPoint x: 527, endPoint y: 211, distance: 7.6
click at [527, 211] on td "$15.00" at bounding box center [530, 211] width 38 height 12
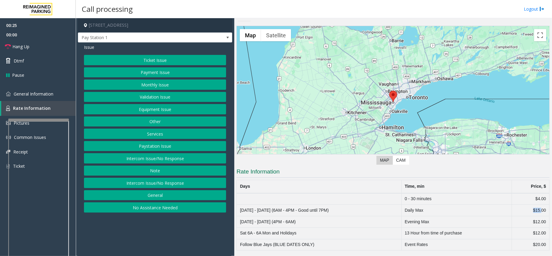
click at [524, 213] on td "$15.00" at bounding box center [530, 211] width 38 height 12
drag, startPoint x: 534, startPoint y: 210, endPoint x: 527, endPoint y: 210, distance: 7.3
click at [527, 210] on td "$15.00" at bounding box center [530, 211] width 38 height 12
click at [516, 218] on td "$12.00" at bounding box center [530, 222] width 38 height 12
drag, startPoint x: 528, startPoint y: 209, endPoint x: 539, endPoint y: 211, distance: 10.5
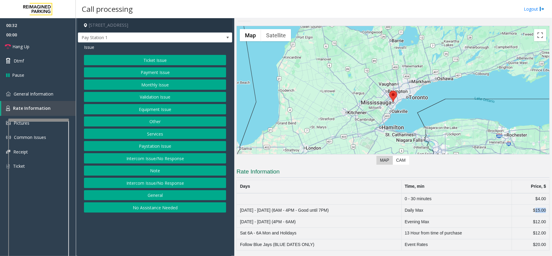
click at [539, 211] on td "$15.00" at bounding box center [530, 211] width 38 height 12
click at [45, 93] on span "General Information" at bounding box center [34, 94] width 40 height 6
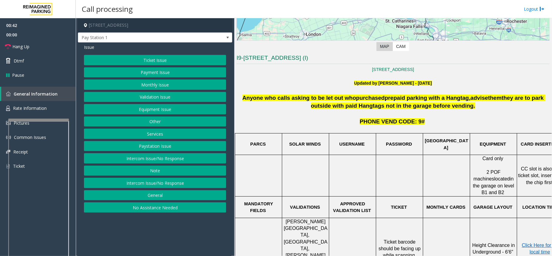
scroll to position [128, 0]
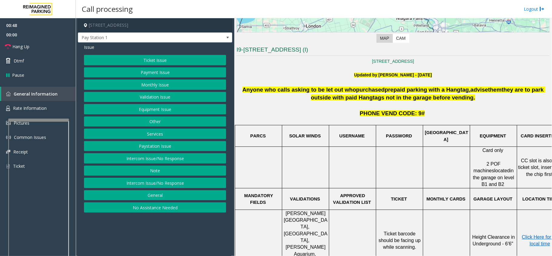
click at [174, 111] on button "Equipment Issue" at bounding box center [155, 109] width 142 height 10
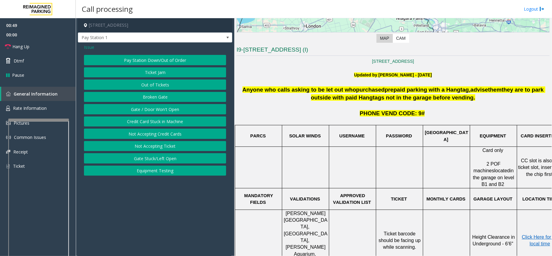
click at [90, 46] on span "Issue" at bounding box center [89, 47] width 10 height 6
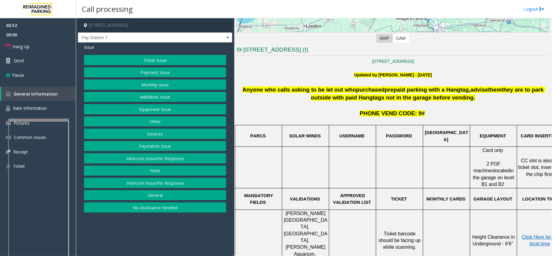
click at [169, 198] on button "General" at bounding box center [155, 195] width 142 height 10
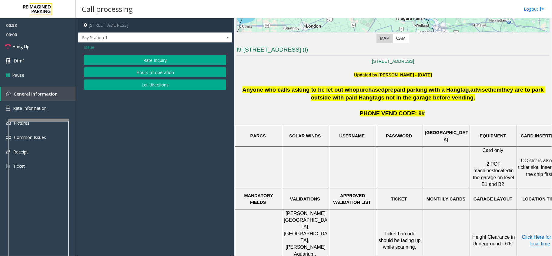
click at [165, 61] on button "Rate Inquiry" at bounding box center [155, 60] width 142 height 10
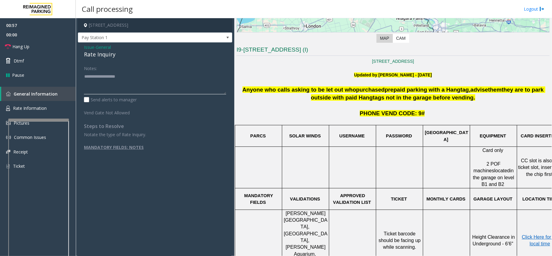
click at [121, 86] on textarea at bounding box center [155, 83] width 142 height 23
paste textarea "**********"
click at [107, 56] on div "Rate Inquiry" at bounding box center [155, 54] width 142 height 8
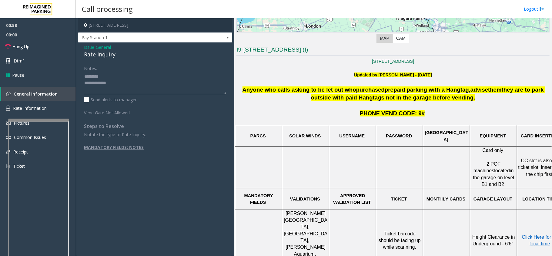
paste textarea "**********"
click at [114, 76] on textarea at bounding box center [155, 83] width 142 height 23
click at [120, 88] on textarea at bounding box center [155, 83] width 142 height 23
click at [86, 75] on textarea at bounding box center [155, 83] width 142 height 23
click at [135, 83] on textarea at bounding box center [155, 83] width 142 height 23
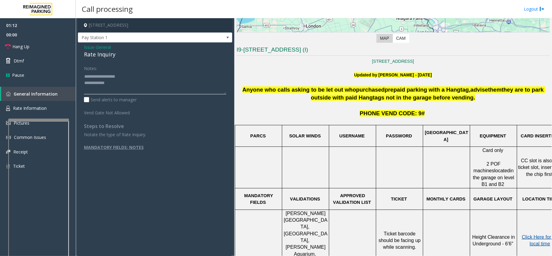
type textarea "**********"
click at [528, 234] on span "Click Here for the local time" at bounding box center [541, 240] width 39 height 12
click at [46, 103] on link "Rate Information" at bounding box center [38, 108] width 76 height 15
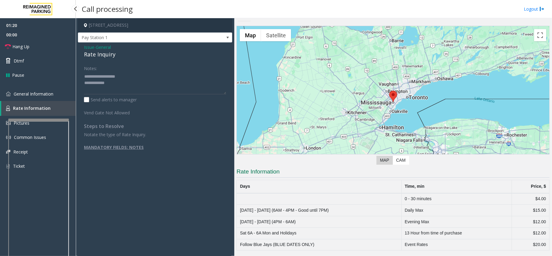
scroll to position [7, 0]
click at [27, 94] on span "General Information" at bounding box center [34, 94] width 40 height 6
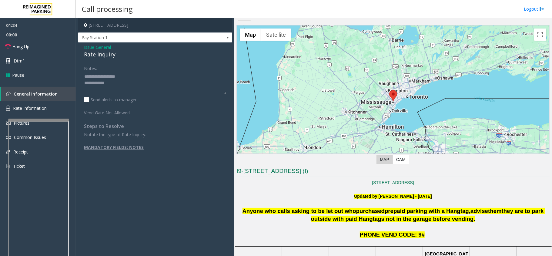
scroll to position [128, 0]
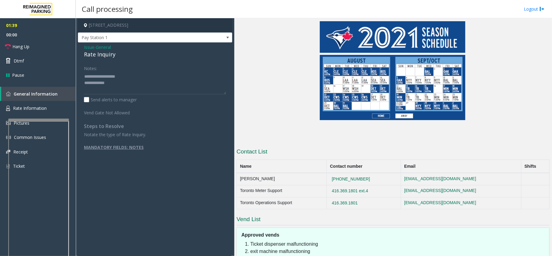
scroll to position [542, 0]
drag, startPoint x: 363, startPoint y: 131, endPoint x: 328, endPoint y: 131, distance: 34.2
click at [328, 173] on td "[PHONE_NUMBER]" at bounding box center [364, 179] width 74 height 12
copy button "[PHONE_NUMBER]"
click at [161, 88] on textarea at bounding box center [155, 83] width 142 height 23
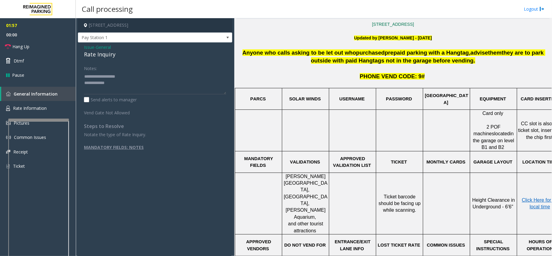
scroll to position [138, 0]
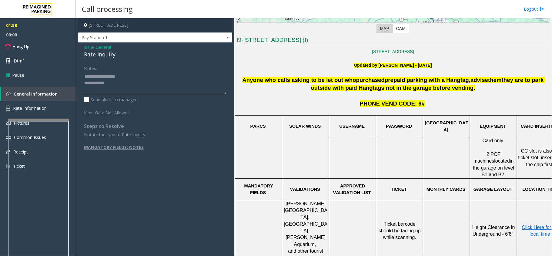
click at [134, 80] on textarea at bounding box center [155, 83] width 142 height 23
click at [256, 115] on div at bounding box center [258, 115] width 47 height 2
click at [131, 84] on textarea at bounding box center [155, 83] width 142 height 23
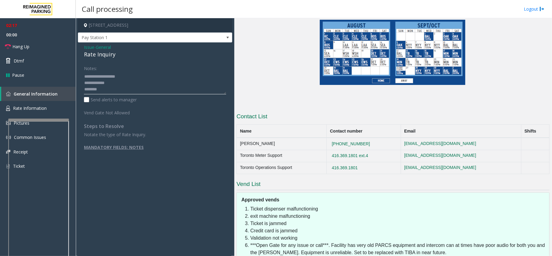
scroll to position [582, 0]
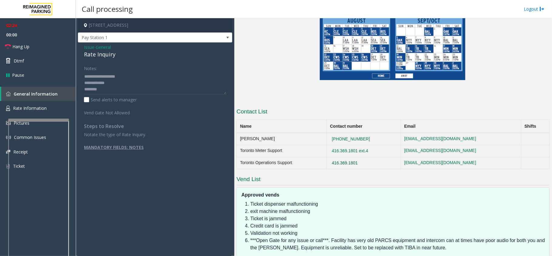
copy button "416.369.1801"
drag, startPoint x: 361, startPoint y: 115, endPoint x: 328, endPoint y: 115, distance: 32.1
click at [328, 157] on td "416.369.1801" at bounding box center [364, 163] width 74 height 12
drag, startPoint x: 288, startPoint y: 228, endPoint x: 339, endPoint y: 226, distance: 51.5
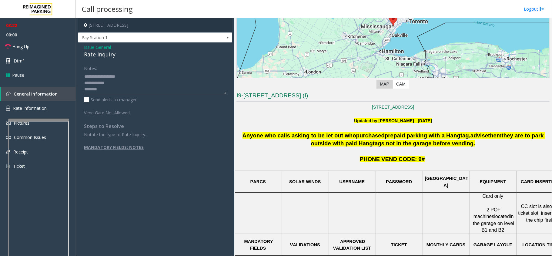
scroll to position [178, 0]
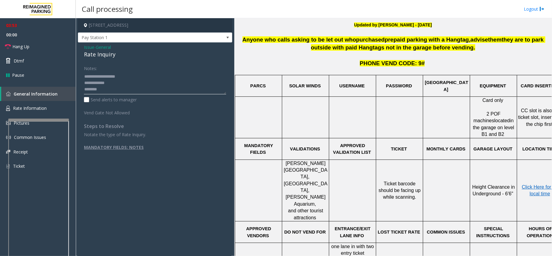
click at [114, 87] on textarea at bounding box center [155, 83] width 142 height 23
click at [115, 84] on textarea at bounding box center [155, 83] width 142 height 23
click at [53, 49] on link "Hang Up" at bounding box center [38, 46] width 76 height 14
click at [198, 86] on textarea at bounding box center [155, 83] width 142 height 23
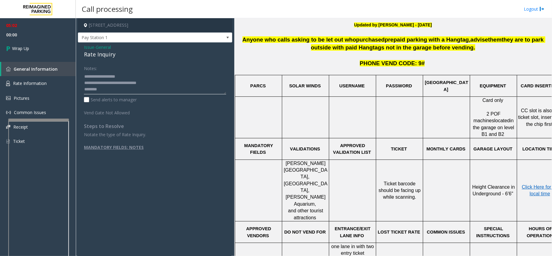
click at [191, 83] on textarea at bounding box center [155, 83] width 142 height 23
type textarea "**********"
click at [88, 50] on span "Issue" at bounding box center [89, 47] width 10 height 6
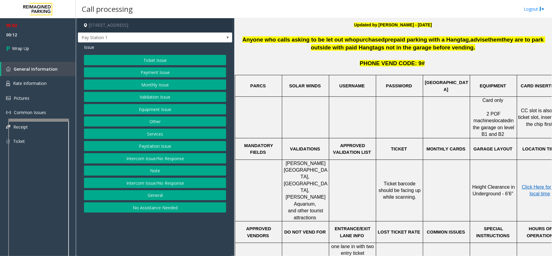
click at [153, 107] on button "Equipment Issue" at bounding box center [155, 109] width 142 height 10
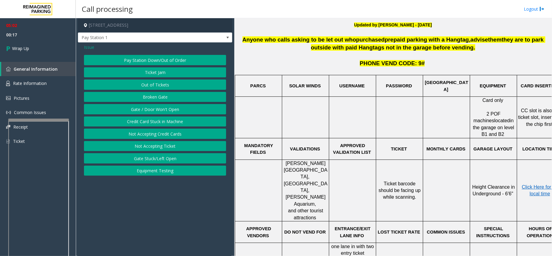
click at [88, 49] on span "Issue" at bounding box center [89, 47] width 10 height 6
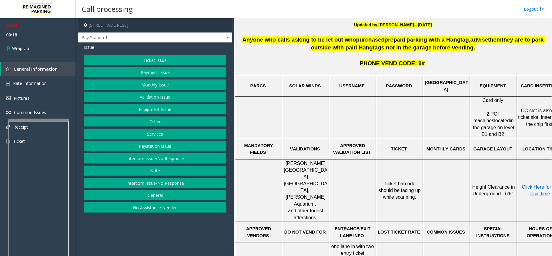
click at [156, 122] on button "Other" at bounding box center [155, 121] width 142 height 10
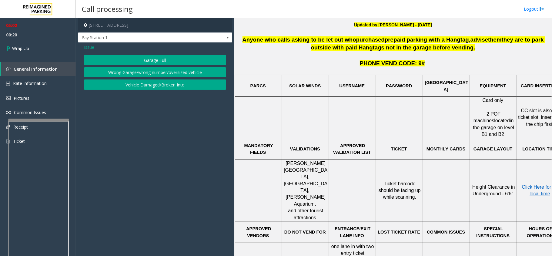
click at [91, 49] on span "Issue" at bounding box center [89, 47] width 10 height 6
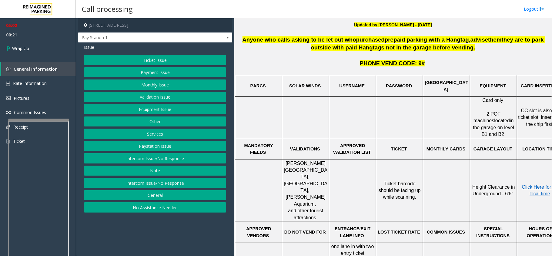
click at [159, 171] on button "Note" at bounding box center [155, 170] width 142 height 10
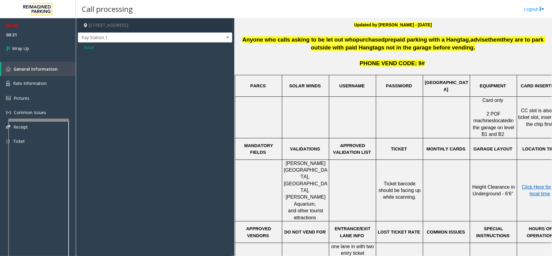
click at [92, 46] on span "Issue" at bounding box center [89, 47] width 10 height 6
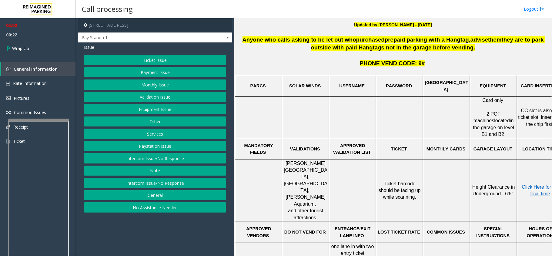
click at [159, 136] on button "Services" at bounding box center [155, 133] width 142 height 10
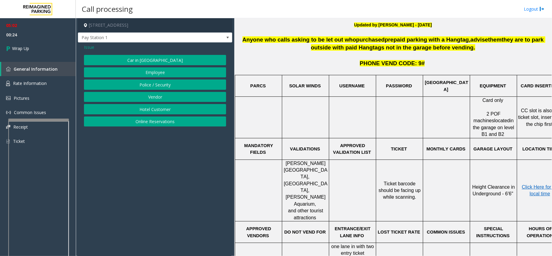
click at [88, 44] on span "Issue" at bounding box center [89, 47] width 10 height 6
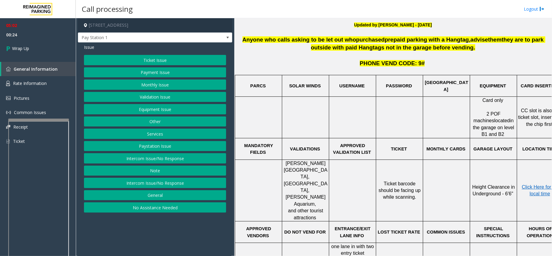
click at [162, 73] on button "Payment Issue" at bounding box center [155, 72] width 142 height 10
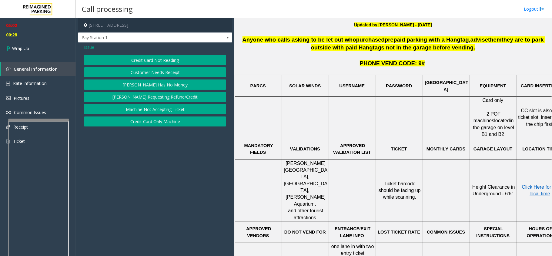
click at [88, 43] on div "Issue Credit Card Not Reading Customer Needs Receipt Parker Has No Money Parker…" at bounding box center [155, 85] width 154 height 87
click at [87, 46] on span "Issue" at bounding box center [89, 47] width 10 height 6
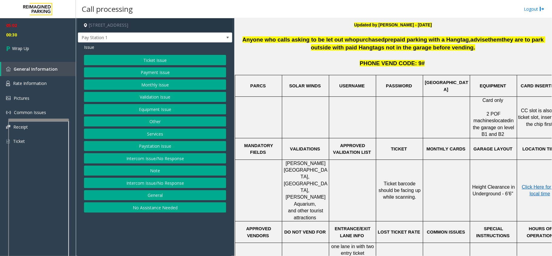
click at [143, 60] on button "Ticket Issue" at bounding box center [155, 60] width 142 height 10
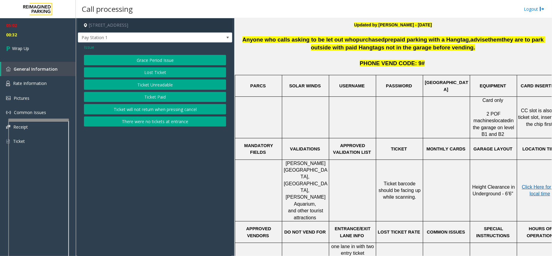
click at [90, 45] on span "Issue" at bounding box center [89, 47] width 10 height 6
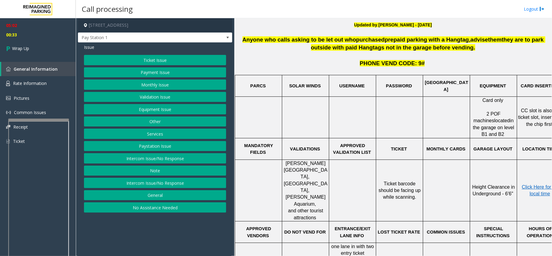
click at [162, 150] on button "Paystation Issue" at bounding box center [155, 146] width 142 height 10
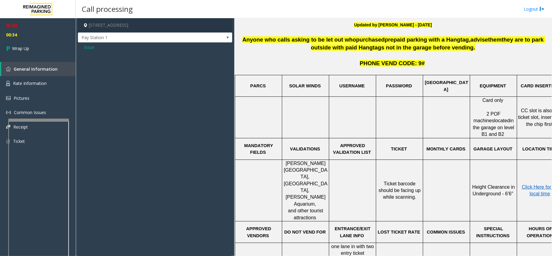
click at [86, 46] on span "Issue" at bounding box center [89, 47] width 10 height 6
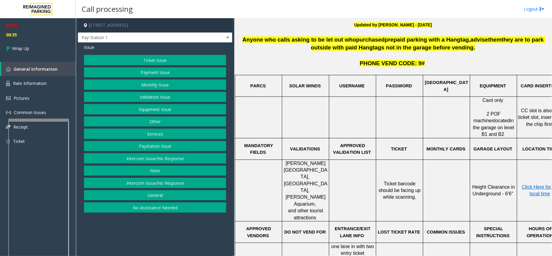
click at [158, 154] on div "Ticket Issue Payment Issue Monthly Issue Validation Issue Equipment Issue Other…" at bounding box center [155, 134] width 142 height 158
click at [158, 158] on button "Intercom Issue/No Response" at bounding box center [155, 158] width 142 height 10
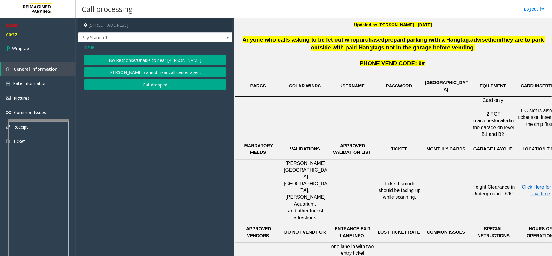
click at [92, 47] on span "Issue" at bounding box center [89, 47] width 10 height 6
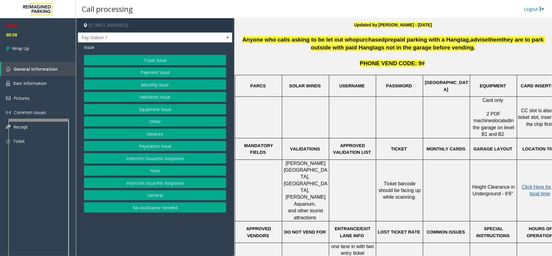
click at [153, 107] on button "Equipment Issue" at bounding box center [155, 109] width 142 height 10
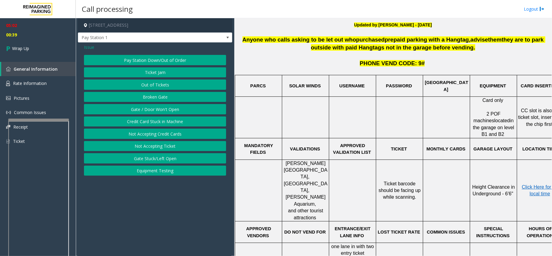
click at [163, 108] on button "Gate / Door Won't Open" at bounding box center [155, 109] width 142 height 10
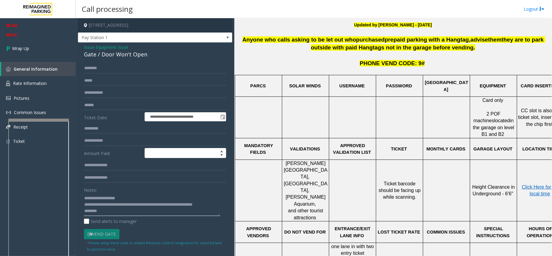
drag, startPoint x: 110, startPoint y: 197, endPoint x: 138, endPoint y: 196, distance: 27.9
click at [138, 196] on textarea at bounding box center [152, 204] width 136 height 23
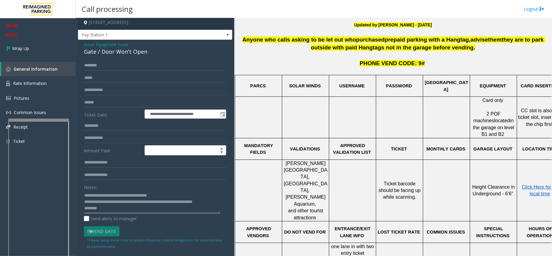
scroll to position [0, 0]
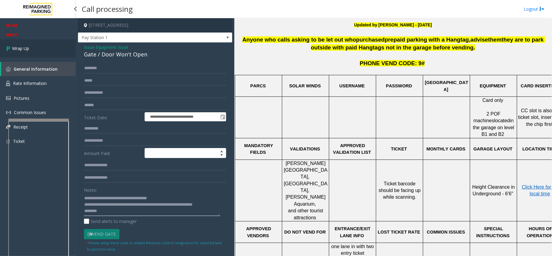
type textarea "**********"
click at [30, 42] on link "Wrap Up" at bounding box center [38, 48] width 76 height 18
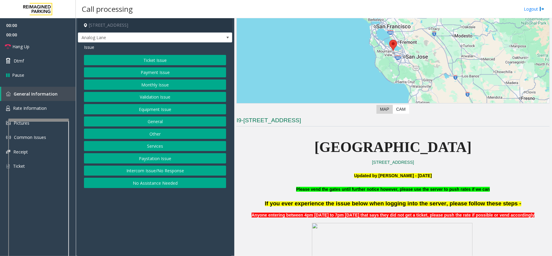
scroll to position [81, 0]
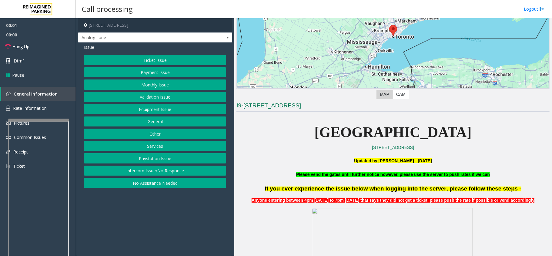
click at [148, 168] on button "Intercom Issue/No Response" at bounding box center [155, 170] width 142 height 10
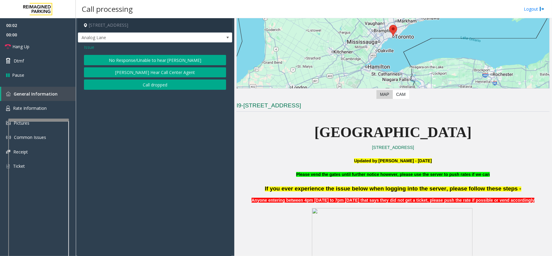
click at [118, 56] on button "No Response/Unable to hear [PERSON_NAME]" at bounding box center [155, 60] width 142 height 10
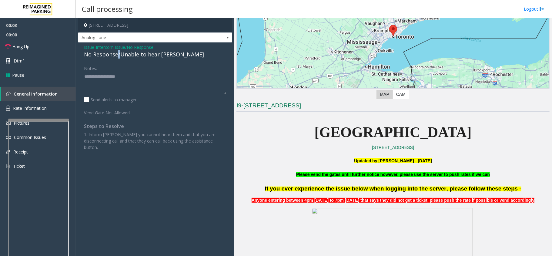
click at [118, 57] on div "No Response/Unable to hear [PERSON_NAME]" at bounding box center [155, 54] width 142 height 8
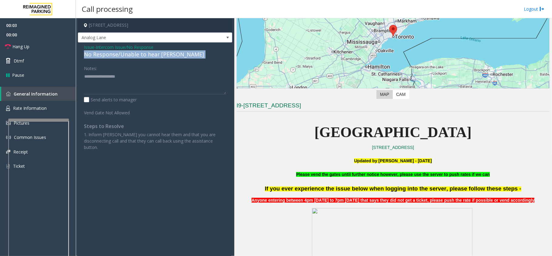
click at [118, 57] on div "No Response/Unable to hear [PERSON_NAME]" at bounding box center [155, 54] width 142 height 8
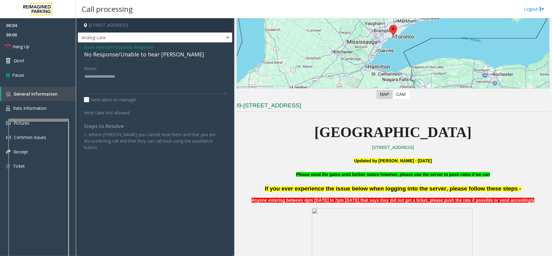
click at [90, 50] on span "Issue" at bounding box center [89, 47] width 10 height 6
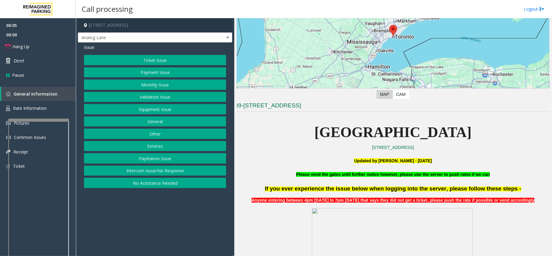
click at [171, 74] on button "Payment Issue" at bounding box center [155, 72] width 142 height 10
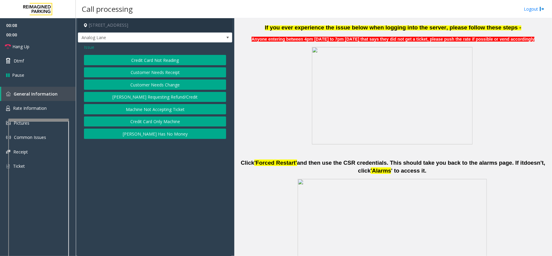
scroll to position [242, 0]
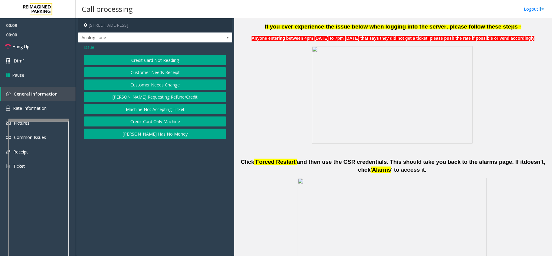
click at [140, 58] on button "Credit Card Not Reading" at bounding box center [155, 60] width 142 height 10
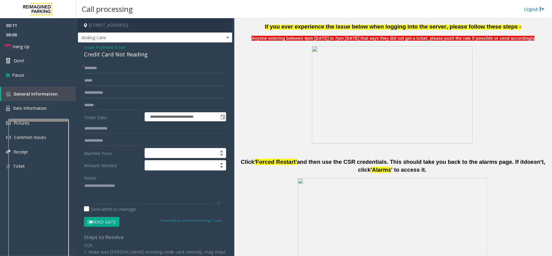
click at [120, 204] on div "Notes: Send alerts to manager" at bounding box center [155, 192] width 142 height 40
click at [121, 200] on textarea at bounding box center [152, 192] width 136 height 23
paste textarea "**********"
type textarea "**********"
click at [88, 47] on span "Issue" at bounding box center [89, 47] width 10 height 6
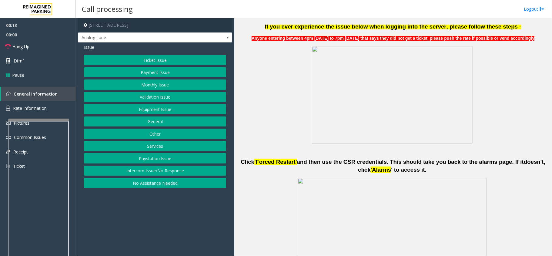
click at [141, 59] on button "Ticket Issue" at bounding box center [155, 60] width 142 height 10
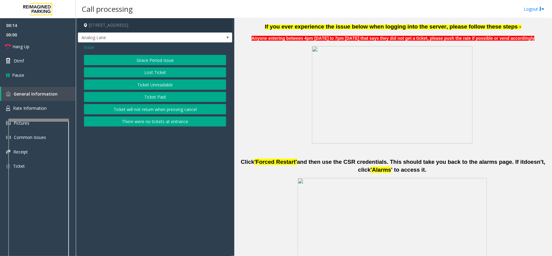
click at [154, 82] on button "Ticket Unreadable" at bounding box center [155, 84] width 142 height 10
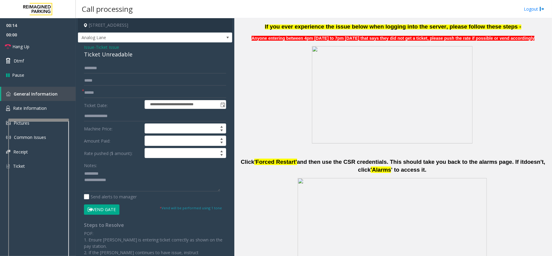
click at [108, 55] on div "Ticket Unreadable" at bounding box center [155, 54] width 142 height 8
copy div "Ticket Unreadable"
click at [115, 172] on textarea at bounding box center [152, 179] width 136 height 23
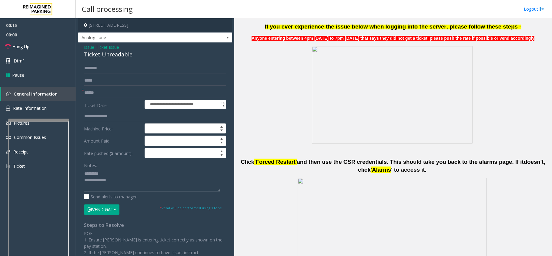
paste textarea "**********"
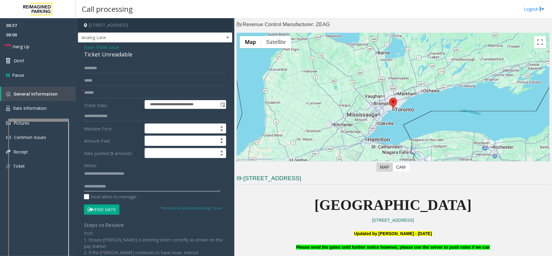
scroll to position [0, 0]
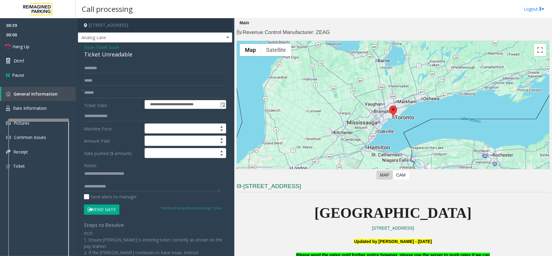
click at [352, 14] on div "Call processing Logout" at bounding box center [314, 9] width 476 height 18
click at [110, 94] on input "text" at bounding box center [155, 93] width 142 height 10
click at [123, 189] on textarea at bounding box center [152, 179] width 136 height 23
click at [107, 181] on textarea at bounding box center [152, 179] width 136 height 23
click at [123, 185] on textarea at bounding box center [152, 179] width 136 height 23
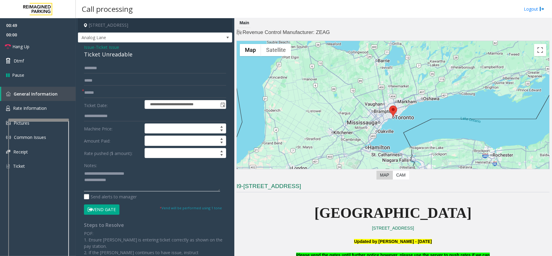
type textarea "**********"
click at [106, 95] on input "text" at bounding box center [155, 93] width 142 height 10
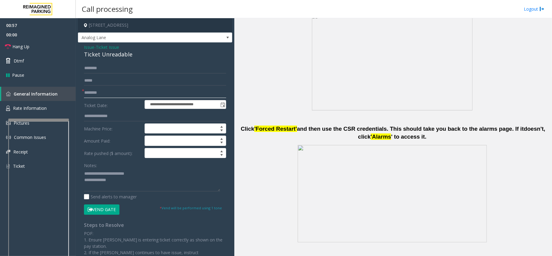
scroll to position [444, 0]
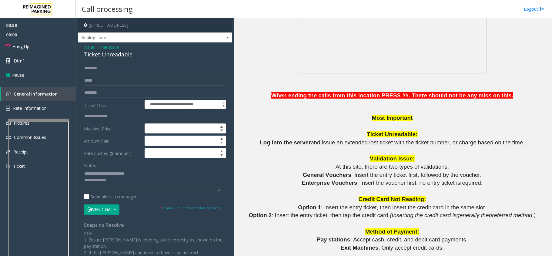
type input "********"
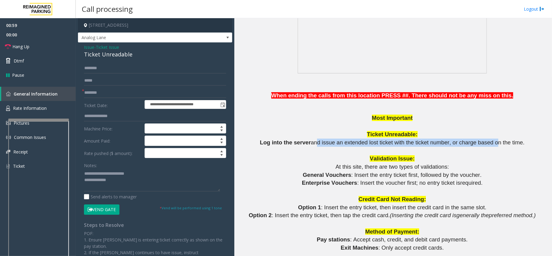
drag, startPoint x: 314, startPoint y: 142, endPoint x: 484, endPoint y: 144, distance: 169.4
click at [484, 144] on span "and issue an extended lost ticket with the ticket number, or charge based on th…" at bounding box center [418, 142] width 214 height 6
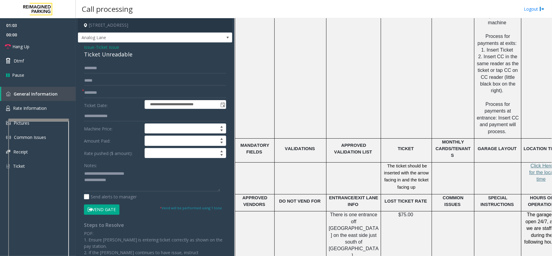
scroll to position [929, 0]
drag, startPoint x: 388, startPoint y: 148, endPoint x: 426, endPoint y: 167, distance: 42.0
click at [426, 167] on p "The ticket should be inserted with the arrow facing in and the ticket facing up" at bounding box center [406, 176] width 46 height 28
click at [109, 65] on input "text" at bounding box center [155, 68] width 142 height 10
click at [141, 183] on textarea at bounding box center [152, 179] width 136 height 23
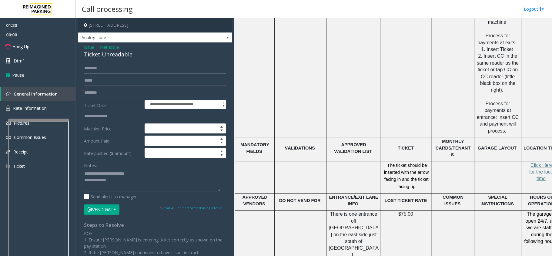
click at [138, 70] on input "text" at bounding box center [155, 68] width 142 height 10
click at [138, 70] on input "*****" at bounding box center [155, 68] width 142 height 10
type input "*****"
click at [108, 210] on button "Vend Gate" at bounding box center [101, 209] width 35 height 10
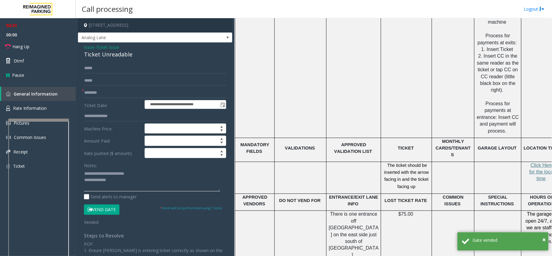
click at [147, 184] on textarea at bounding box center [152, 179] width 136 height 23
paste textarea "**********"
click at [147, 184] on textarea at bounding box center [152, 179] width 136 height 23
click at [144, 183] on textarea at bounding box center [152, 179] width 136 height 23
paste textarea "**********"
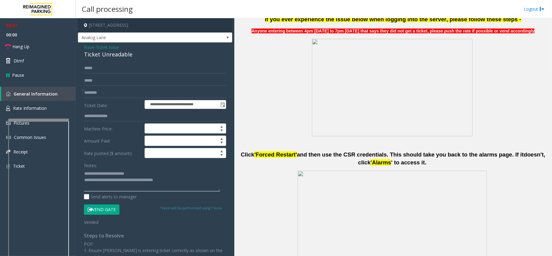
scroll to position [252, 0]
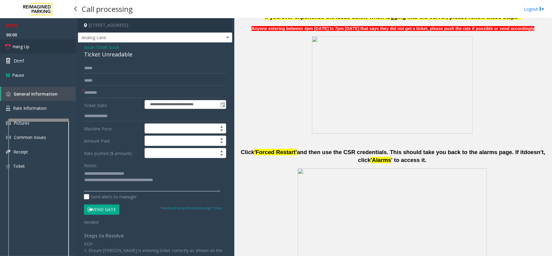
type textarea "**********"
click at [39, 49] on link "Hang Up" at bounding box center [38, 46] width 76 height 14
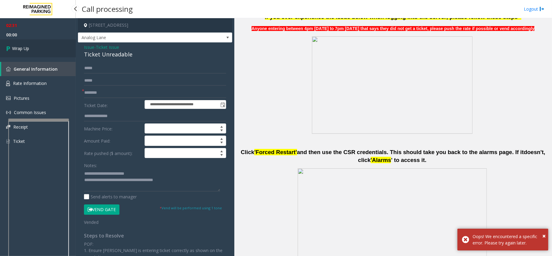
click at [39, 49] on link "Wrap Up" at bounding box center [38, 48] width 76 height 18
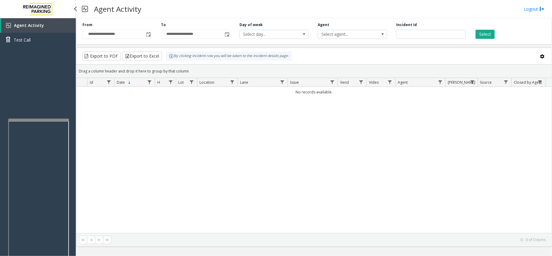
click at [38, 29] on link "Agent Activity" at bounding box center [38, 25] width 75 height 15
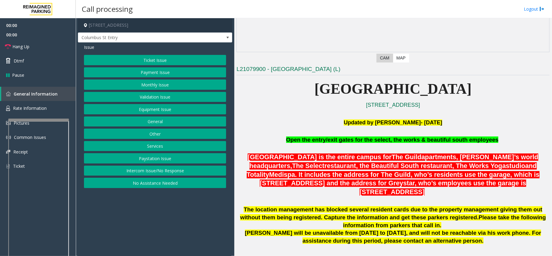
scroll to position [121, 0]
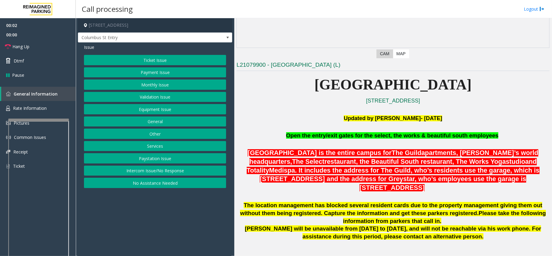
click at [192, 169] on button "Intercom Issue/No Response" at bounding box center [155, 170] width 142 height 10
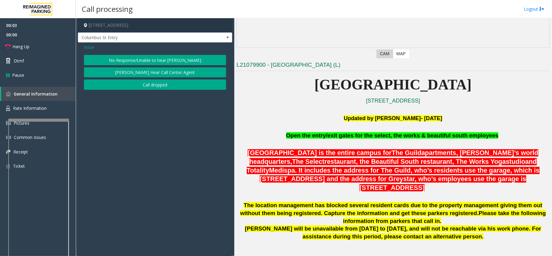
click at [176, 61] on button "No Response/Unable to hear [PERSON_NAME]" at bounding box center [155, 60] width 142 height 10
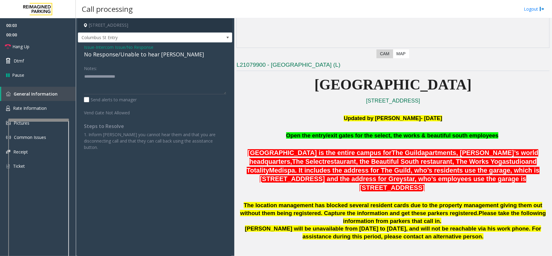
click at [141, 57] on div "No Response/Unable to hear [PERSON_NAME]" at bounding box center [155, 54] width 142 height 8
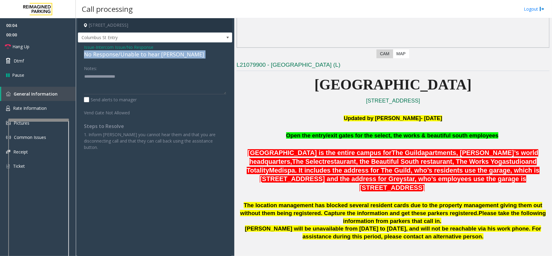
click at [141, 57] on div "No Response/Unable to hear [PERSON_NAME]" at bounding box center [155, 54] width 142 height 8
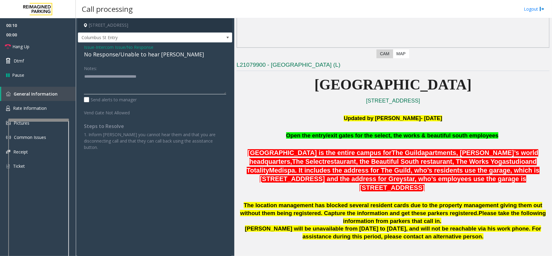
click at [187, 85] on textarea at bounding box center [155, 83] width 142 height 23
type textarea "**********"
click at [40, 43] on link "Hang Up" at bounding box center [38, 46] width 76 height 14
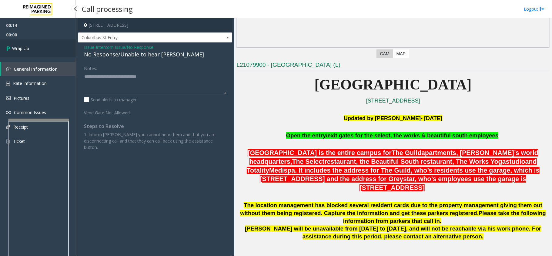
click at [39, 46] on link "Wrap Up" at bounding box center [38, 48] width 76 height 18
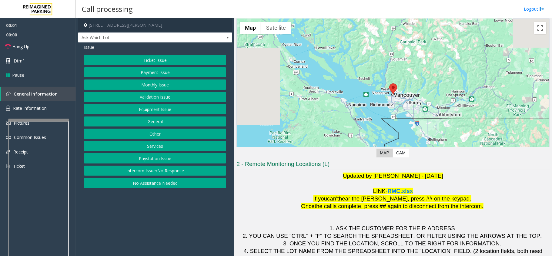
scroll to position [42, 0]
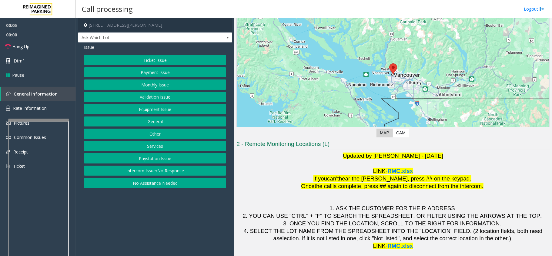
click at [170, 169] on button "Intercom Issue/No Response" at bounding box center [155, 170] width 142 height 10
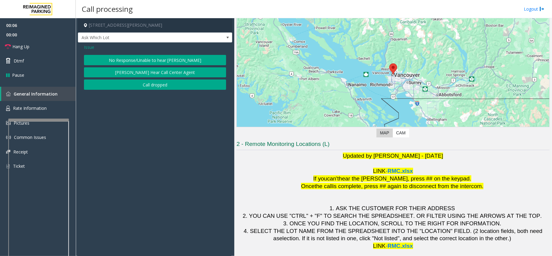
click at [156, 56] on button "No Response/Unable to hear [PERSON_NAME]" at bounding box center [155, 60] width 142 height 10
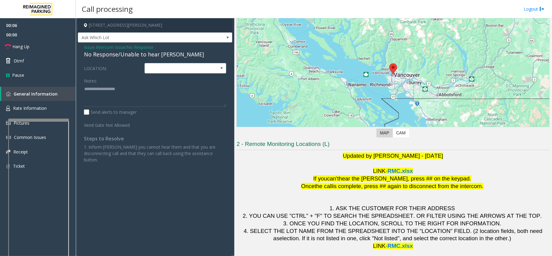
click at [146, 52] on div "No Response/Unable to hear [PERSON_NAME]" at bounding box center [155, 54] width 142 height 8
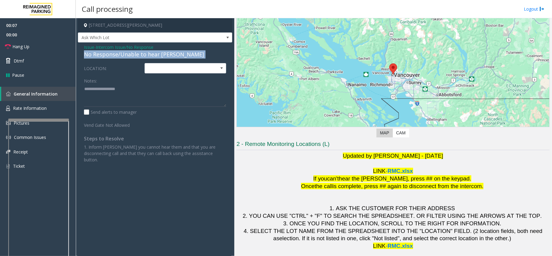
click at [146, 52] on div "No Response/Unable to hear [PERSON_NAME]" at bounding box center [155, 54] width 142 height 8
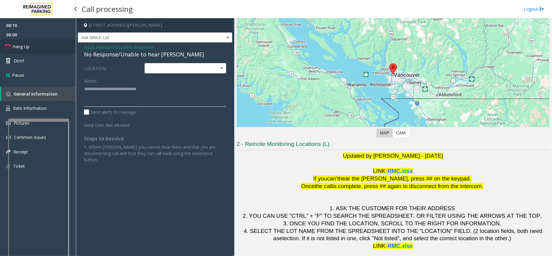
type textarea "**********"
click at [60, 48] on link "Hang Up" at bounding box center [38, 46] width 76 height 14
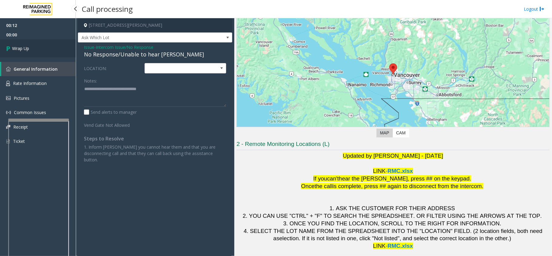
click at [60, 48] on link "Wrap Up" at bounding box center [38, 48] width 76 height 18
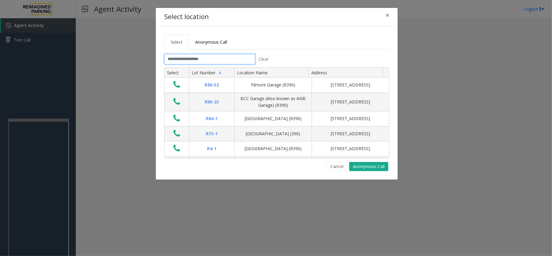
click at [228, 58] on input "text" at bounding box center [209, 59] width 91 height 10
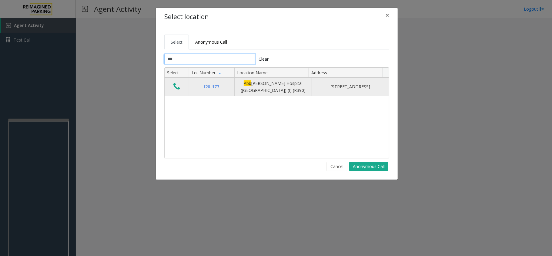
type input "***"
click at [174, 87] on icon "Data table" at bounding box center [176, 86] width 7 height 8
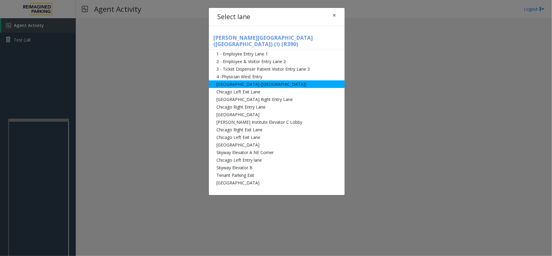
click at [281, 80] on li "[GEOGRAPHIC_DATA] ([GEOGRAPHIC_DATA])" at bounding box center [277, 84] width 136 height 8
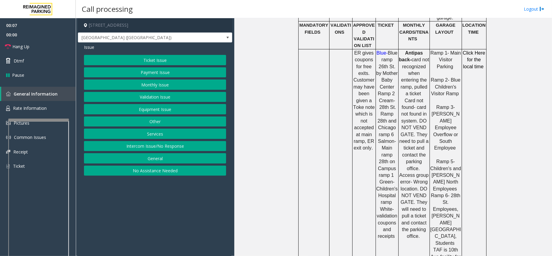
scroll to position [404, 0]
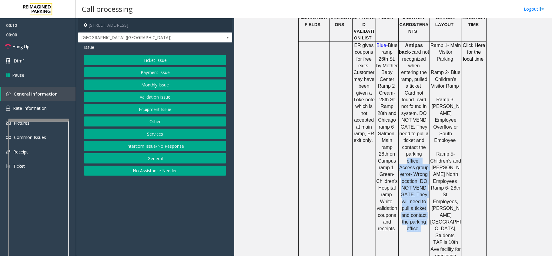
drag, startPoint x: 418, startPoint y: 207, endPoint x: 400, endPoint y: 136, distance: 73.2
click at [400, 136] on td "Antipas back- card not recognized when entering the ramp, pulled a ticket Card …" at bounding box center [413, 167] width 31 height 251
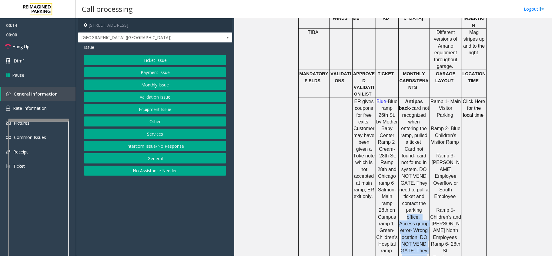
scroll to position [323, 0]
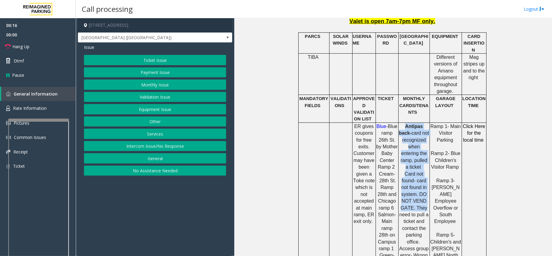
drag, startPoint x: 402, startPoint y: 116, endPoint x: 428, endPoint y: 182, distance: 70.5
click at [424, 182] on p "Antipas back- card not recognized when entering the ramp, pulled a ticket Card …" at bounding box center [414, 218] width 30 height 190
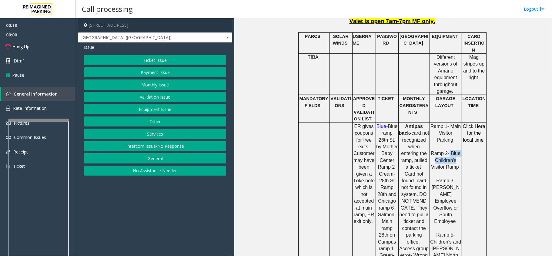
drag, startPoint x: 446, startPoint y: 134, endPoint x: 456, endPoint y: 140, distance: 11.6
click at [456, 140] on p "Ramp 1- Main Visitor Parking Ramp 2- Blue Children's Visitor Ramp Ramp 3- Abbot…" at bounding box center [445, 248] width 31 height 251
click at [462, 161] on td "Click Here for the local time" at bounding box center [473, 247] width 25 height 251
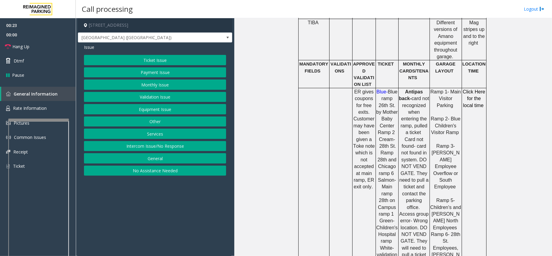
scroll to position [404, 0]
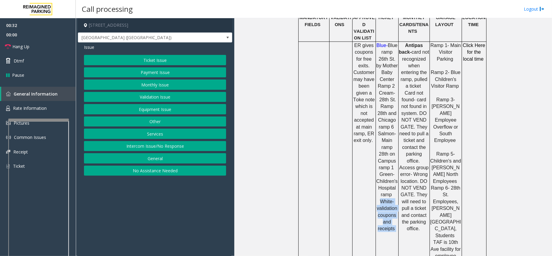
drag, startPoint x: 393, startPoint y: 202, endPoint x: 375, endPoint y: 176, distance: 31.9
click at [376, 176] on p "Blue- Blue ramp 26th St. by Mother Baby Center Ramp 2 Cream- 28th St. Ramp 28th…" at bounding box center [387, 137] width 22 height 190
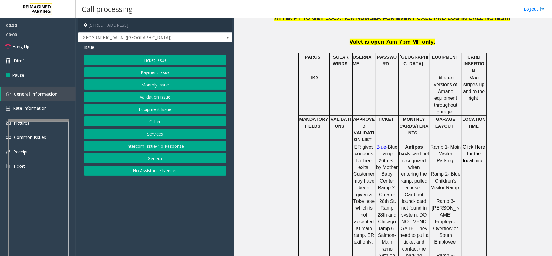
scroll to position [283, 0]
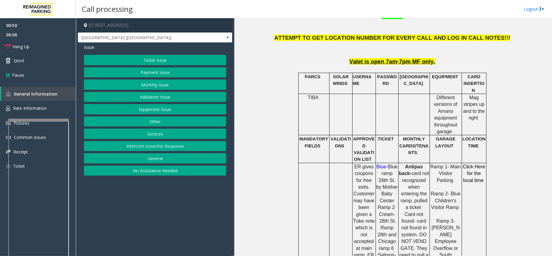
click at [422, 183] on p "Antipas back- card not recognized when entering the ramp, pulled a ticket Card …" at bounding box center [414, 258] width 30 height 190
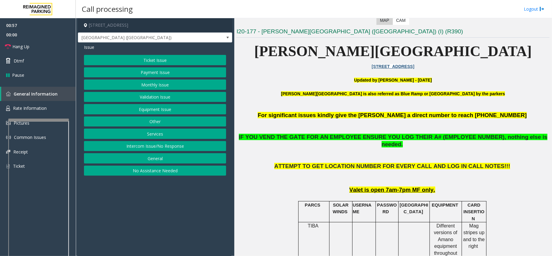
click at [159, 110] on button "Equipment Issue" at bounding box center [155, 109] width 142 height 10
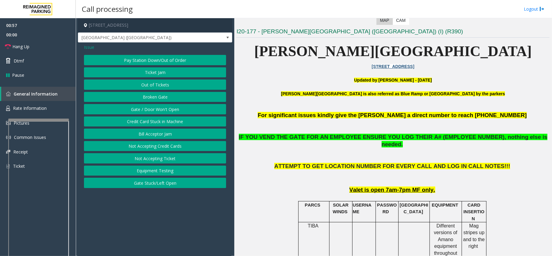
click at [160, 106] on button "Gate / Door Won't Open" at bounding box center [155, 109] width 142 height 10
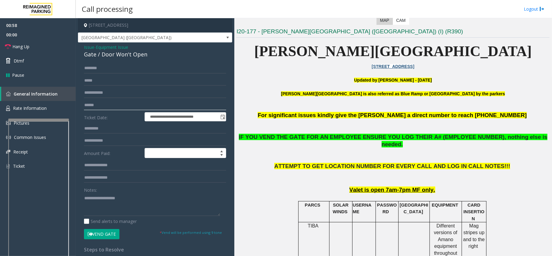
click at [104, 103] on input "text" at bounding box center [155, 105] width 142 height 10
paste textarea "**********"
click at [115, 205] on textarea at bounding box center [152, 204] width 136 height 23
click at [124, 55] on div "Gate / Door Won't Open" at bounding box center [155, 54] width 142 height 8
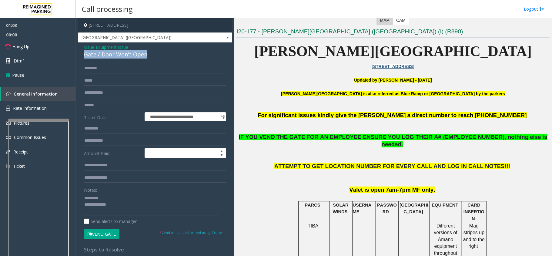
click at [123, 55] on div "Gate / Door Won't Open" at bounding box center [155, 54] width 142 height 8
copy div "Gate / Door Won't Open"
paste textarea "**********"
click at [110, 196] on textarea at bounding box center [152, 204] width 136 height 23
click at [131, 201] on textarea at bounding box center [152, 204] width 136 height 23
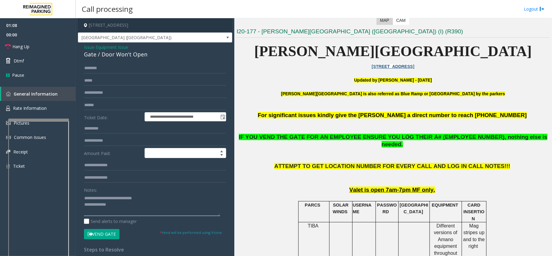
click at [128, 206] on textarea at bounding box center [152, 204] width 136 height 23
drag, startPoint x: 85, startPoint y: 197, endPoint x: 102, endPoint y: 198, distance: 17.0
click at [89, 198] on textarea at bounding box center [152, 204] width 136 height 23
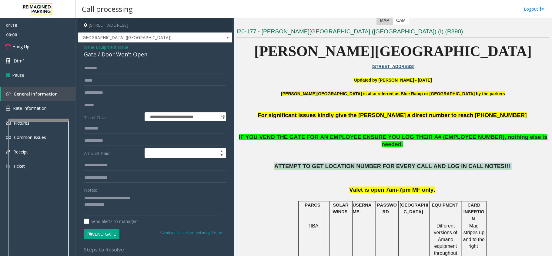
drag, startPoint x: 288, startPoint y: 157, endPoint x: 487, endPoint y: 160, distance: 200.0
click at [487, 162] on p "ATTEMPT TO GET LOCATION NUMBER FOR EVERY CALL AND LOG IN CALL NOTES!!!" at bounding box center [392, 173] width 313 height 22
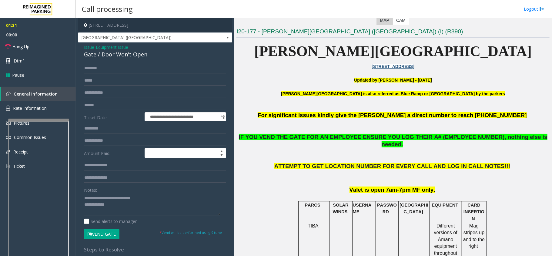
click at [466, 165] on p "ATTEMPT TO GET LOCATION NUMBER FOR EVERY CALL AND LOG IN CALL NOTES!!!" at bounding box center [392, 173] width 313 height 22
click at [464, 163] on span "ATTEMPT TO GET LOCATION NUMBER FOR EVERY CALL AND LOG IN CALL NOTES!!!" at bounding box center [392, 166] width 236 height 6
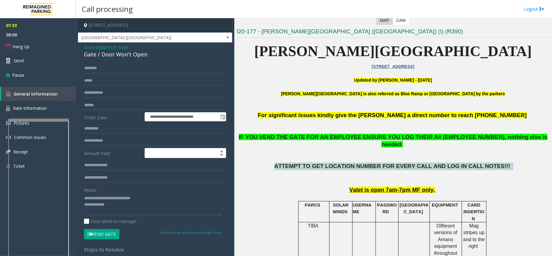
click at [464, 163] on span "ATTEMPT TO GET LOCATION NUMBER FOR EVERY CALL AND LOG IN CALL NOTES!!!" at bounding box center [392, 166] width 236 height 6
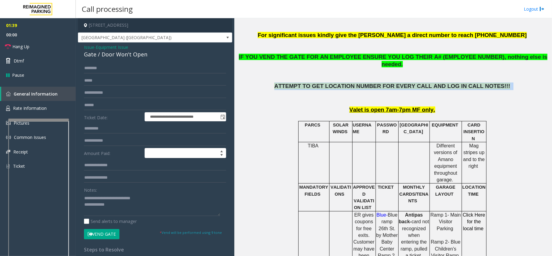
scroll to position [235, 0]
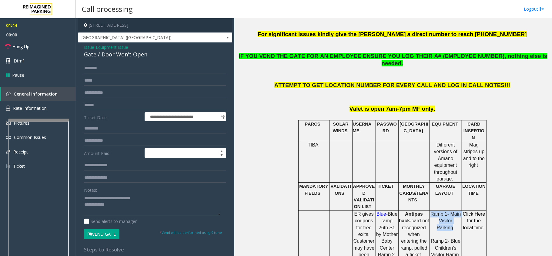
drag, startPoint x: 429, startPoint y: 194, endPoint x: 447, endPoint y: 207, distance: 22.2
click at [447, 211] on span "Ramp 1- Main Visitor Parking" at bounding box center [445, 220] width 30 height 19
drag, startPoint x: 453, startPoint y: 210, endPoint x: 429, endPoint y: 195, distance: 28.0
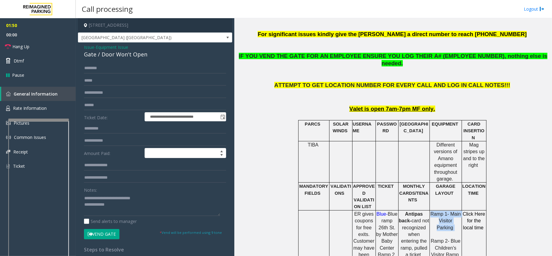
drag, startPoint x: 35, startPoint y: 47, endPoint x: 52, endPoint y: 70, distance: 28.2
click at [35, 47] on link "Hang Up" at bounding box center [38, 46] width 76 height 14
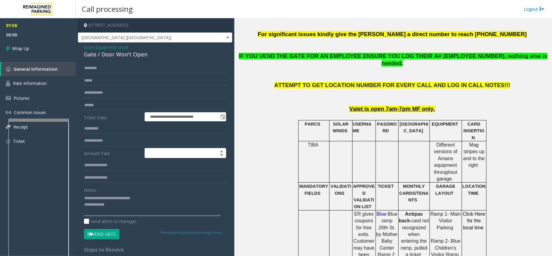
click at [117, 206] on textarea at bounding box center [152, 204] width 136 height 23
type textarea "**********"
click at [26, 50] on span "Wrap Up" at bounding box center [20, 48] width 17 height 6
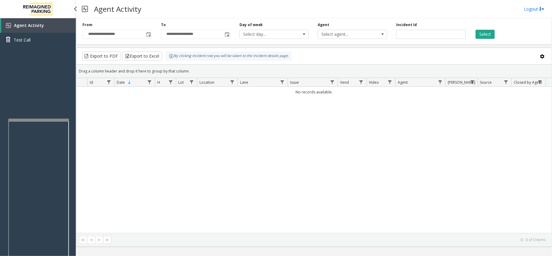
click at [44, 25] on link "Agent Activity" at bounding box center [38, 25] width 75 height 15
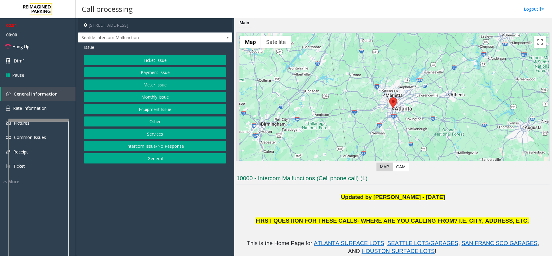
click at [157, 60] on button "Ticket Issue" at bounding box center [155, 60] width 142 height 10
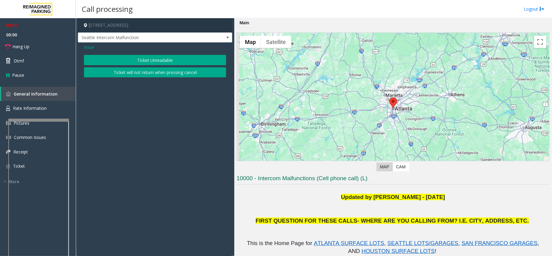
click at [154, 61] on button "Ticket Unreadable" at bounding box center [155, 60] width 142 height 10
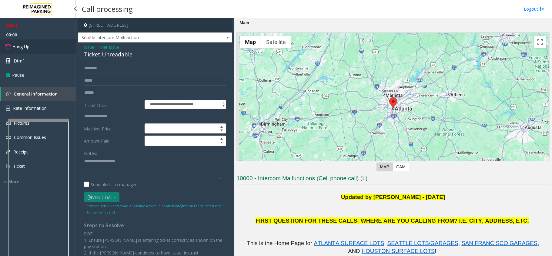
click at [42, 49] on link "Hang Up" at bounding box center [38, 46] width 76 height 14
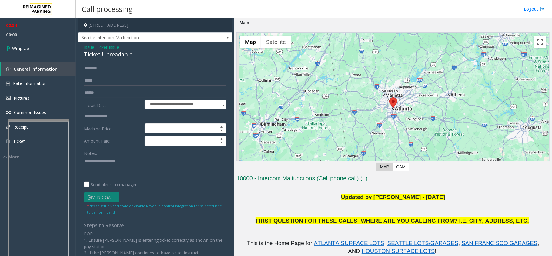
click at [135, 170] on textarea at bounding box center [152, 167] width 136 height 23
paste textarea "**********"
click at [113, 58] on div "Ticket Unreadable" at bounding box center [155, 54] width 142 height 8
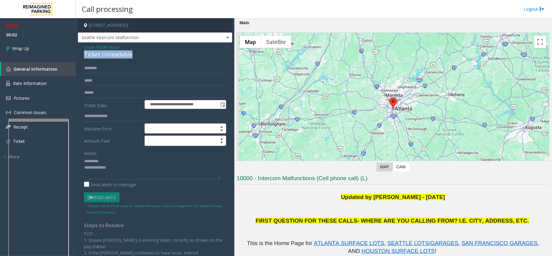
copy div "Ticket Unreadable"
click at [114, 162] on textarea at bounding box center [152, 167] width 136 height 23
paste textarea "**********"
click at [141, 170] on textarea at bounding box center [152, 167] width 136 height 23
paste textarea "**********"
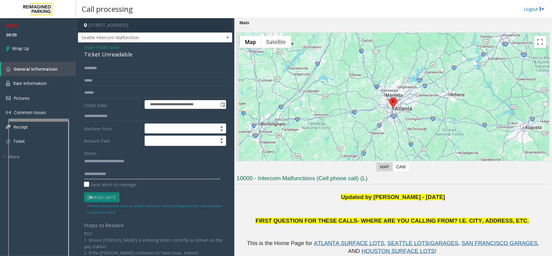
click at [145, 174] on textarea at bounding box center [152, 167] width 136 height 23
paste textarea "**********"
type textarea "**********"
click at [20, 46] on span "Wrap Up" at bounding box center [20, 48] width 17 height 6
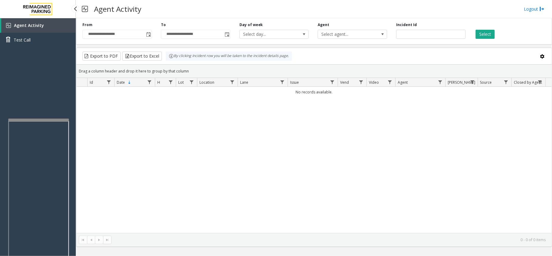
click at [23, 28] on link "Agent Activity" at bounding box center [38, 25] width 75 height 15
click at [485, 39] on div "**********" at bounding box center [314, 30] width 476 height 29
click at [48, 25] on link "Agent Activity" at bounding box center [38, 25] width 75 height 15
click at [152, 34] on span "**********" at bounding box center [116, 34] width 69 height 9
click at [149, 35] on span "Toggle popup" at bounding box center [148, 34] width 5 height 5
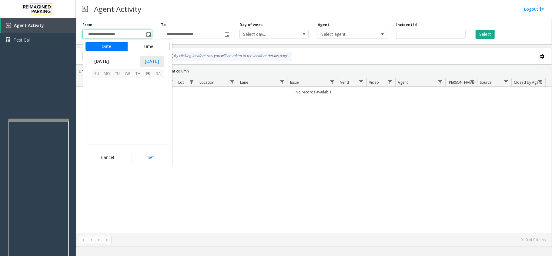
scroll to position [108665, 0]
click at [145, 101] on span "15" at bounding box center [148, 104] width 10 height 10
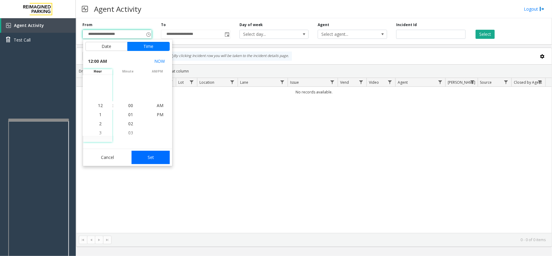
click at [152, 153] on button "Set" at bounding box center [150, 157] width 38 height 13
type input "**********"
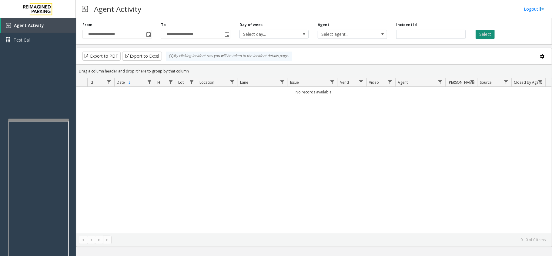
click at [479, 35] on button "Select" at bounding box center [484, 34] width 19 height 9
click at [481, 31] on button "Select" at bounding box center [484, 34] width 19 height 9
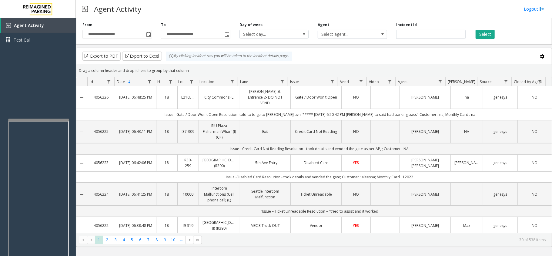
click at [278, 94] on link "Anderson St. Entrance 2- DO NOT VEND" at bounding box center [265, 97] width 43 height 18
click at [302, 97] on link "Gate / Door Won't Open" at bounding box center [315, 97] width 43 height 6
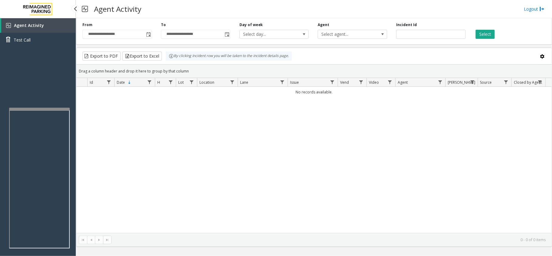
click at [50, 25] on link "Agent Activity" at bounding box center [38, 25] width 75 height 15
click at [147, 32] on span "Toggle popup" at bounding box center [148, 34] width 5 height 5
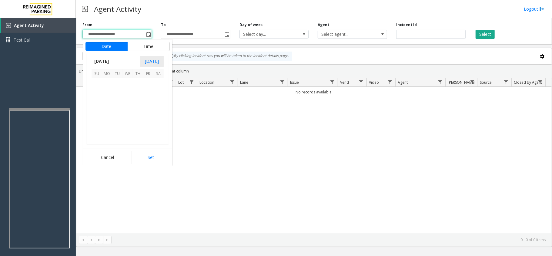
scroll to position [108665, 0]
click at [136, 103] on span "14" at bounding box center [138, 104] width 10 height 10
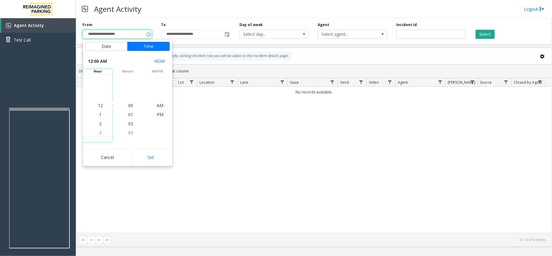
click at [158, 151] on button "Set" at bounding box center [150, 157] width 38 height 13
type input "**********"
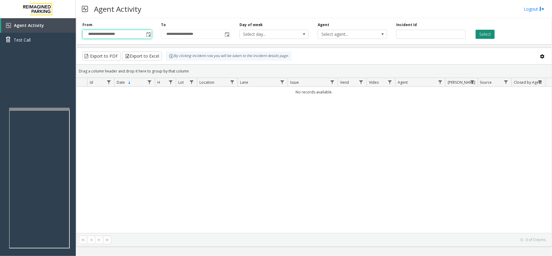
click at [487, 33] on button "Select" at bounding box center [484, 34] width 19 height 9
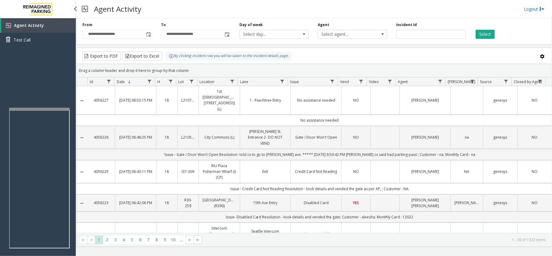
click at [43, 26] on link "Agent Activity" at bounding box center [38, 25] width 75 height 15
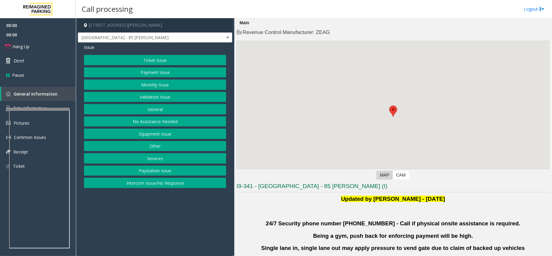
click at [149, 91] on div "Ticket Issue Payment Issue Monthly Issue Validation Issue General No Assistance…" at bounding box center [155, 121] width 142 height 133
click at [149, 94] on button "Validation Issue" at bounding box center [155, 97] width 142 height 10
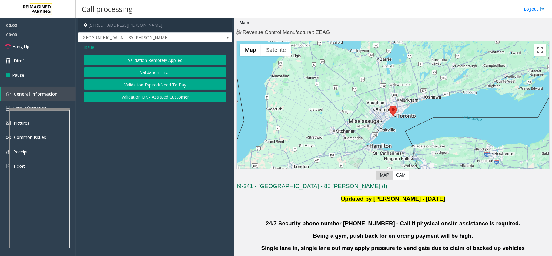
click at [159, 73] on button "Validation Error" at bounding box center [155, 72] width 142 height 10
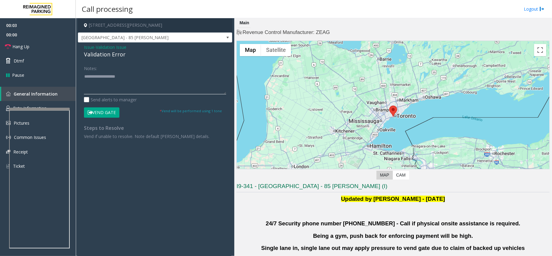
paste textarea "**********"
click at [108, 85] on textarea at bounding box center [155, 83] width 142 height 23
click at [108, 55] on div "Validation Error" at bounding box center [155, 54] width 142 height 8
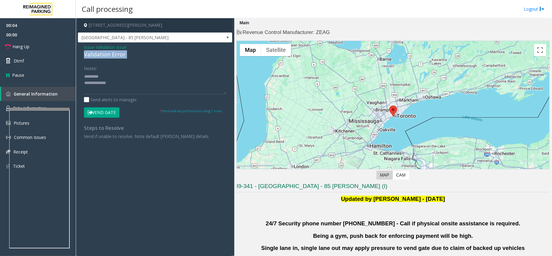
copy div "Validation Error"
paste textarea "**********"
click at [114, 74] on textarea at bounding box center [155, 83] width 142 height 23
click at [121, 84] on textarea at bounding box center [155, 83] width 142 height 23
click at [123, 86] on textarea at bounding box center [155, 83] width 142 height 23
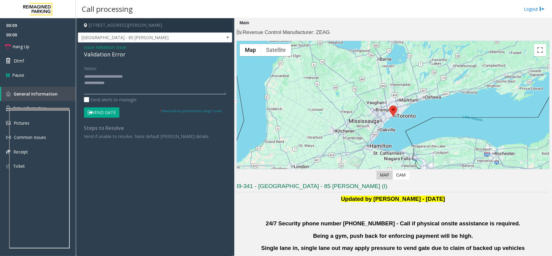
click at [85, 76] on textarea at bounding box center [155, 83] width 142 height 23
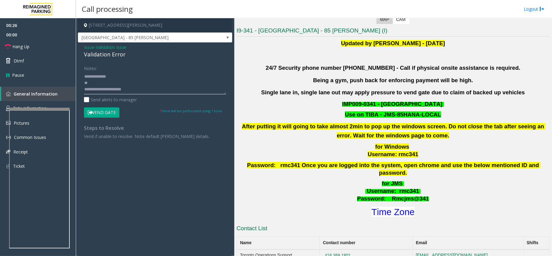
scroll to position [161, 0]
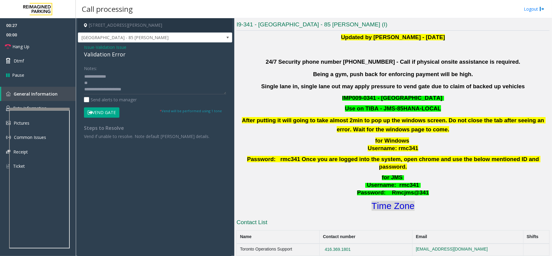
click at [384, 201] on font "Time Zone" at bounding box center [392, 206] width 43 height 10
click at [98, 83] on textarea at bounding box center [155, 83] width 142 height 23
click at [123, 90] on textarea at bounding box center [155, 83] width 142 height 23
paste textarea "**********"
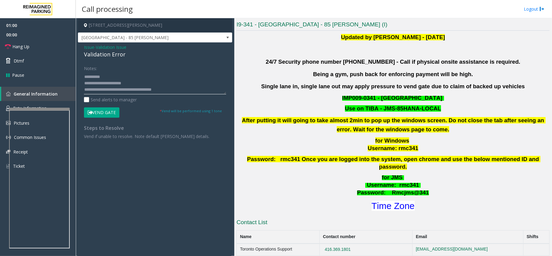
type textarea "**********"
click at [118, 109] on button "Vend Gate" at bounding box center [101, 112] width 35 height 10
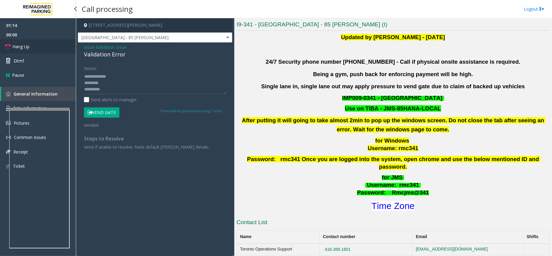
click at [57, 45] on link "Hang Up" at bounding box center [38, 46] width 76 height 14
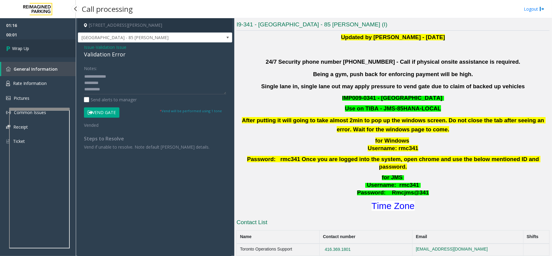
click at [57, 45] on link "Wrap Up" at bounding box center [38, 48] width 76 height 18
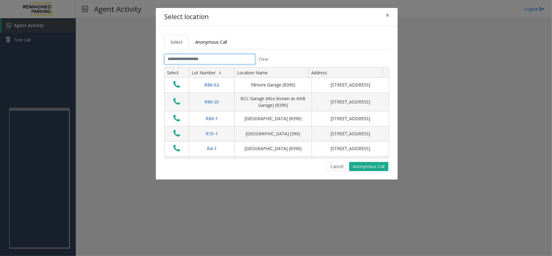
click at [187, 61] on input "text" at bounding box center [209, 59] width 91 height 10
click at [234, 56] on input "text" at bounding box center [209, 59] width 91 height 10
click at [210, 63] on input "text" at bounding box center [209, 59] width 91 height 10
click at [204, 60] on input "text" at bounding box center [209, 59] width 91 height 10
click at [223, 59] on input "text" at bounding box center [209, 59] width 91 height 10
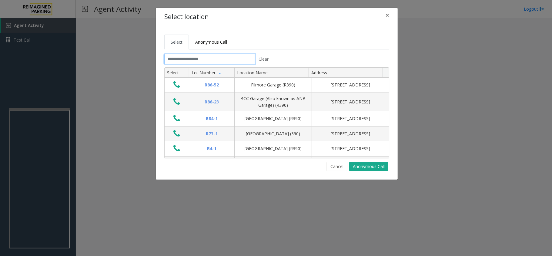
click at [218, 56] on input "text" at bounding box center [209, 59] width 91 height 10
click at [223, 58] on input "text" at bounding box center [209, 59] width 91 height 10
click at [196, 62] on input "text" at bounding box center [209, 59] width 91 height 10
click at [384, 13] on button "×" at bounding box center [387, 15] width 12 height 15
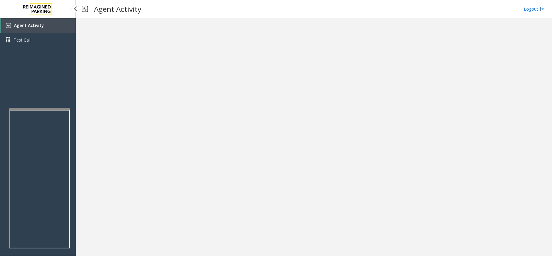
click at [19, 25] on span "Agent Activity" at bounding box center [29, 25] width 30 height 6
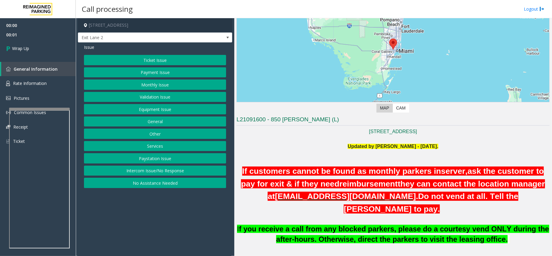
scroll to position [81, 0]
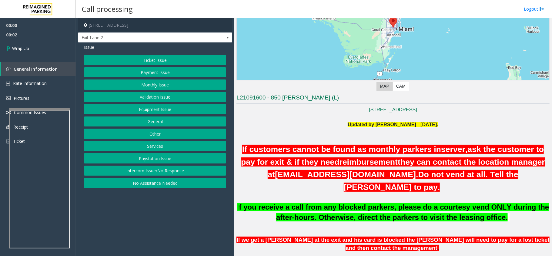
click at [152, 175] on button "Intercom Issue/No Response" at bounding box center [155, 170] width 142 height 10
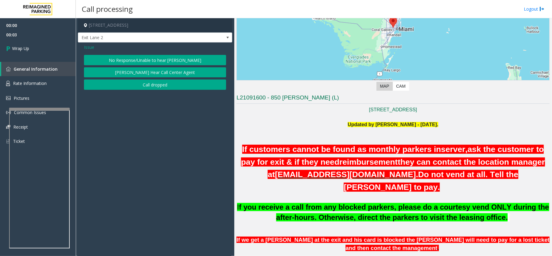
click at [142, 84] on button "Call dropped" at bounding box center [155, 84] width 142 height 10
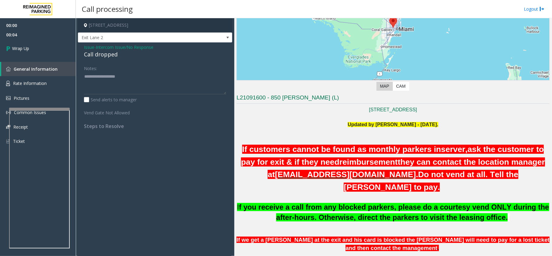
click at [103, 55] on div "Call dropped" at bounding box center [155, 54] width 142 height 8
copy div "Call dropped"
paste textarea "**********"
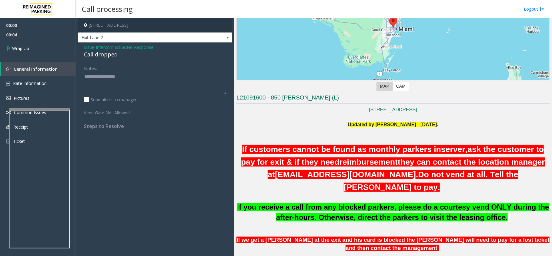
click at [110, 86] on textarea at bounding box center [155, 83] width 142 height 23
type textarea "**********"
click at [35, 50] on link "Wrap Up" at bounding box center [38, 48] width 76 height 18
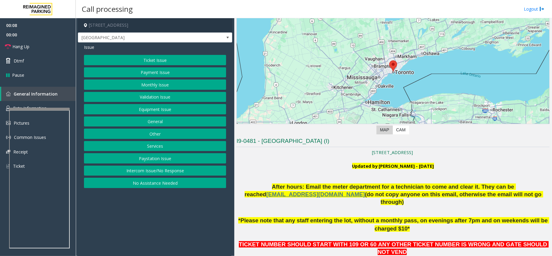
scroll to position [81, 0]
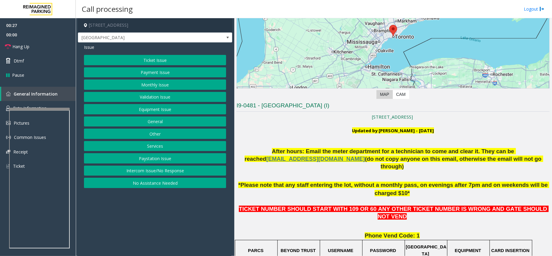
click at [148, 95] on button "Validation Issue" at bounding box center [155, 97] width 142 height 10
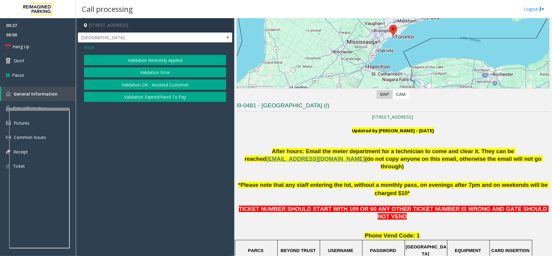
click at [161, 71] on button "Validation Error" at bounding box center [155, 72] width 142 height 10
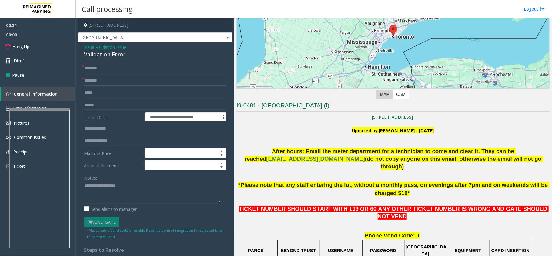
click at [109, 109] on input "text" at bounding box center [155, 105] width 142 height 10
paste input "******"
type input "******"
click at [104, 84] on input "text" at bounding box center [155, 80] width 142 height 10
paste input "**********"
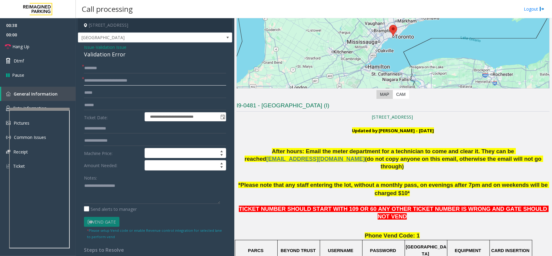
type input "**********"
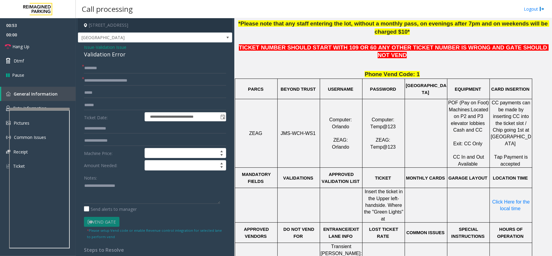
scroll to position [242, 0]
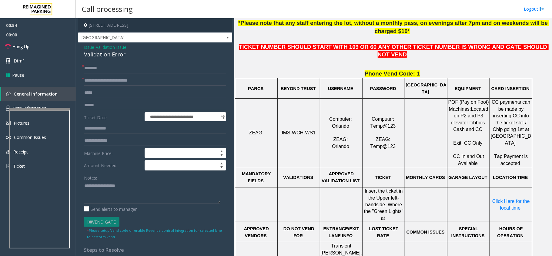
click at [298, 122] on td "JMS-WCH-WS1" at bounding box center [299, 132] width 42 height 68
click at [101, 103] on input "******" at bounding box center [155, 105] width 142 height 10
drag, startPoint x: 113, startPoint y: 67, endPoint x: 56, endPoint y: 75, distance: 57.7
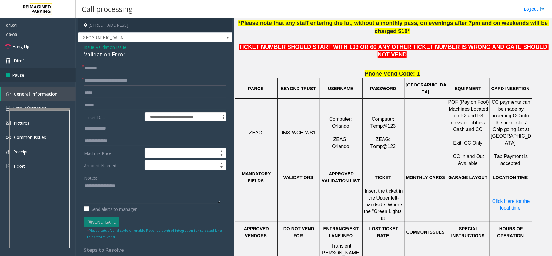
click at [56, 75] on app-root "**********" at bounding box center [276, 128] width 552 height 256
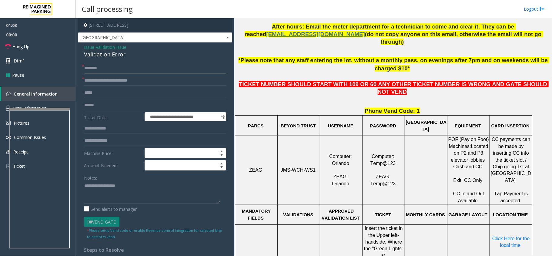
scroll to position [121, 0]
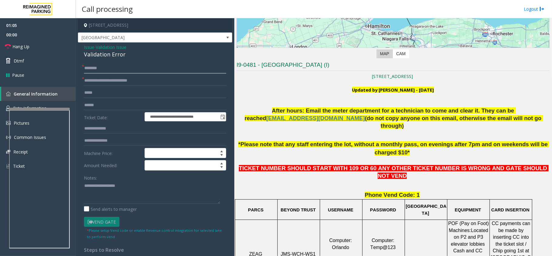
click at [102, 70] on input "text" at bounding box center [155, 68] width 142 height 10
type input "******"
click at [149, 200] on textarea at bounding box center [152, 192] width 136 height 23
paste textarea "**********"
click at [116, 53] on div "Validation Error" at bounding box center [155, 54] width 142 height 8
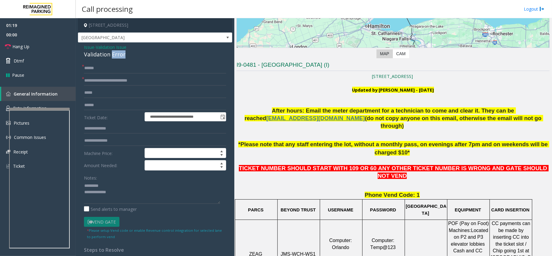
click at [116, 53] on div "Validation Error" at bounding box center [155, 54] width 142 height 8
copy div "Validation Error"
click at [125, 184] on textarea at bounding box center [152, 192] width 136 height 23
paste textarea "**********"
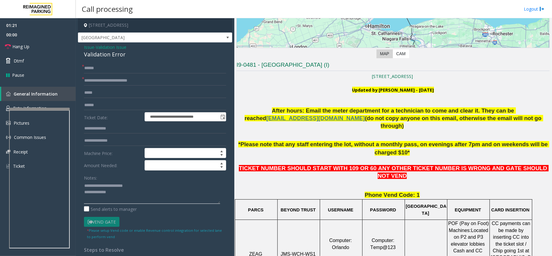
click at [132, 195] on textarea at bounding box center [152, 192] width 136 height 23
type textarea "**********"
click at [99, 68] on input "******" at bounding box center [155, 68] width 142 height 10
type input "******"
click at [117, 192] on textarea at bounding box center [152, 192] width 136 height 23
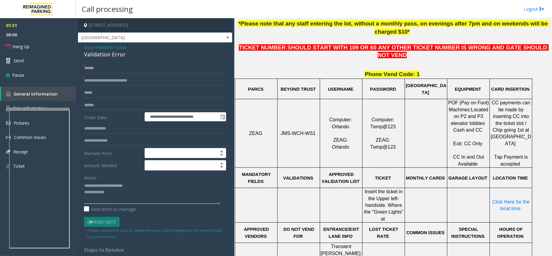
scroll to position [242, 0]
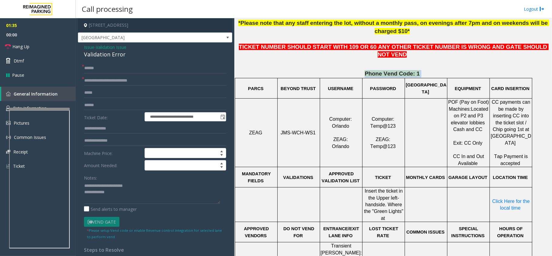
drag, startPoint x: 361, startPoint y: 59, endPoint x: 416, endPoint y: 58, distance: 54.5
click at [416, 70] on p "Phone Vend Code: 1" at bounding box center [392, 74] width 313 height 8
click at [155, 199] on textarea at bounding box center [152, 192] width 136 height 23
paste textarea "**********"
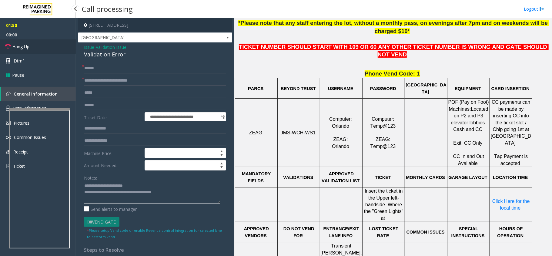
type textarea "**********"
click at [31, 48] on link "Hang Up" at bounding box center [38, 46] width 76 height 14
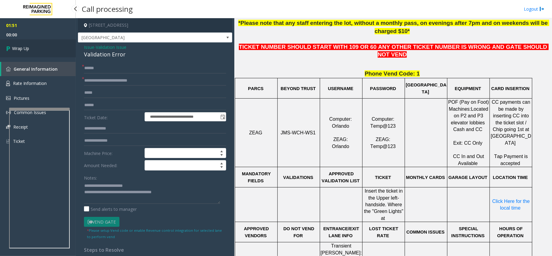
click at [35, 47] on link "Wrap Up" at bounding box center [38, 48] width 76 height 18
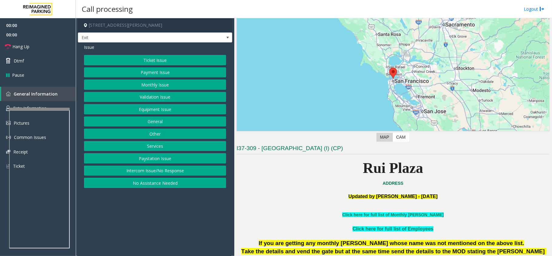
scroll to position [40, 0]
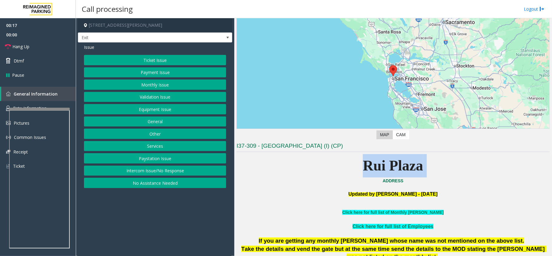
drag, startPoint x: 377, startPoint y: 181, endPoint x: 433, endPoint y: 170, distance: 57.2
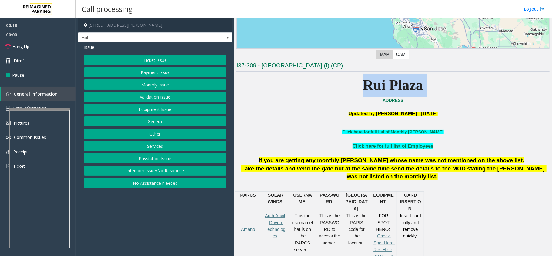
scroll to position [121, 0]
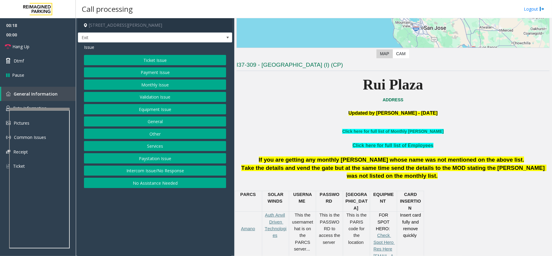
click at [298, 172] on p "Take the details and vend the gate but at the same time send the details to the…" at bounding box center [392, 172] width 313 height 16
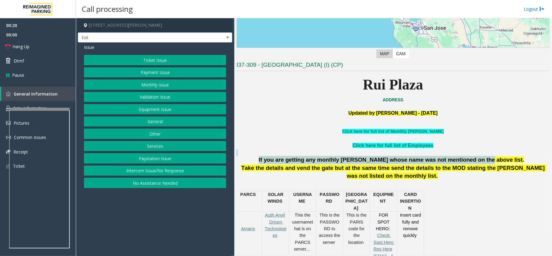
drag, startPoint x: 360, startPoint y: 154, endPoint x: 484, endPoint y: 159, distance: 123.4
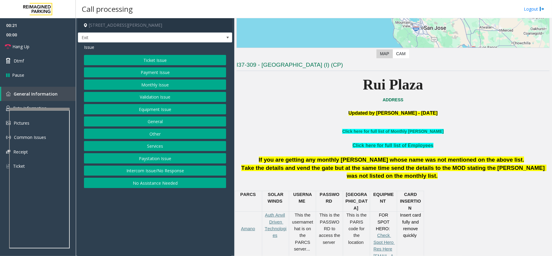
click at [492, 169] on span "Take the details and vend the gate but at the same time send the details to the…" at bounding box center [393, 172] width 305 height 15
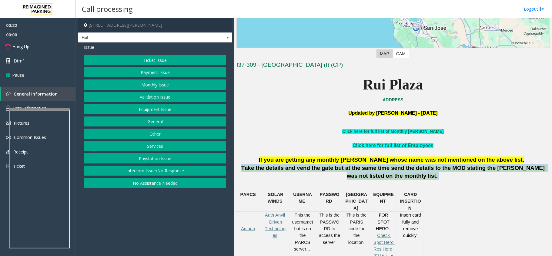
click at [492, 169] on span "Take the details and vend the gate but at the same time send the details to the…" at bounding box center [393, 172] width 305 height 15
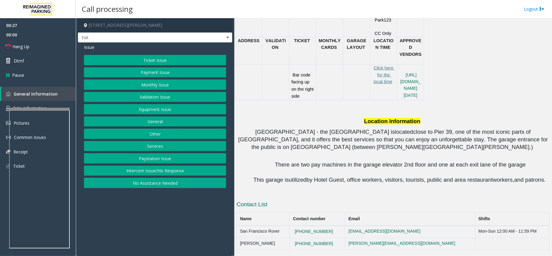
scroll to position [526, 0]
drag, startPoint x: 423, startPoint y: 178, endPoint x: 535, endPoint y: 178, distance: 111.8
click at [535, 178] on p "This garage is utilized by Hotel Guest, office workers, visitors, tourists, pub…" at bounding box center [400, 180] width 298 height 8
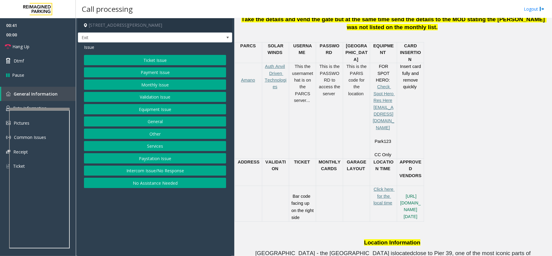
scroll to position [284, 0]
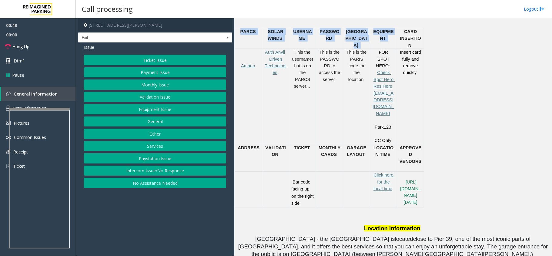
drag, startPoint x: 404, startPoint y: 31, endPoint x: 431, endPoint y: 46, distance: 31.3
click at [432, 42] on div "PARCS SOLAR WINDS USERNAME PASSWOR D PARIS EQUIPMENT CARD INSERTION Amano Auth …" at bounding box center [392, 117] width 314 height 179
click at [423, 61] on div "Insert card fully and remove quickly" at bounding box center [410, 62] width 27 height 27
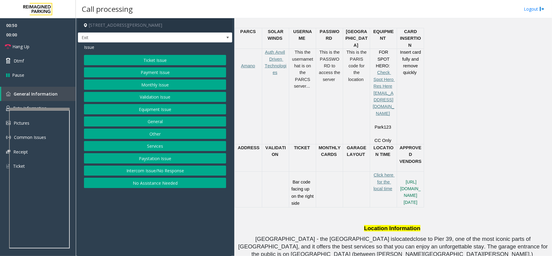
click at [147, 72] on button "Payment Issue" at bounding box center [155, 72] width 142 height 10
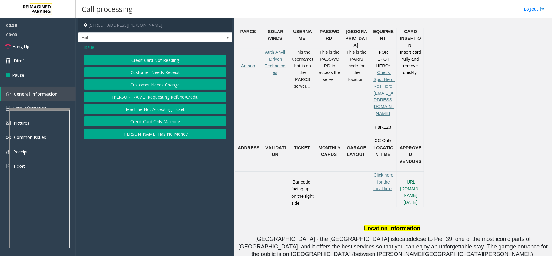
click at [176, 65] on button "Credit Card Not Reading" at bounding box center [155, 60] width 142 height 10
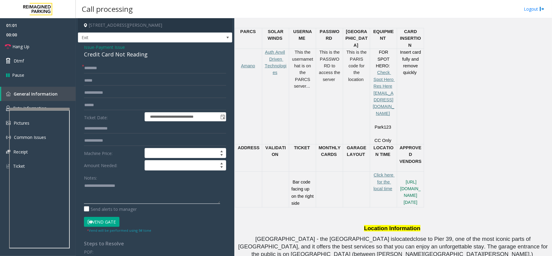
paste textarea "**********"
click at [101, 184] on textarea at bounding box center [152, 192] width 136 height 23
click at [114, 54] on div "Credit Card Not Reading" at bounding box center [155, 54] width 142 height 8
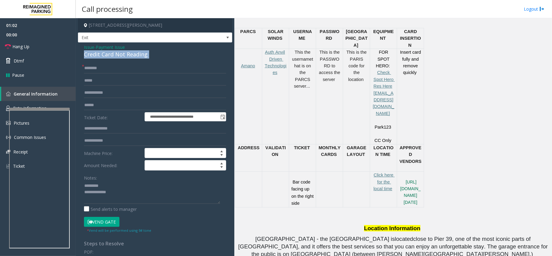
copy div "Credit Card Not Reading"
paste textarea "**********"
click at [112, 187] on textarea at bounding box center [152, 192] width 136 height 23
paste textarea "**********"
click at [128, 200] on textarea at bounding box center [152, 192] width 136 height 23
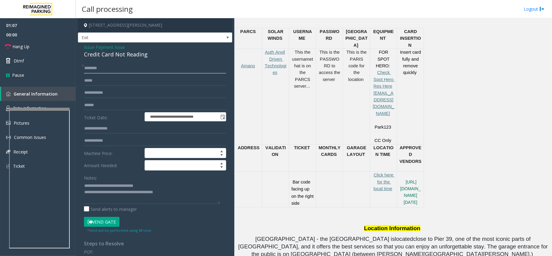
click at [112, 64] on input "text" at bounding box center [155, 68] width 142 height 10
drag, startPoint x: 110, startPoint y: 191, endPoint x: 194, endPoint y: 193, distance: 84.2
click at [194, 193] on textarea at bounding box center [152, 192] width 136 height 23
click at [134, 193] on textarea at bounding box center [152, 192] width 136 height 23
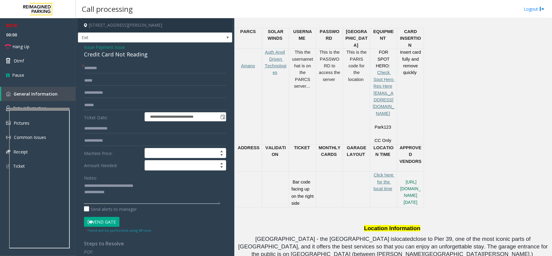
click at [183, 202] on textarea at bounding box center [152, 192] width 136 height 23
paste textarea "**********"
click at [115, 105] on input "text" at bounding box center [155, 105] width 142 height 10
drag, startPoint x: 102, startPoint y: 186, endPoint x: 168, endPoint y: 178, distance: 67.0
click at [168, 178] on div "Notes:" at bounding box center [155, 187] width 142 height 31
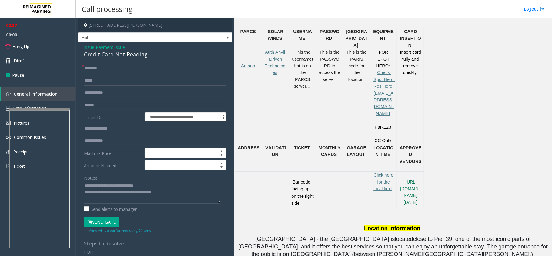
paste textarea
type textarea "**********"
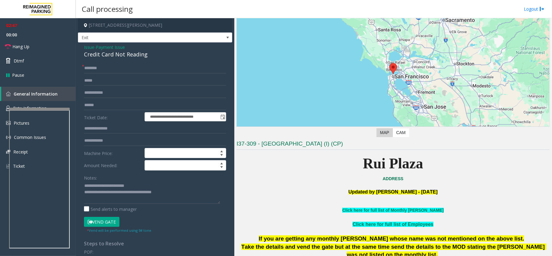
scroll to position [42, 0]
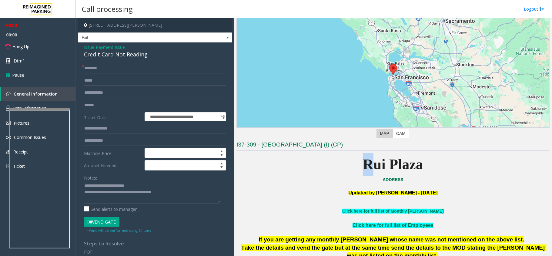
drag, startPoint x: 353, startPoint y: 156, endPoint x: 364, endPoint y: 160, distance: 11.8
click at [364, 160] on p "Rui Plaza" at bounding box center [392, 164] width 313 height 23
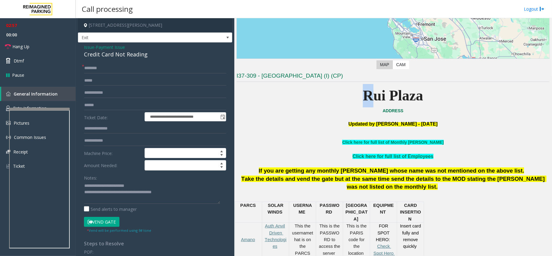
scroll to position [122, 0]
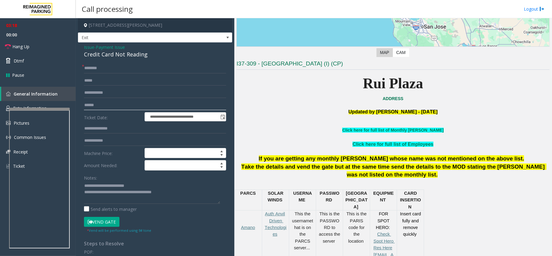
click at [106, 107] on input "text" at bounding box center [155, 105] width 142 height 10
type input "********"
click at [140, 71] on input "text" at bounding box center [155, 68] width 142 height 10
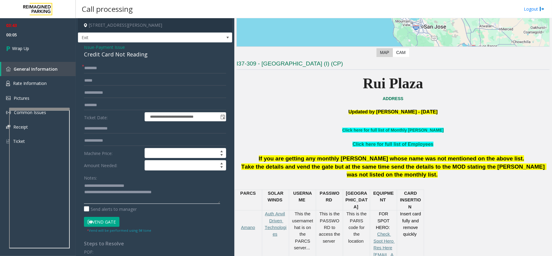
drag, startPoint x: 112, startPoint y: 194, endPoint x: 197, endPoint y: 191, distance: 85.2
click at [197, 191] on textarea at bounding box center [152, 192] width 136 height 23
paste textarea
type textarea "**********"
click at [34, 47] on link "Wrap Up" at bounding box center [38, 48] width 76 height 18
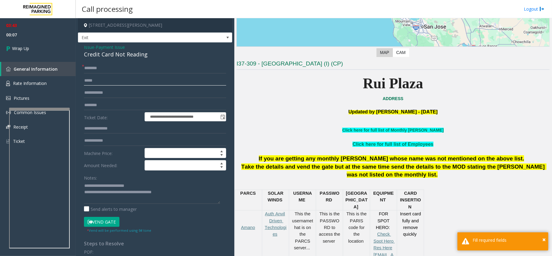
click at [172, 77] on input "text" at bounding box center [155, 80] width 142 height 10
click at [165, 68] on input "text" at bounding box center [155, 68] width 142 height 10
type input "**"
click at [25, 49] on span "Wrap Up" at bounding box center [20, 48] width 17 height 6
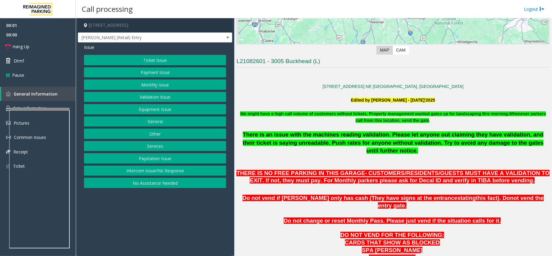
scroll to position [161, 0]
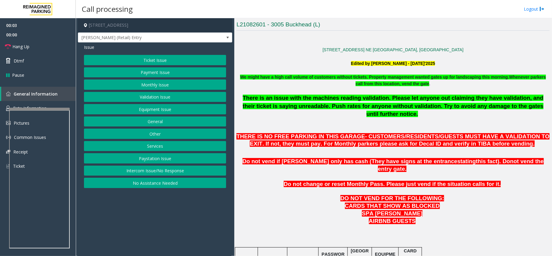
click at [144, 170] on button "Intercom Issue/No Response" at bounding box center [155, 170] width 142 height 10
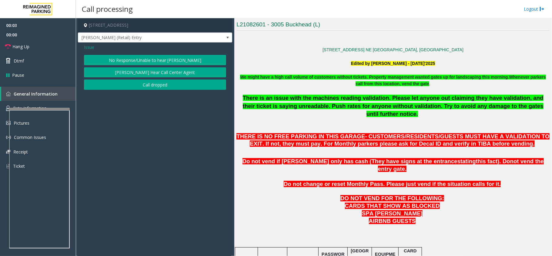
click at [151, 55] on button "No Response/Unable to hear [PERSON_NAME]" at bounding box center [155, 60] width 142 height 10
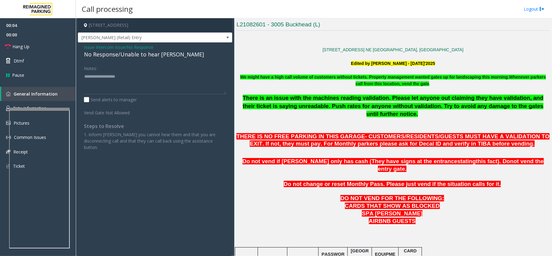
click at [145, 56] on div "No Response/Unable to hear [PERSON_NAME]" at bounding box center [155, 54] width 142 height 8
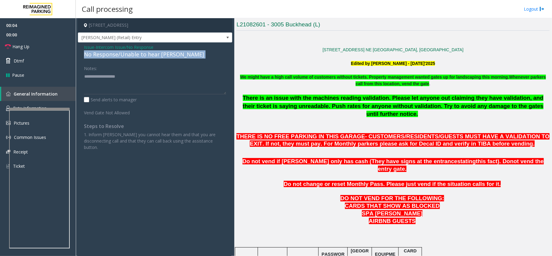
click at [145, 56] on div "No Response/Unable to hear [PERSON_NAME]" at bounding box center [155, 54] width 142 height 8
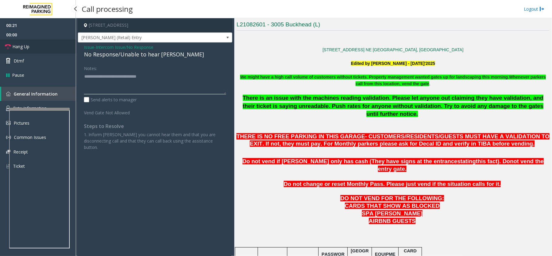
type textarea "**********"
click at [39, 48] on link "Hang Up" at bounding box center [38, 46] width 76 height 14
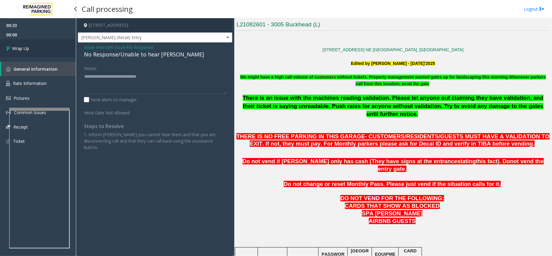
click at [39, 48] on link "Wrap Up" at bounding box center [38, 48] width 76 height 18
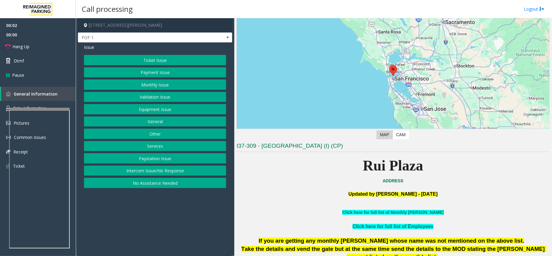
scroll to position [202, 0]
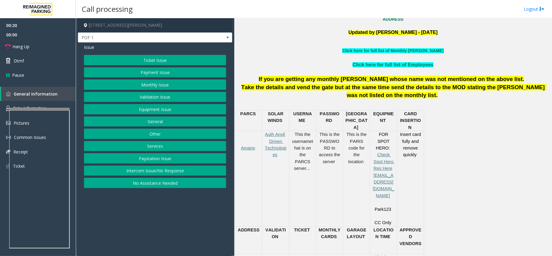
click at [154, 63] on button "Ticket Issue" at bounding box center [155, 60] width 142 height 10
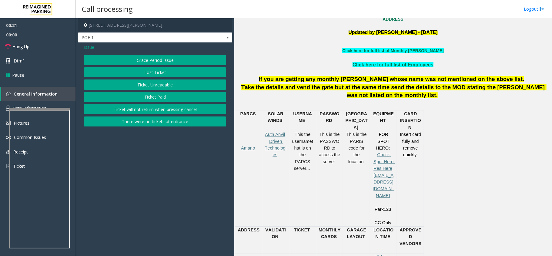
click at [94, 50] on div "Issue" at bounding box center [155, 47] width 142 height 6
click at [91, 48] on span "Issue" at bounding box center [89, 47] width 10 height 6
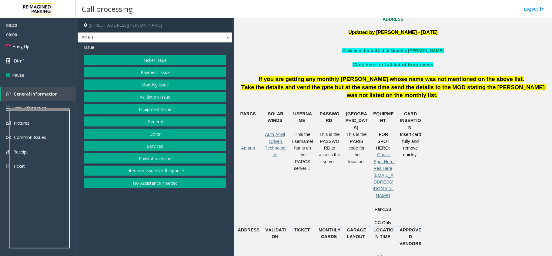
click at [174, 108] on button "Equipment Issue" at bounding box center [155, 109] width 142 height 10
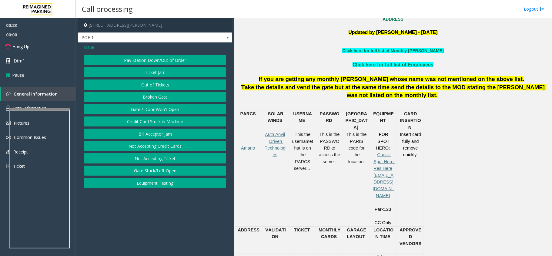
click at [165, 67] on div "Pay Station Down/Out of Order Ticket Jam Out of Tickets Broken Gate Gate / Door…" at bounding box center [155, 121] width 142 height 133
click at [159, 71] on button "Ticket Jam" at bounding box center [155, 72] width 142 height 10
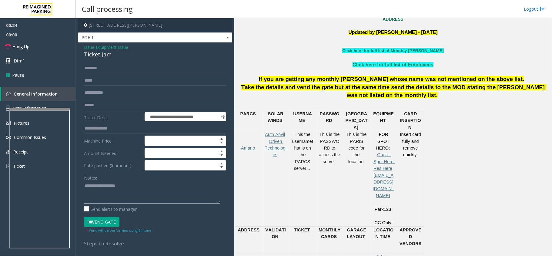
click at [111, 191] on textarea at bounding box center [152, 192] width 136 height 23
paste textarea "**********"
click at [101, 56] on div "Ticket Jam" at bounding box center [155, 54] width 142 height 8
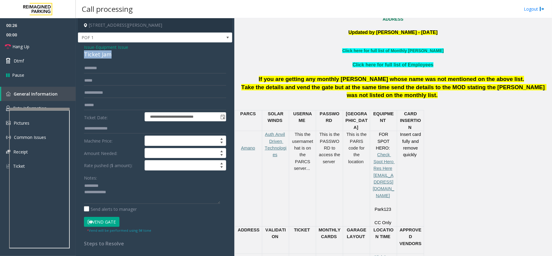
copy div "Ticket Jam"
click at [113, 187] on textarea at bounding box center [152, 192] width 136 height 23
paste textarea "**********"
click at [140, 199] on textarea at bounding box center [152, 192] width 136 height 23
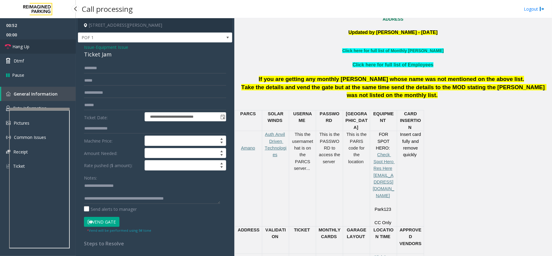
click at [28, 48] on span "Hang Up" at bounding box center [20, 46] width 17 height 6
click at [198, 195] on textarea at bounding box center [152, 192] width 136 height 23
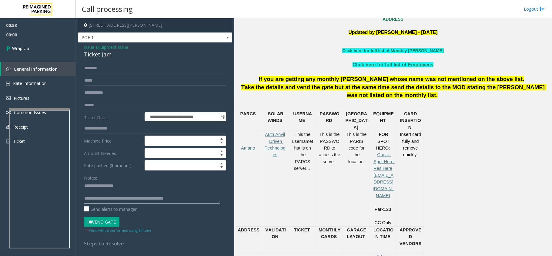
click at [195, 202] on textarea at bounding box center [152, 192] width 136 height 23
type textarea "**********"
click at [5, 53] on link "Wrap Up" at bounding box center [38, 48] width 76 height 18
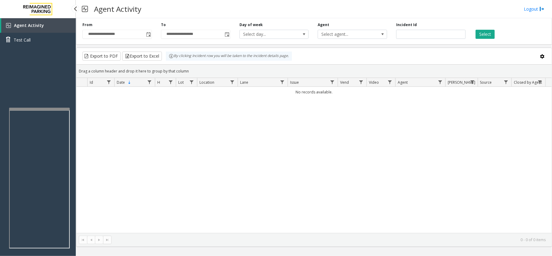
click at [33, 25] on span "Agent Activity" at bounding box center [29, 25] width 30 height 6
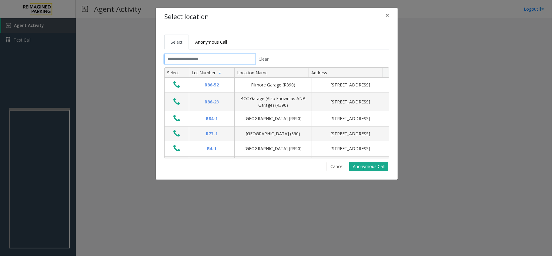
click at [205, 58] on input "text" at bounding box center [209, 59] width 91 height 10
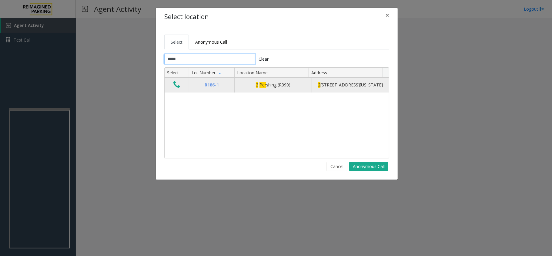
type input "*****"
click at [175, 87] on icon "Data table" at bounding box center [176, 84] width 7 height 8
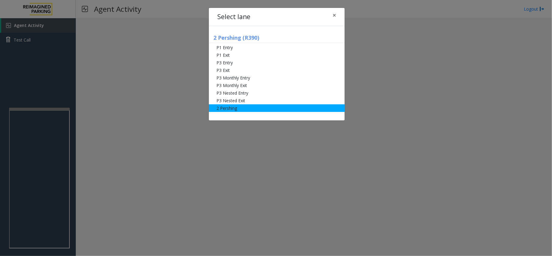
click at [238, 111] on li "2 Pershing" at bounding box center [277, 108] width 136 height 8
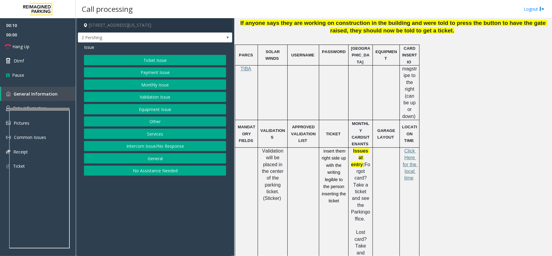
scroll to position [283, 0]
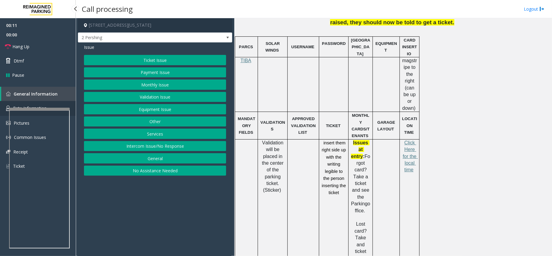
click at [35, 104] on link "Rate Information" at bounding box center [38, 108] width 76 height 15
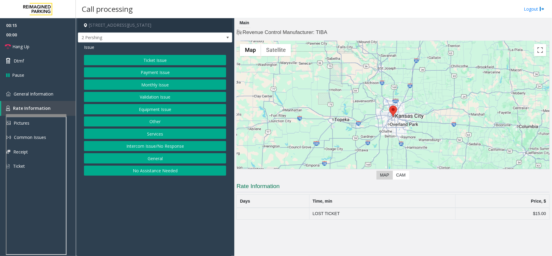
click at [32, 114] on div at bounding box center [36, 115] width 61 height 2
click at [33, 92] on span "General Information" at bounding box center [34, 94] width 40 height 6
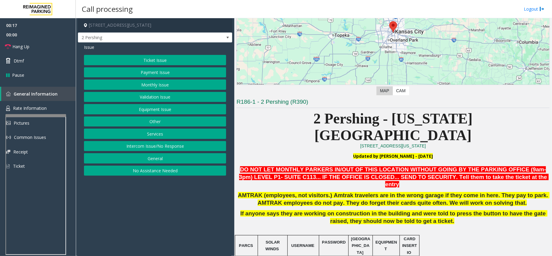
scroll to position [81, 0]
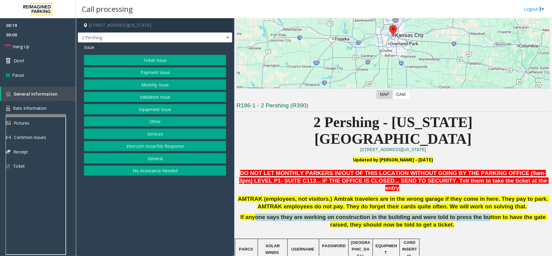
drag, startPoint x: 256, startPoint y: 193, endPoint x: 461, endPoint y: 189, distance: 204.9
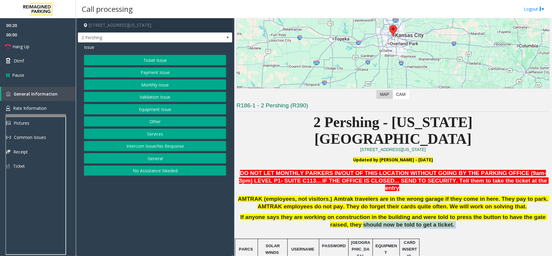
drag, startPoint x: 349, startPoint y: 197, endPoint x: 447, endPoint y: 198, distance: 97.3
click at [445, 213] on p "If anyone says they are working on construction in the building and were told t…" at bounding box center [392, 224] width 313 height 22
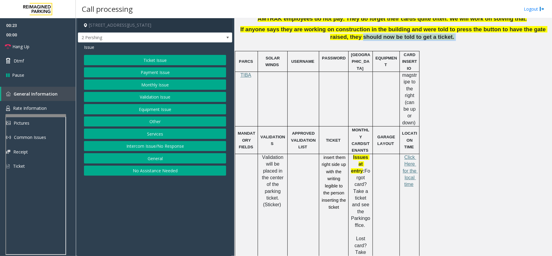
scroll to position [283, 0]
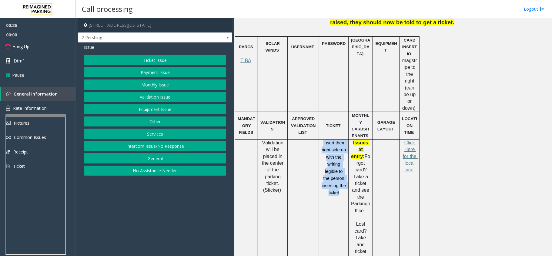
drag, startPoint x: 323, startPoint y: 107, endPoint x: 343, endPoint y: 165, distance: 61.6
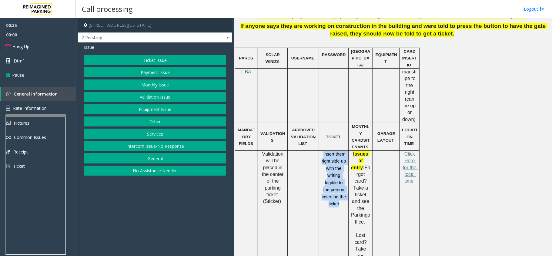
scroll to position [291, 0]
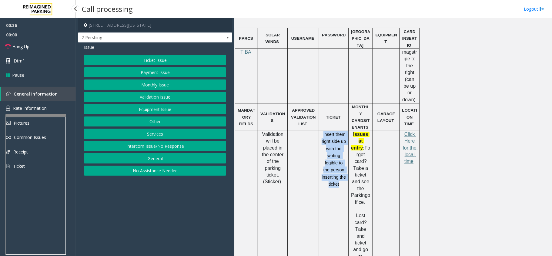
click at [29, 94] on span "General Information" at bounding box center [36, 94] width 44 height 6
click at [28, 103] on link "Rate Information" at bounding box center [38, 108] width 76 height 15
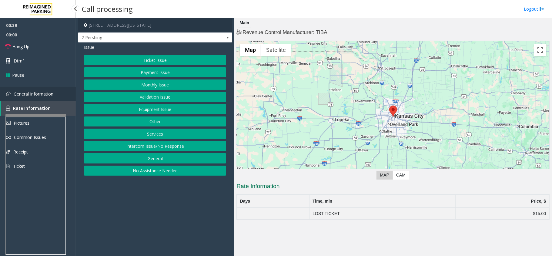
click at [28, 91] on span "General Information" at bounding box center [34, 94] width 40 height 6
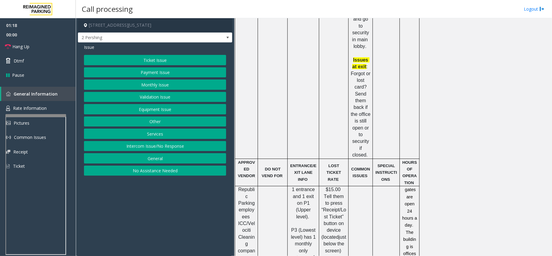
scroll to position [522, 0]
click at [160, 108] on button "Equipment Issue" at bounding box center [155, 109] width 142 height 10
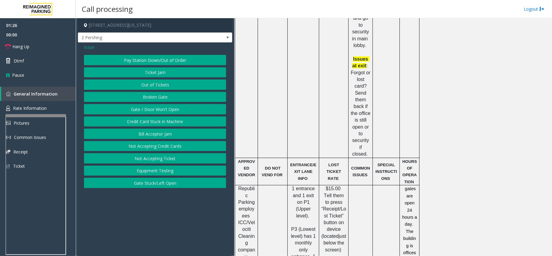
click at [160, 108] on button "Gate / Door Won't Open" at bounding box center [155, 109] width 142 height 10
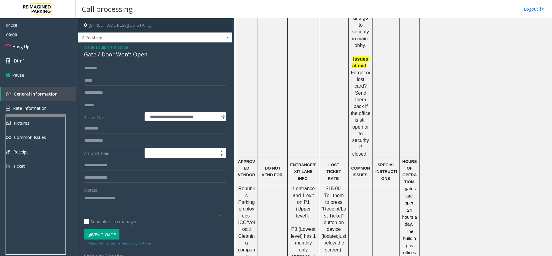
click at [219, 211] on textarea at bounding box center [152, 204] width 136 height 23
click at [216, 209] on textarea at bounding box center [152, 204] width 136 height 23
paste textarea "**********"
click at [129, 52] on div "Gate / Door Won't Open" at bounding box center [155, 54] width 142 height 8
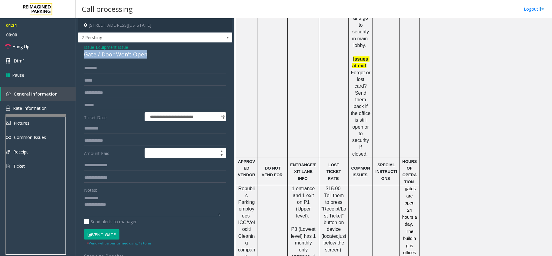
click at [129, 52] on div "Gate / Door Won't Open" at bounding box center [155, 54] width 142 height 8
copy div "Gate / Door Won't Open"
click at [106, 195] on textarea at bounding box center [152, 204] width 136 height 23
paste textarea "**********"
type textarea "**********"
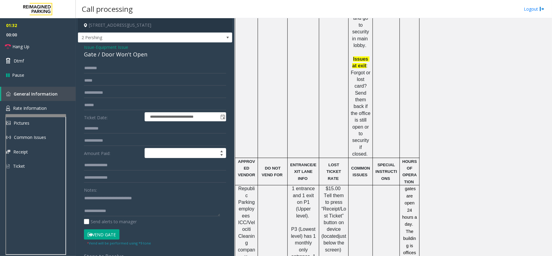
click at [91, 48] on span "Issue" at bounding box center [89, 47] width 10 height 6
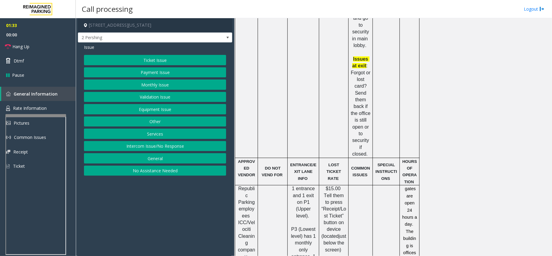
click at [151, 58] on button "Ticket Issue" at bounding box center [155, 60] width 142 height 10
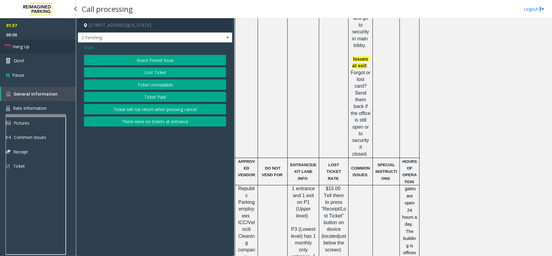
click at [22, 47] on span "Hang Up" at bounding box center [20, 46] width 17 height 6
click at [134, 59] on button "Grace Period Issue" at bounding box center [155, 60] width 142 height 10
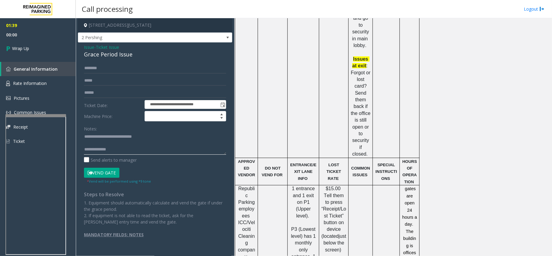
click at [128, 144] on textarea at bounding box center [155, 143] width 142 height 23
click at [120, 53] on div "Grace Period Issue" at bounding box center [155, 54] width 142 height 8
copy div "Grace Period Issue"
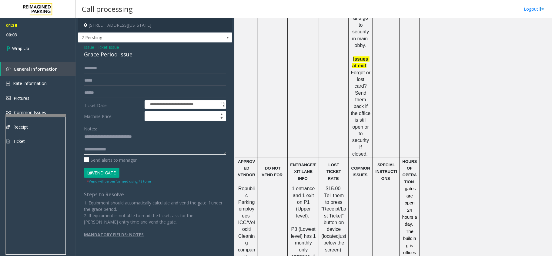
drag, startPoint x: 101, startPoint y: 137, endPoint x: 180, endPoint y: 136, distance: 79.1
click at [180, 136] on textarea at bounding box center [155, 143] width 142 height 23
paste textarea
click at [148, 155] on div "Notes: Send alerts to manager" at bounding box center [155, 143] width 142 height 40
click at [139, 146] on textarea at bounding box center [155, 143] width 142 height 23
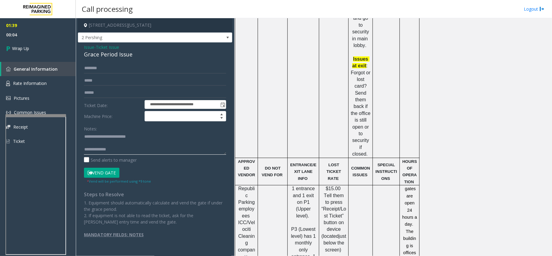
click at [132, 151] on textarea at bounding box center [155, 143] width 142 height 23
click at [183, 147] on textarea at bounding box center [155, 143] width 142 height 23
type textarea "**********"
click at [14, 42] on link "Wrap Up" at bounding box center [38, 48] width 76 height 18
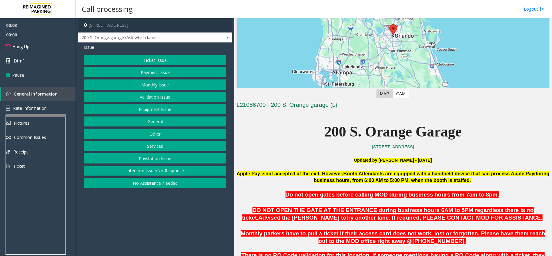
scroll to position [161, 0]
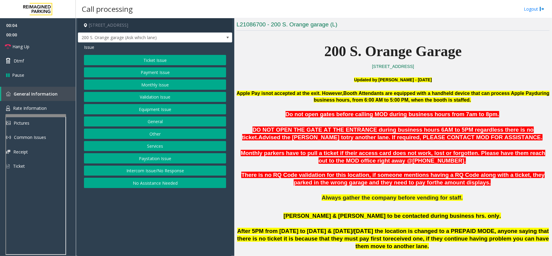
click at [168, 171] on button "Intercom Issue/No Response" at bounding box center [155, 170] width 142 height 10
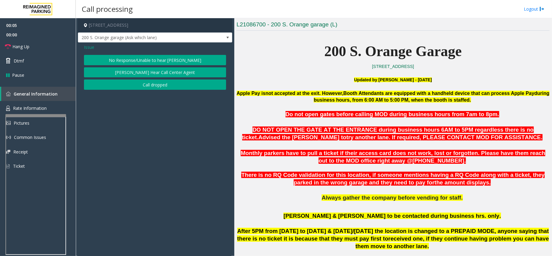
click at [142, 52] on div "Issue No Response/Unable to hear [PERSON_NAME] Cannot Hear Call Center Agent Ca…" at bounding box center [155, 67] width 154 height 50
click at [142, 55] on button "No Response/Unable to hear [PERSON_NAME]" at bounding box center [155, 60] width 142 height 10
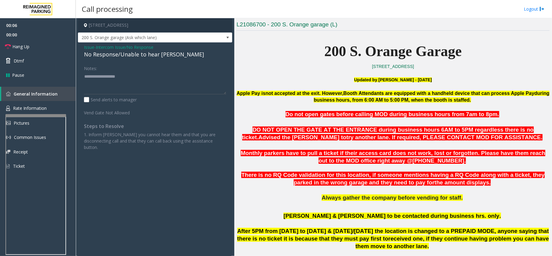
click at [146, 55] on div "No Response/Unable to hear [PERSON_NAME]" at bounding box center [155, 54] width 142 height 8
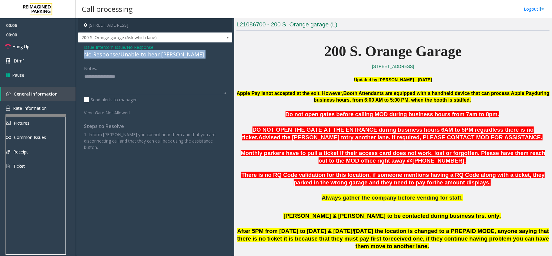
click at [146, 55] on div "No Response/Unable to hear [PERSON_NAME]" at bounding box center [155, 54] width 142 height 8
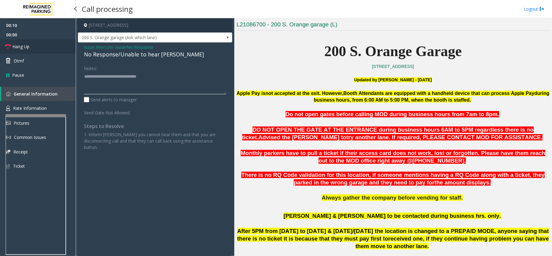
type textarea "**********"
click at [39, 52] on link "Hang Up" at bounding box center [38, 46] width 76 height 14
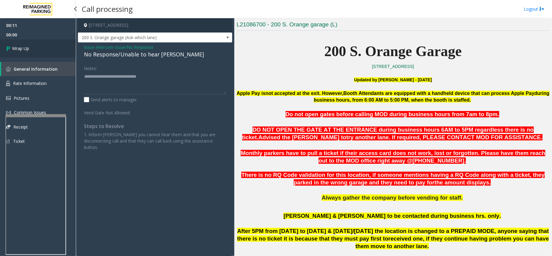
click at [39, 52] on link "Wrap Up" at bounding box center [38, 48] width 76 height 18
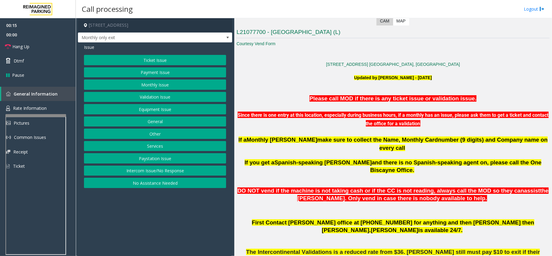
scroll to position [121, 0]
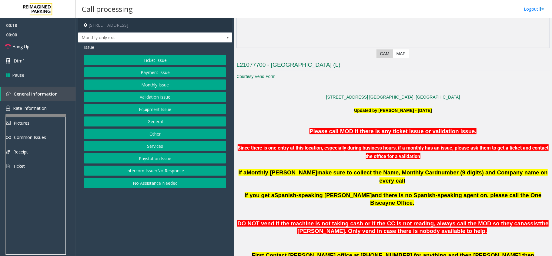
click at [155, 82] on button "Monthly Issue" at bounding box center [155, 84] width 142 height 10
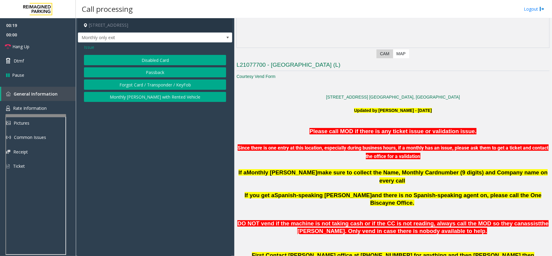
click at [163, 59] on button "Disabled Card" at bounding box center [155, 60] width 142 height 10
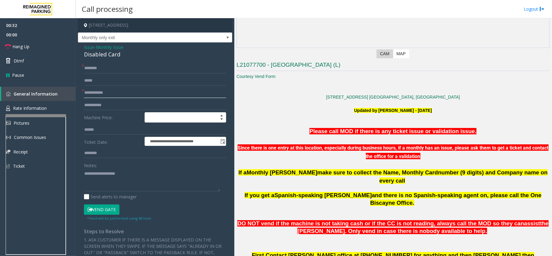
click at [124, 91] on input "text" at bounding box center [155, 93] width 142 height 10
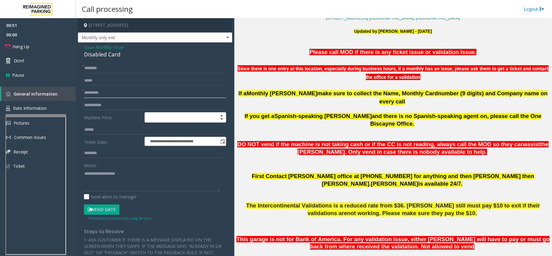
scroll to position [161, 0]
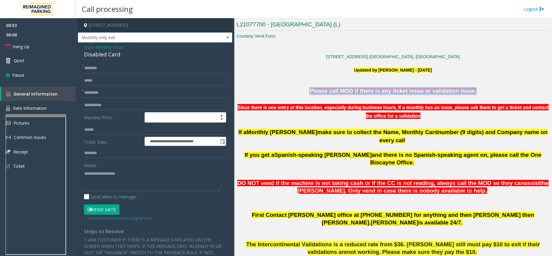
drag, startPoint x: 318, startPoint y: 90, endPoint x: 473, endPoint y: 89, distance: 155.4
click at [473, 89] on p "Please call MOD if there is any ticket issue or validation issue." at bounding box center [392, 91] width 313 height 8
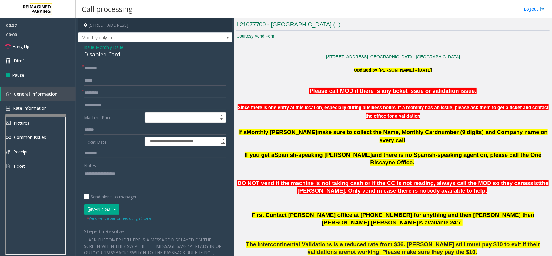
click at [148, 92] on input "*********" at bounding box center [155, 93] width 142 height 10
type input "*********"
drag, startPoint x: 338, startPoint y: 133, endPoint x: 432, endPoint y: 131, distance: 93.3
click at [432, 131] on span "If a Monthly Parker make sure to collect the Name, Monthly Card number ( 9 digi…" at bounding box center [392, 136] width 309 height 15
click at [95, 68] on input "text" at bounding box center [155, 68] width 142 height 10
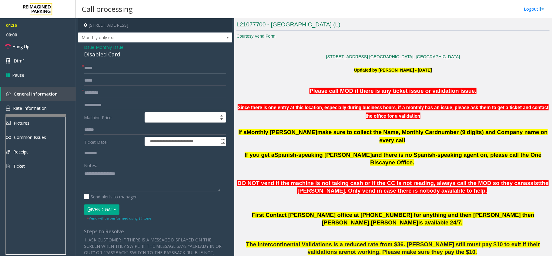
type input "*****"
click at [123, 187] on textarea at bounding box center [152, 179] width 136 height 23
copy span "Company name"
drag, startPoint x: 459, startPoint y: 132, endPoint x: 495, endPoint y: 132, distance: 36.4
click at [495, 132] on span "9 digits) and Company name on every call" at bounding box center [463, 136] width 168 height 15
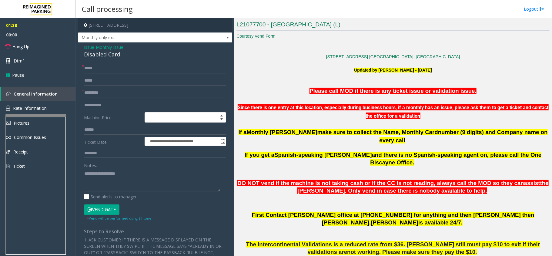
click at [100, 155] on input "text" at bounding box center [155, 153] width 142 height 10
click at [123, 175] on textarea at bounding box center [152, 179] width 136 height 23
paste textarea "**********"
type textarea "**********"
click at [107, 155] on input "text" at bounding box center [155, 153] width 142 height 10
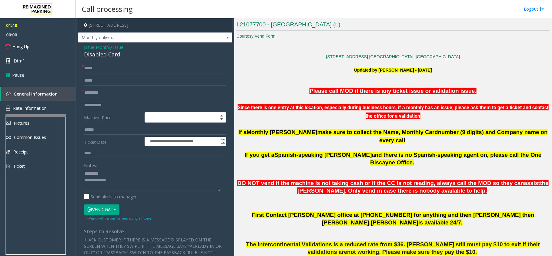
type input "****"
click at [111, 55] on div "Disabled Card" at bounding box center [155, 54] width 142 height 8
copy div "Disabled Card"
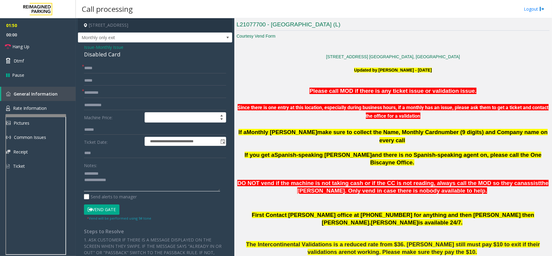
click at [103, 176] on textarea at bounding box center [152, 179] width 136 height 23
paste textarea "**********"
click at [147, 187] on textarea at bounding box center [152, 179] width 136 height 23
paste textarea "**********"
type textarea "**********"
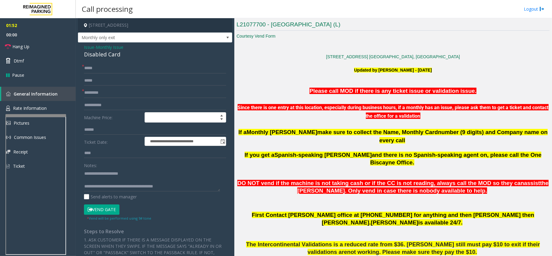
click at [111, 211] on button "Vend Gate" at bounding box center [101, 209] width 35 height 10
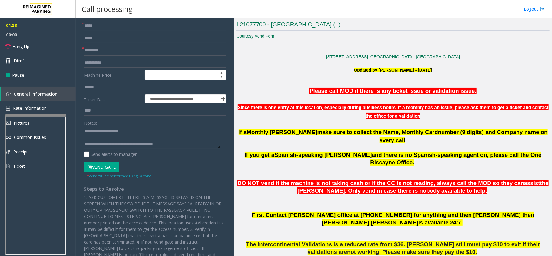
scroll to position [0, 0]
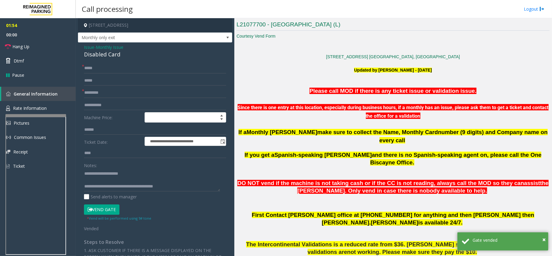
drag, startPoint x: 470, startPoint y: 100, endPoint x: 477, endPoint y: 99, distance: 6.4
click at [477, 99] on p "Since there is one entry at this location, especially during business hours, if…" at bounding box center [392, 107] width 313 height 25
click at [286, 179] on p "DO NOT vend if the machine is not taking cash or if the CC is not reading, alwa…" at bounding box center [392, 186] width 313 height 15
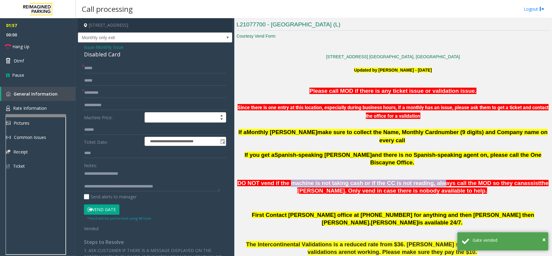
drag, startPoint x: 288, startPoint y: 168, endPoint x: 434, endPoint y: 167, distance: 146.3
click at [434, 180] on span "DO NOT vend if the machine is not taking cash or if the CC is not reading, alwa…" at bounding box center [380, 183] width 286 height 6
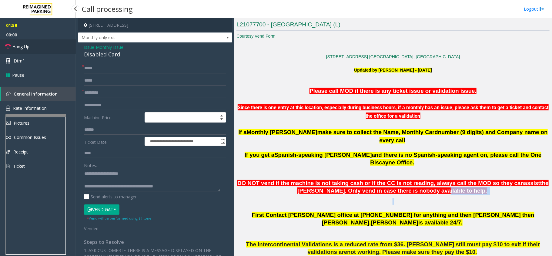
click at [37, 49] on link "Hang Up" at bounding box center [38, 46] width 76 height 14
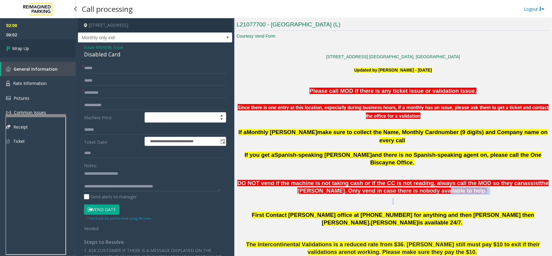
click at [46, 52] on link "Wrap Up" at bounding box center [38, 48] width 76 height 18
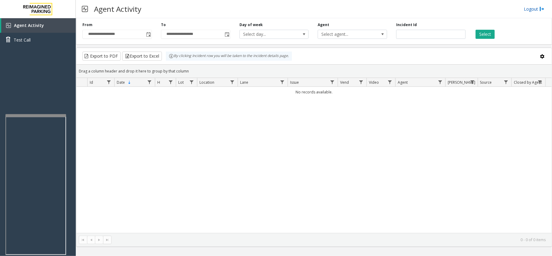
click at [527, 9] on link "Logout" at bounding box center [534, 9] width 21 height 6
